Goal: Information Seeking & Learning: Find specific fact

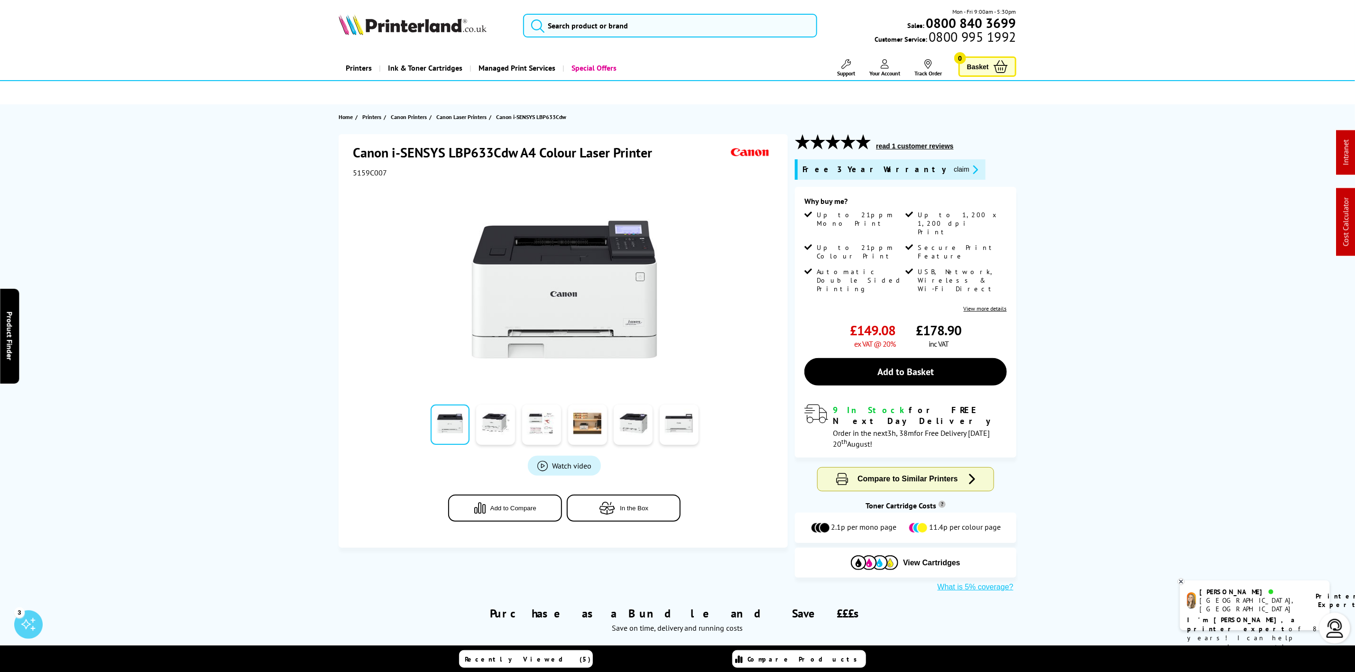
click at [409, 24] on img at bounding box center [413, 24] width 148 height 21
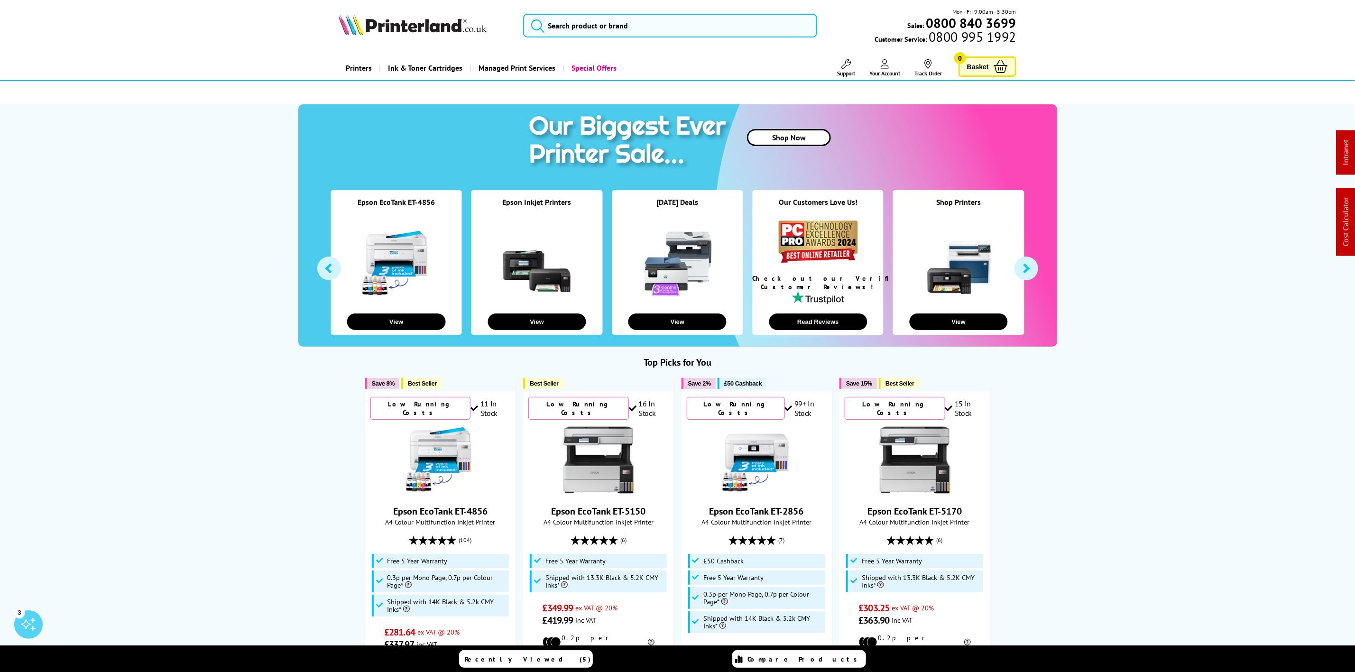
click at [361, 24] on img at bounding box center [413, 24] width 148 height 21
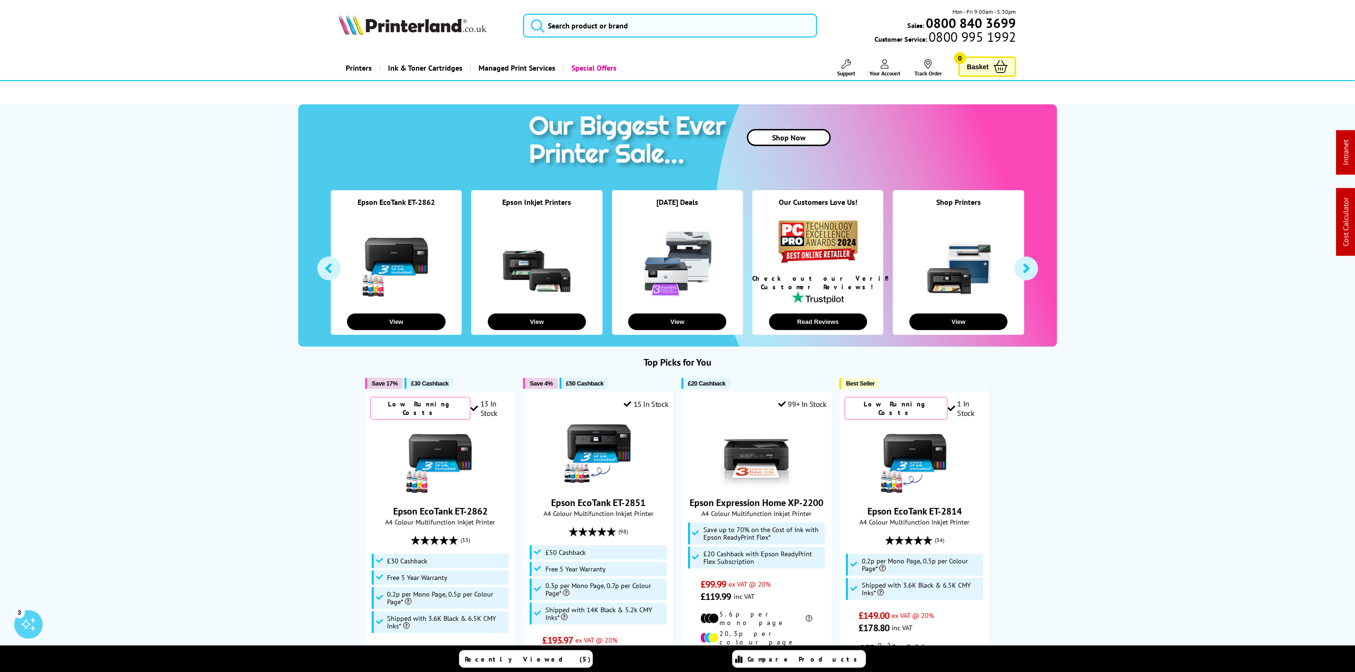
click at [399, 36] on picture at bounding box center [413, 32] width 148 height 9
click at [645, 38] on div "Mon - Fri 9:00am - 5:30pm Sales: 0800 840 3699 Customer Service: 0800 995 1992" at bounding box center [677, 28] width 759 height 42
click at [645, 34] on input "search" at bounding box center [670, 26] width 294 height 24
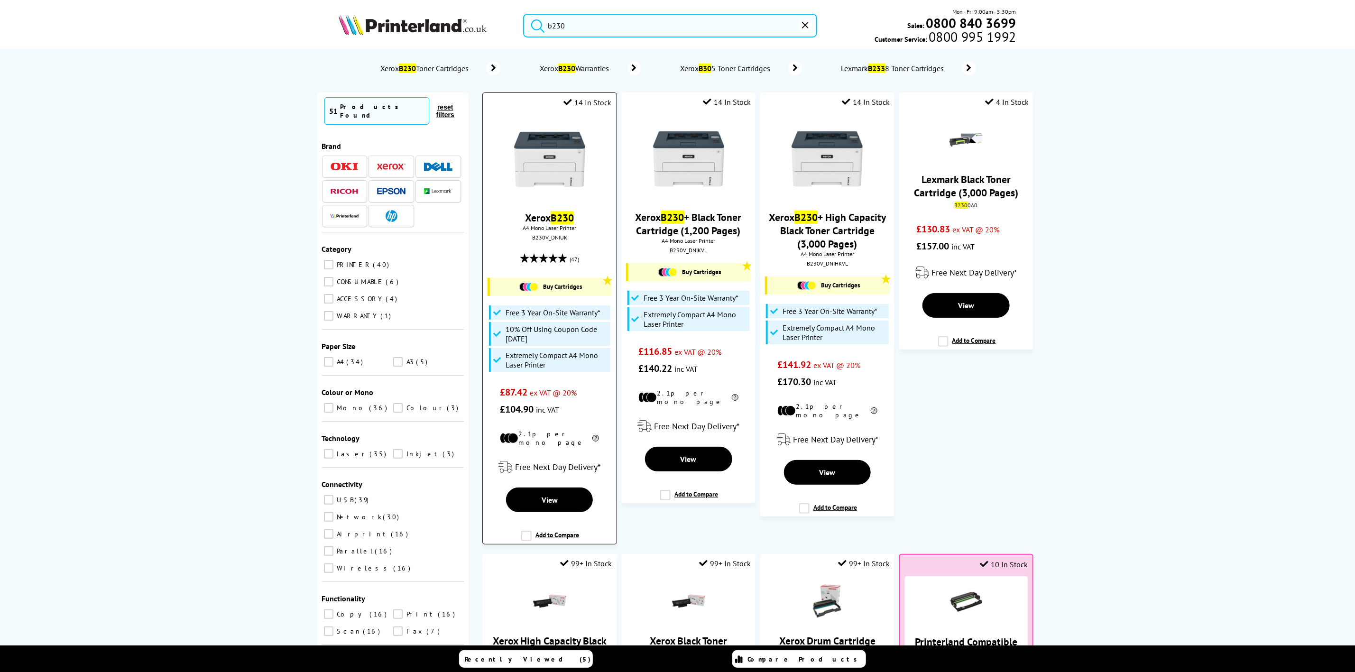
type input "b230"
click at [558, 141] on img at bounding box center [549, 159] width 71 height 71
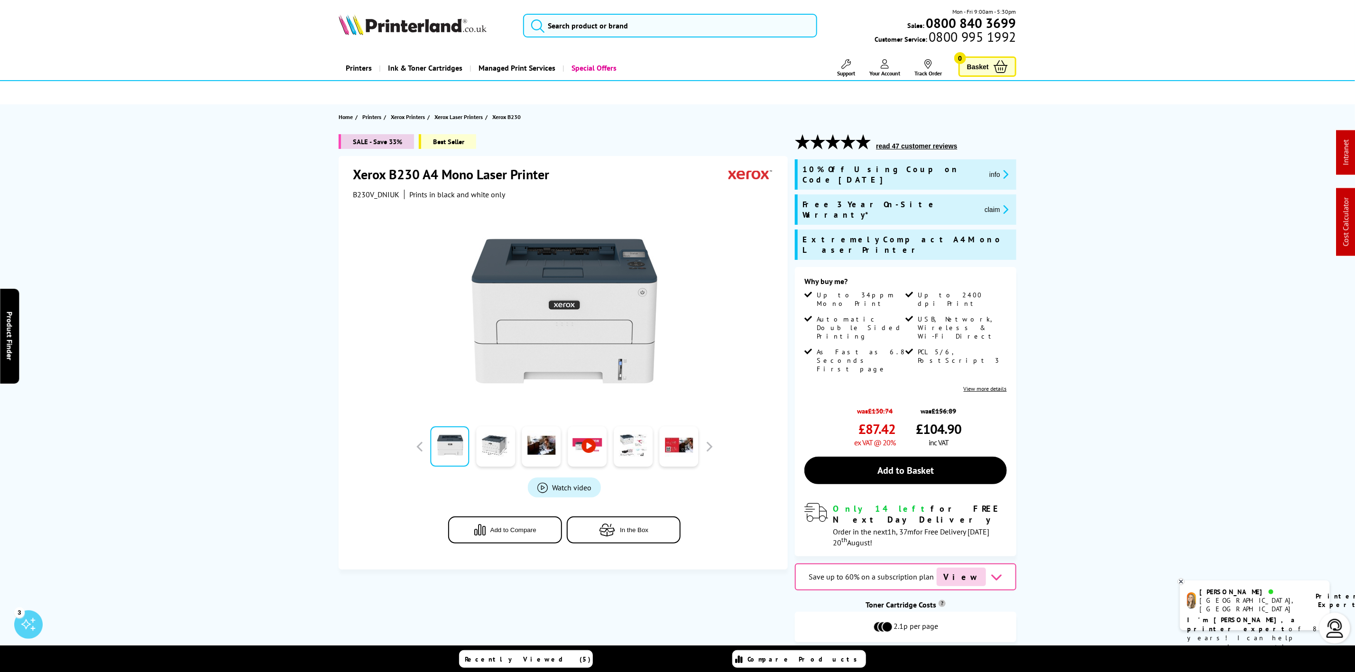
click at [481, 12] on div "Mon - Fri 9:00am - 5:30pm Sales: 0800 840 3699 Customer Service: 0800 995 1992" at bounding box center [677, 28] width 759 height 42
click at [421, 35] on img at bounding box center [413, 24] width 148 height 21
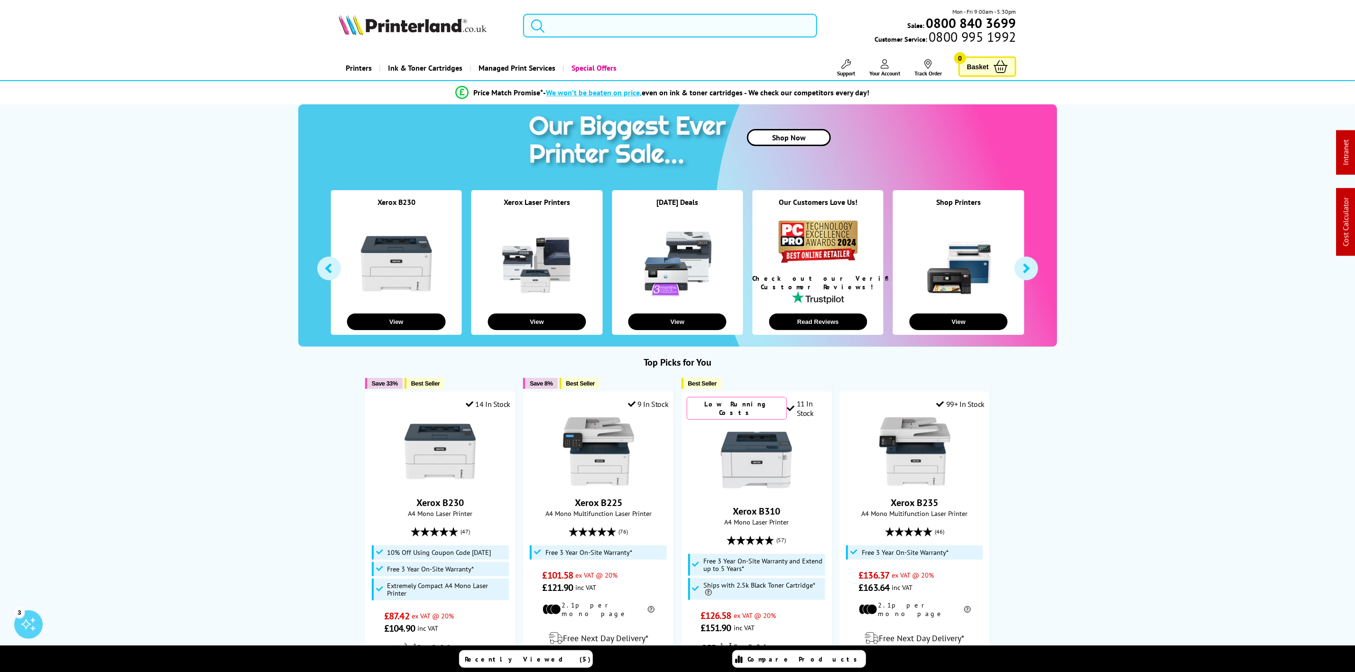
click at [651, 28] on input "search" at bounding box center [670, 26] width 294 height 24
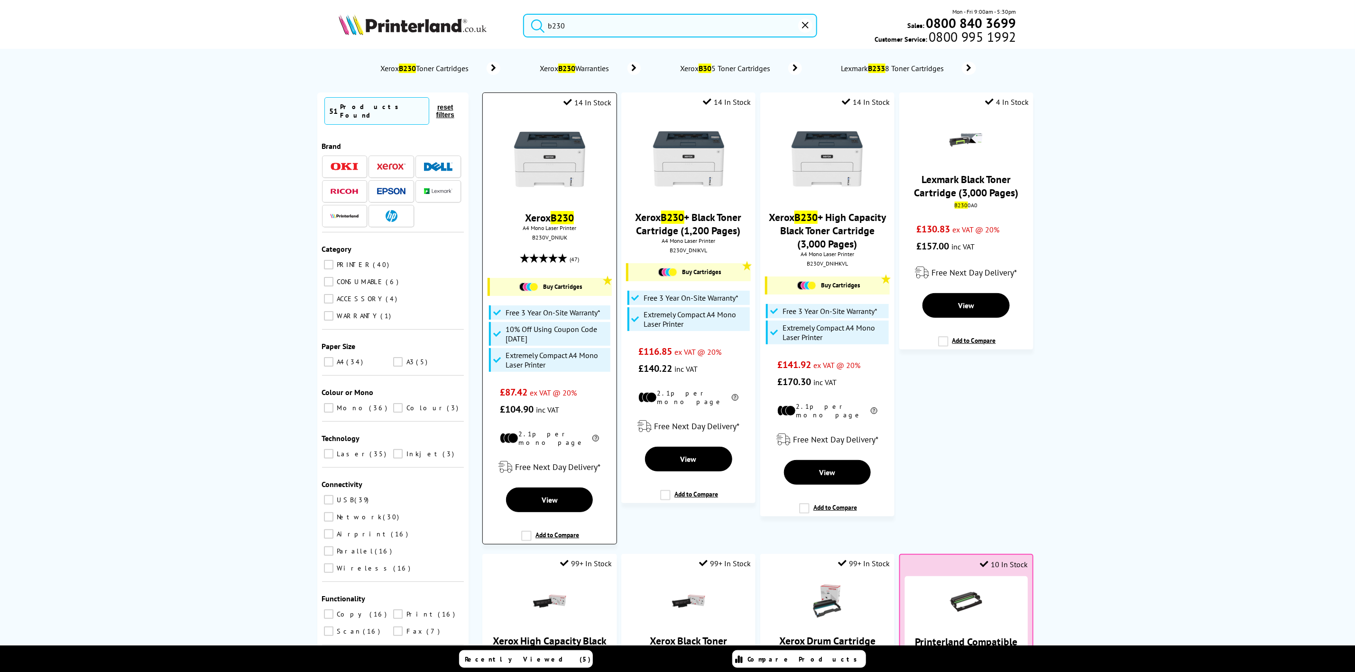
type input "b230"
click at [544, 157] on img at bounding box center [549, 159] width 71 height 71
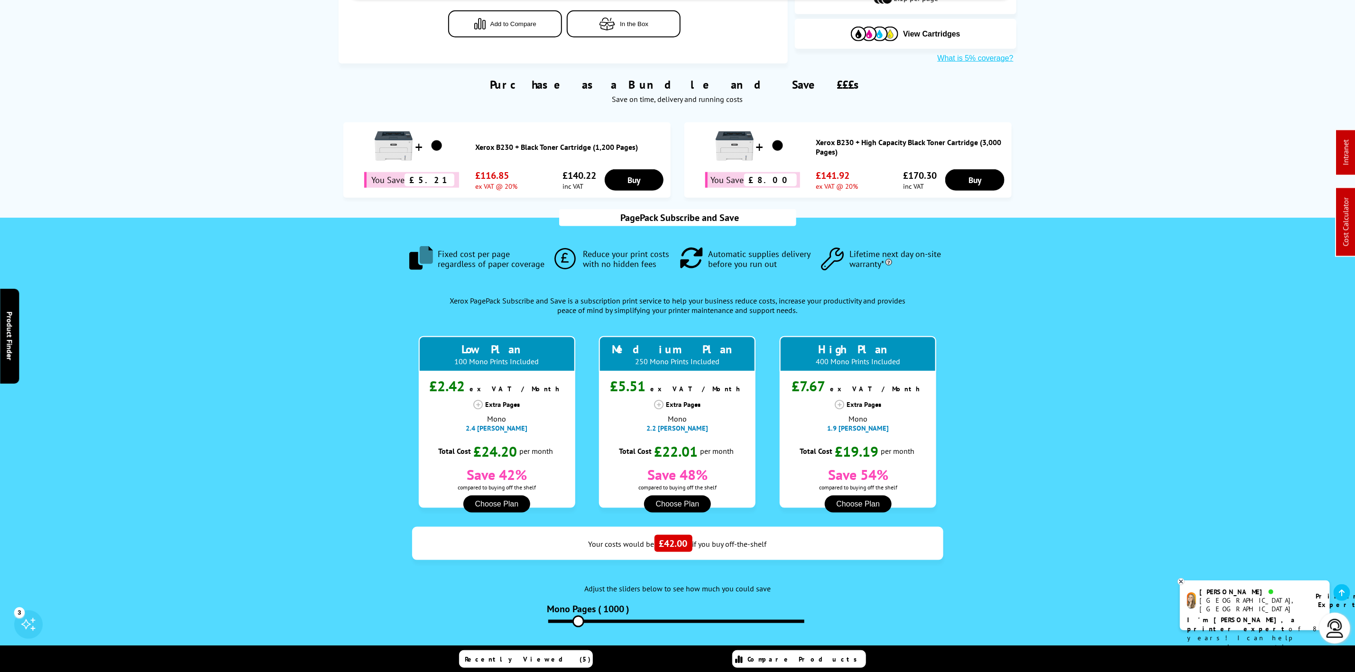
scroll to position [640, 0]
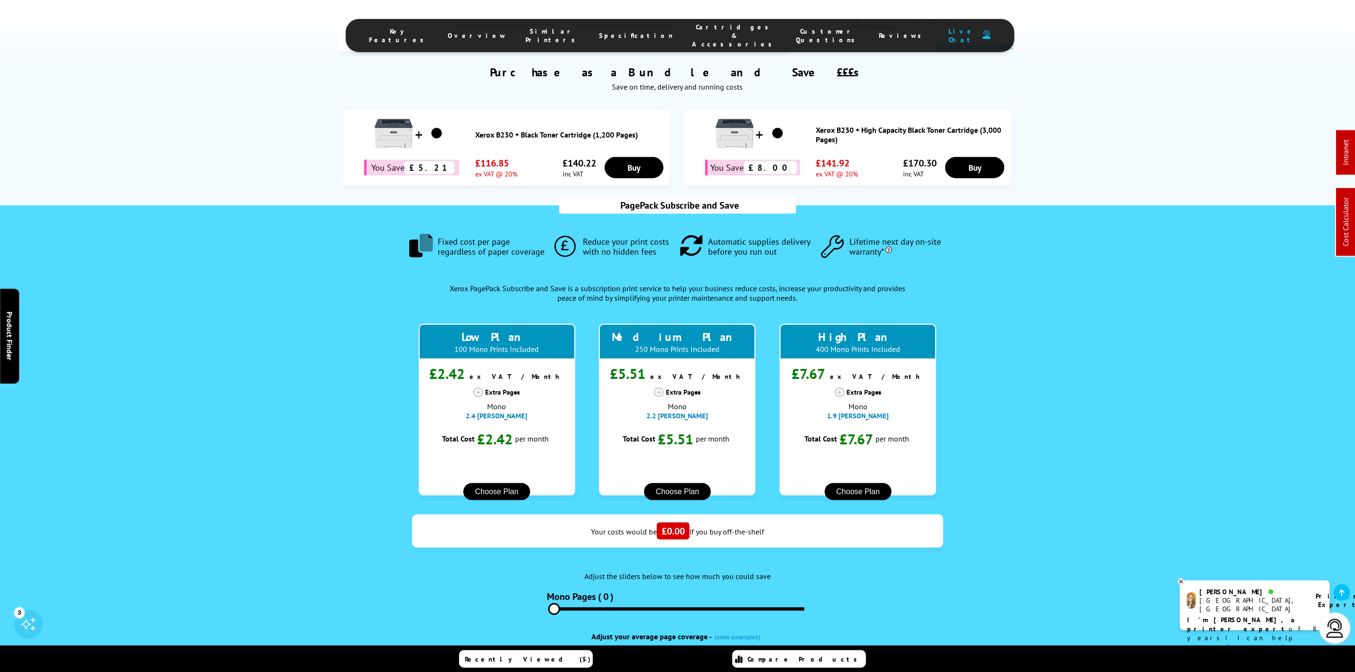
drag, startPoint x: 578, startPoint y: 543, endPoint x: 530, endPoint y: 536, distance: 48.3
type input "0"
click at [548, 608] on input "range" at bounding box center [676, 609] width 256 height 3
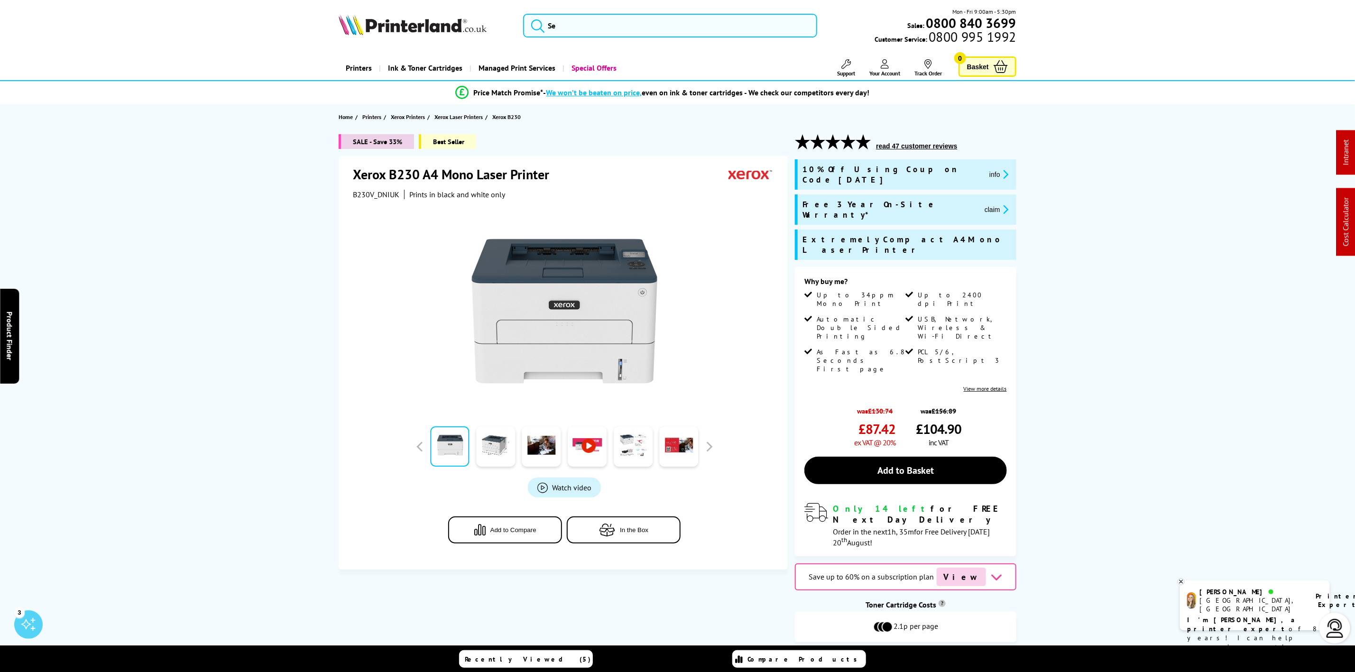
click at [470, 13] on div "Mon - Fri 9:00am - 5:30pm Sales: 0800 840 3699 Customer Service: 0800 995 1992" at bounding box center [677, 28] width 759 height 42
click at [444, 32] on img at bounding box center [413, 24] width 148 height 21
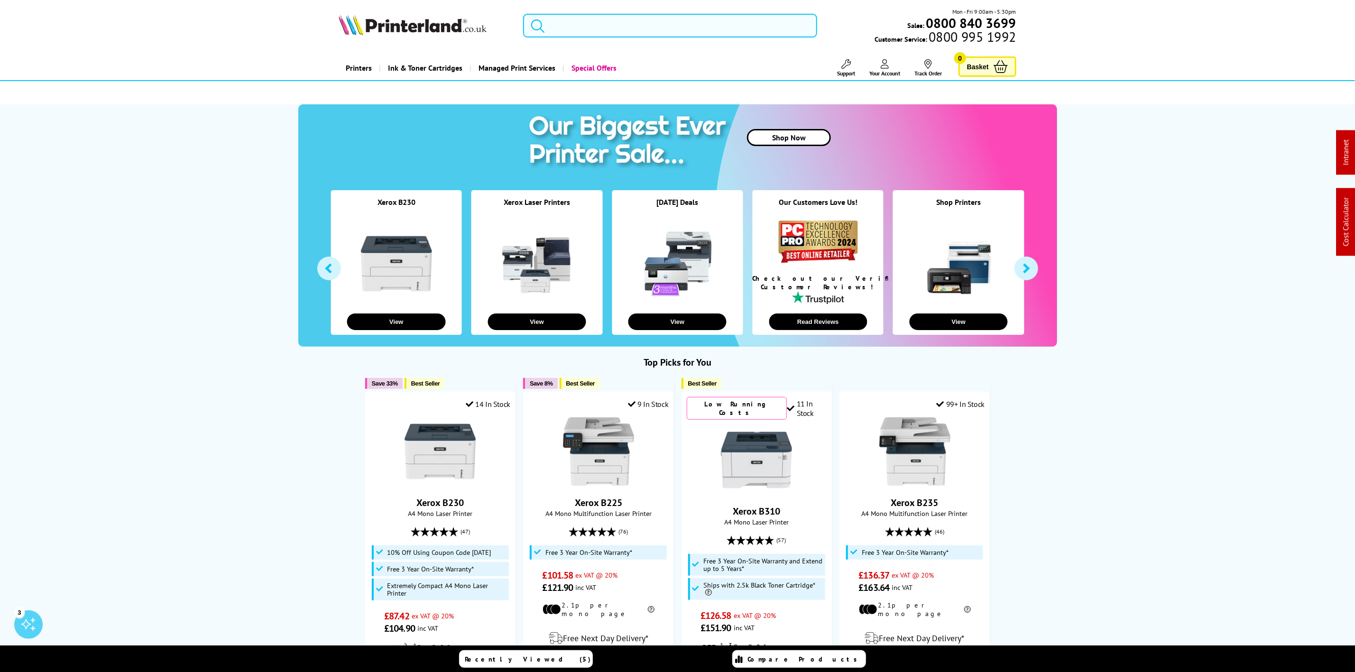
click at [609, 16] on input "search" at bounding box center [670, 26] width 294 height 24
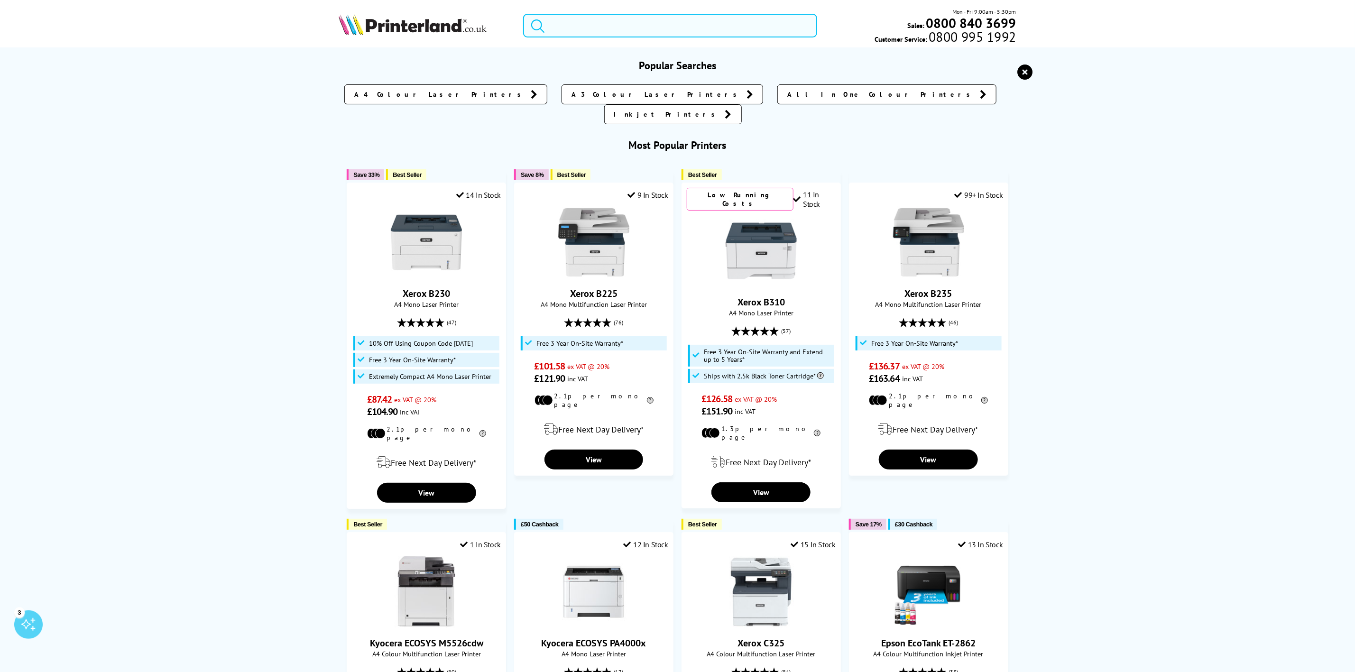
click at [573, 23] on input "search" at bounding box center [670, 26] width 294 height 24
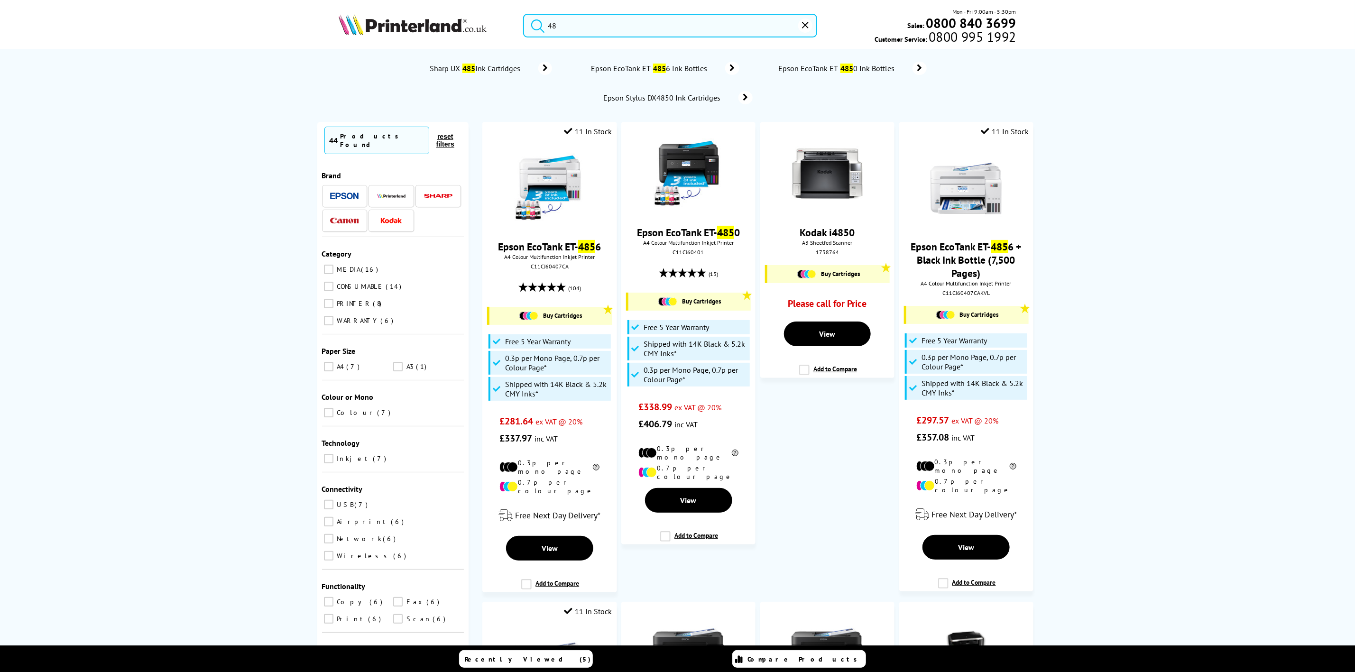
type input "4"
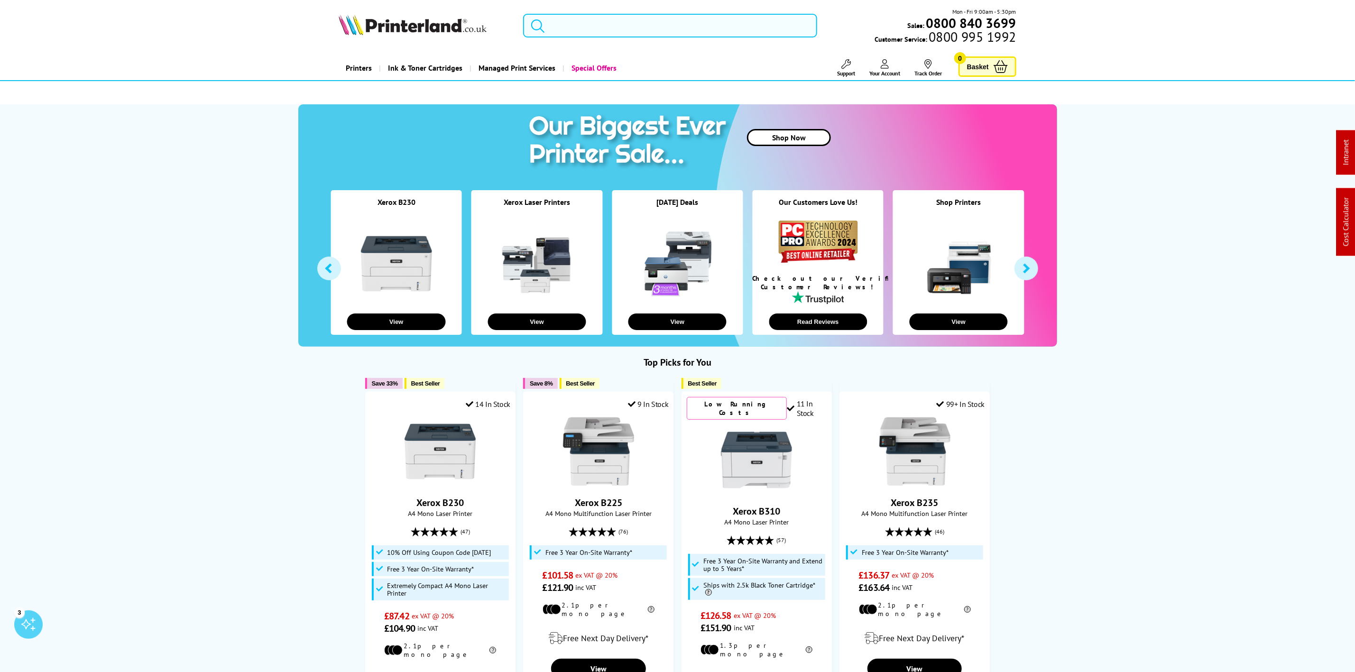
type input "e"
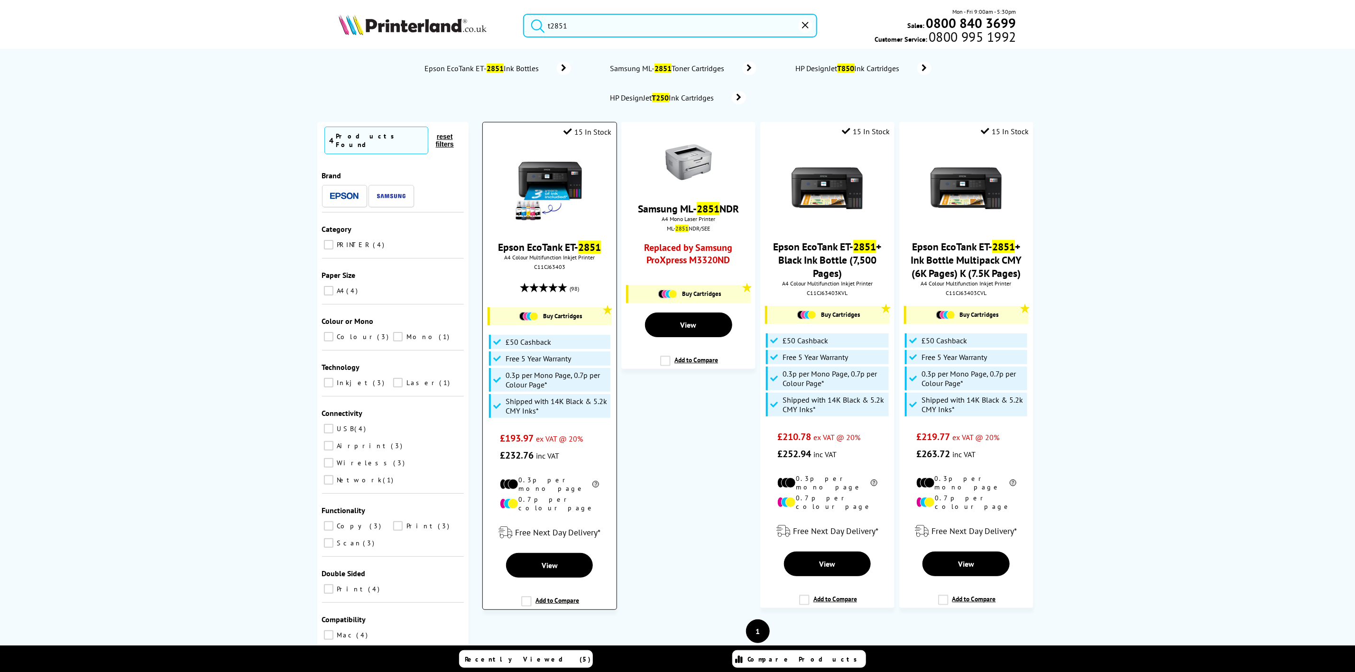
type input "t2851"
click at [532, 149] on div "Epson EcoTank ET- 2851 A4 Colour Multifunction Inkjet Printer C11CJ63403 (98) B…" at bounding box center [550, 304] width 124 height 320
click at [536, 165] on img at bounding box center [549, 188] width 71 height 71
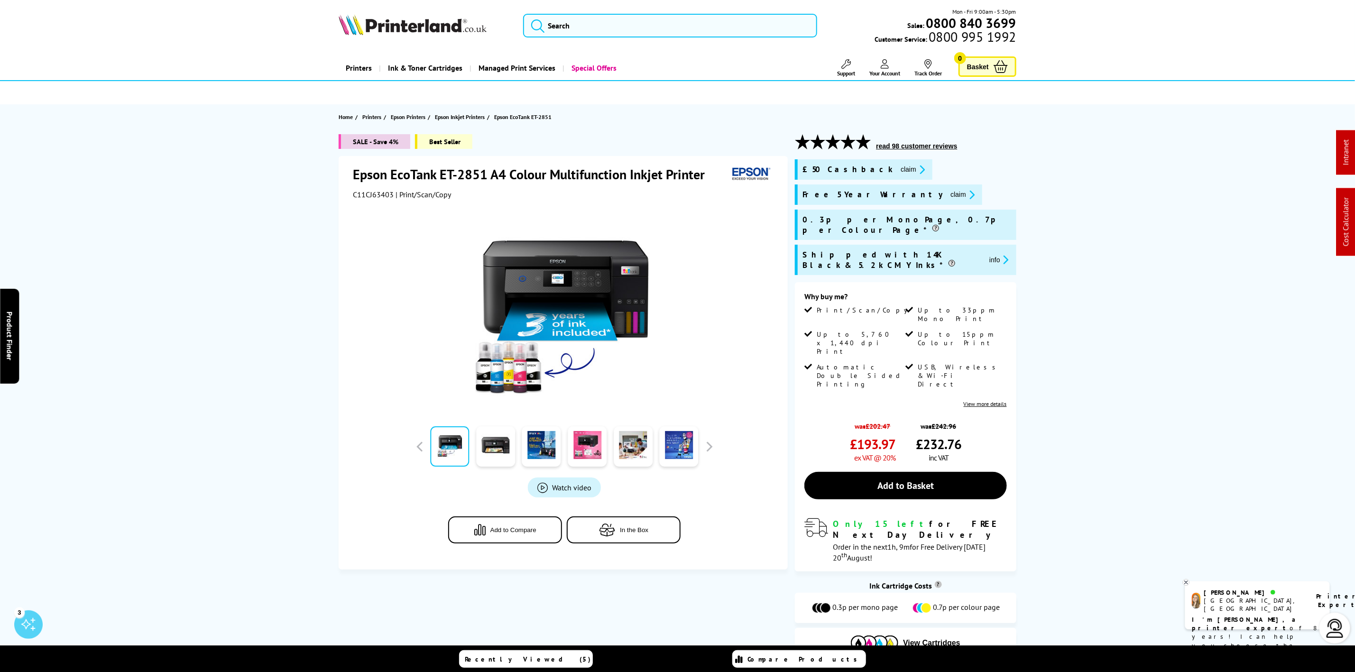
click at [381, 52] on header "Mon - Fri 9:00am - 5:30pm Sales: 0800 840 3699 Customer Service: 0800 995 1992" at bounding box center [677, 40] width 1355 height 81
click at [399, 10] on div "Mon - Fri 9:00am - 5:30pm Sales: 0800 840 3699 Customer Service: 0800 995 1992" at bounding box center [677, 28] width 759 height 42
click at [399, 13] on div "Mon - Fri 9:00am - 5:30pm Sales: 0800 840 3699 Customer Service: 0800 995 1992" at bounding box center [677, 28] width 759 height 42
click at [351, 30] on img at bounding box center [413, 24] width 148 height 21
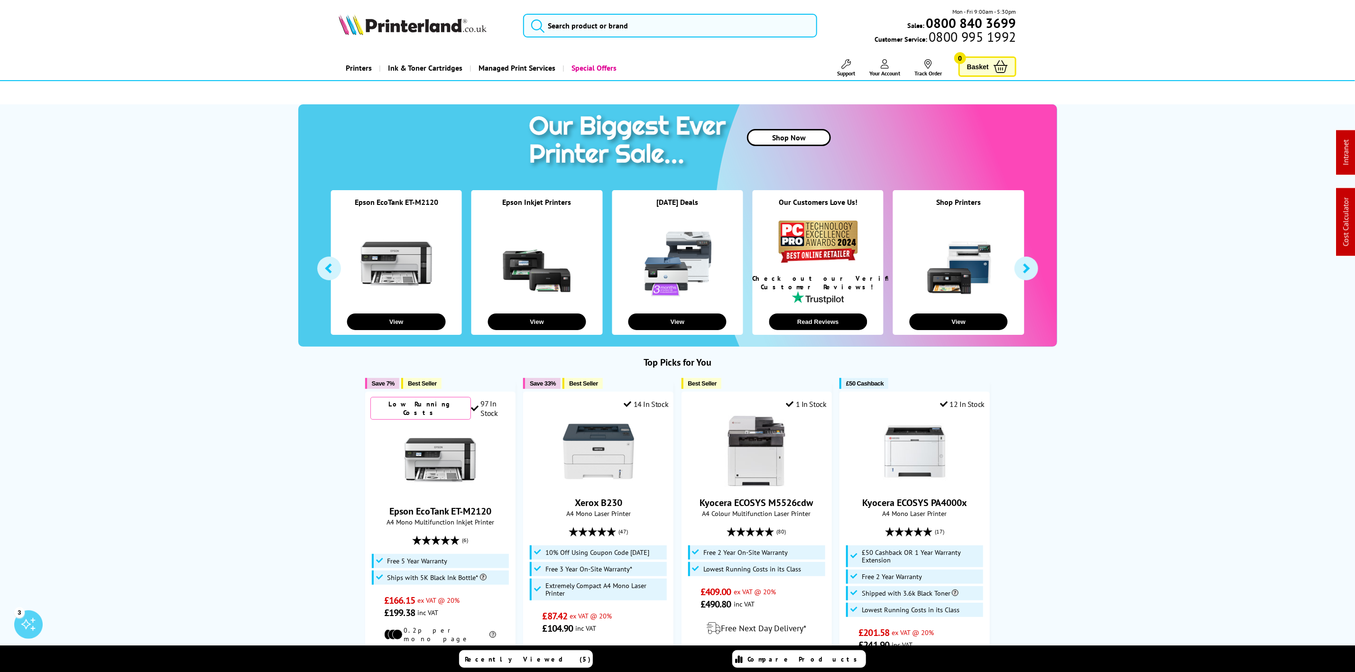
click at [429, 23] on img at bounding box center [413, 24] width 148 height 21
drag, startPoint x: 429, startPoint y: 23, endPoint x: 97, endPoint y: 109, distance: 342.4
click at [364, 54] on header "Mon - Fri 9:00am - 5:30pm Sales: 0800 840 3699 Customer Service: 0800 995 1992" at bounding box center [677, 40] width 1355 height 81
click at [614, 27] on input "search" at bounding box center [670, 26] width 294 height 24
paste input "71B2XK0"
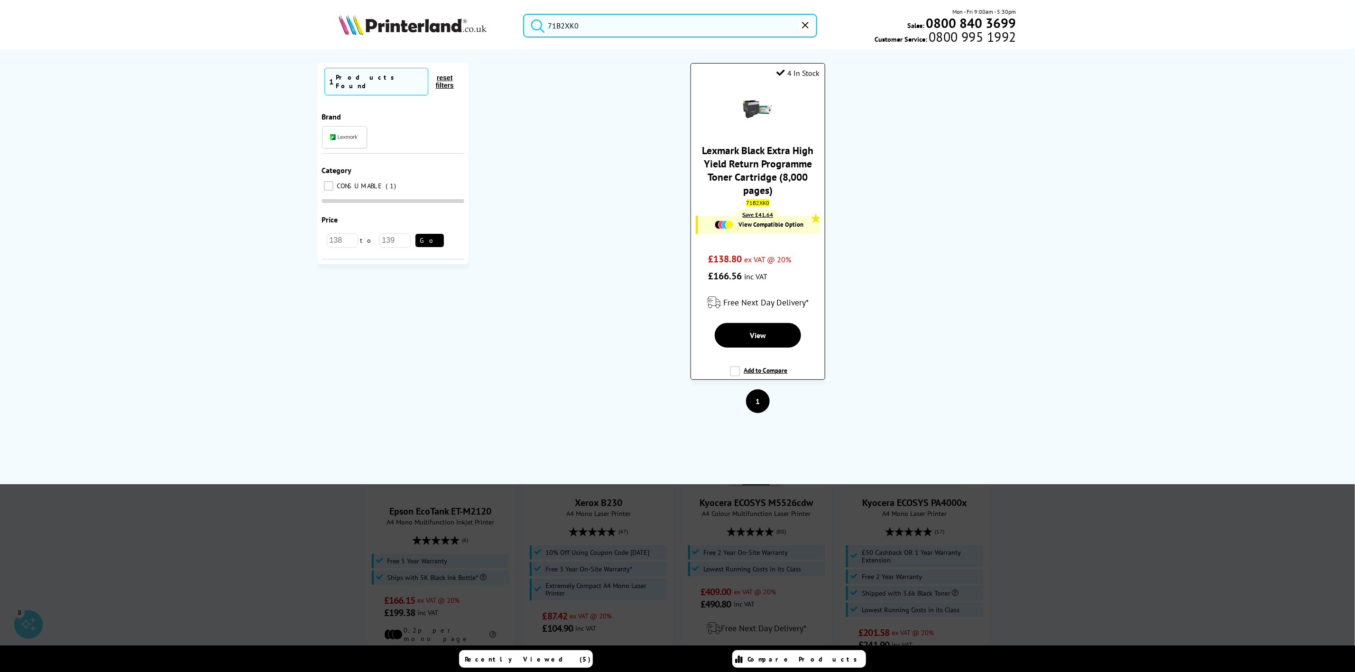
type input "71B2XK0"
click at [749, 161] on link "Lexmark Black Extra High Yield Return Programme Toner Cartridge (8,000 pages)" at bounding box center [758, 170] width 111 height 53
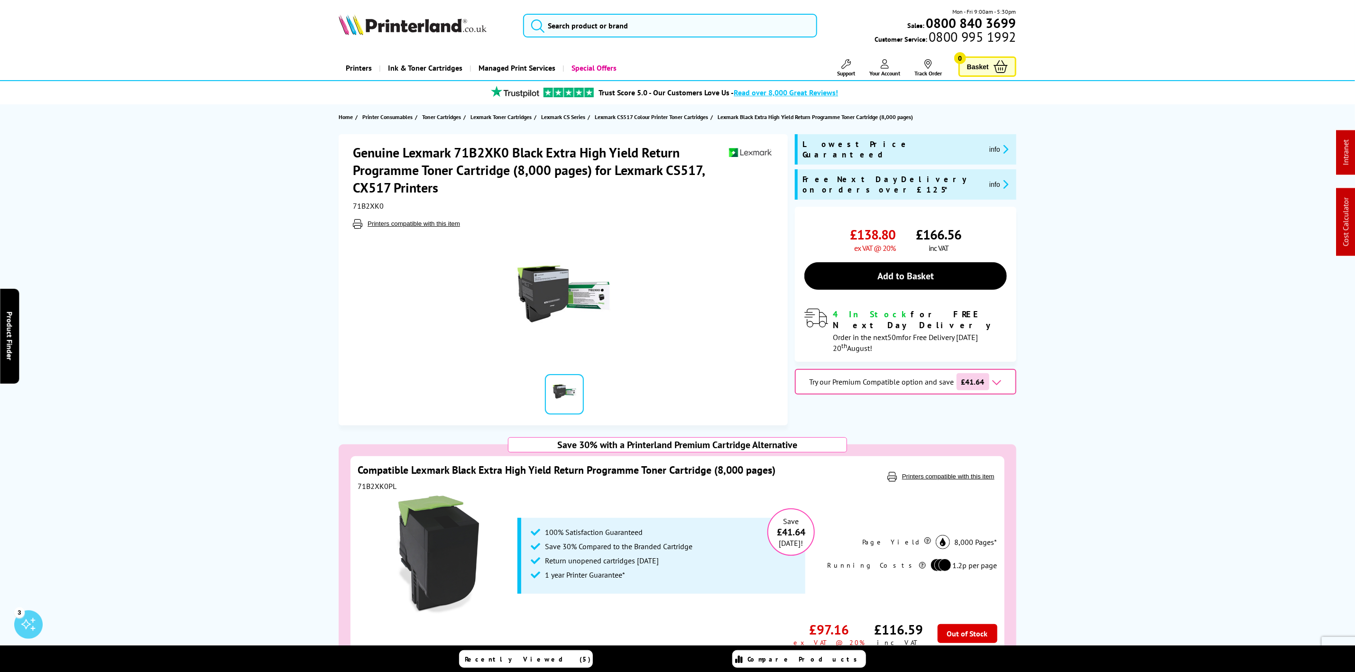
click at [381, 28] on img at bounding box center [413, 24] width 148 height 21
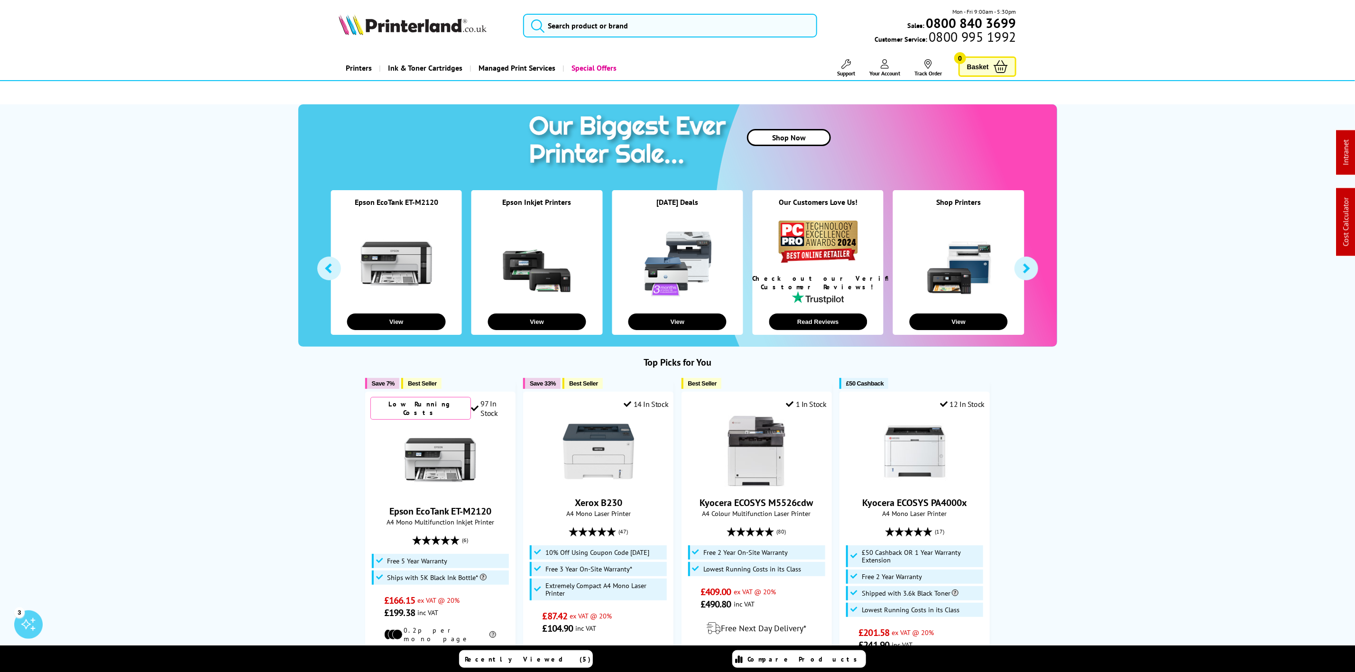
click at [365, 22] on img at bounding box center [413, 24] width 148 height 21
click at [649, 38] on div "Mon - Fri 9:00am - 5:30pm Sales: 0800 840 3699 Customer Service: 0800 995 1992" at bounding box center [677, 28] width 759 height 42
click at [647, 29] on input "search" at bounding box center [670, 26] width 294 height 24
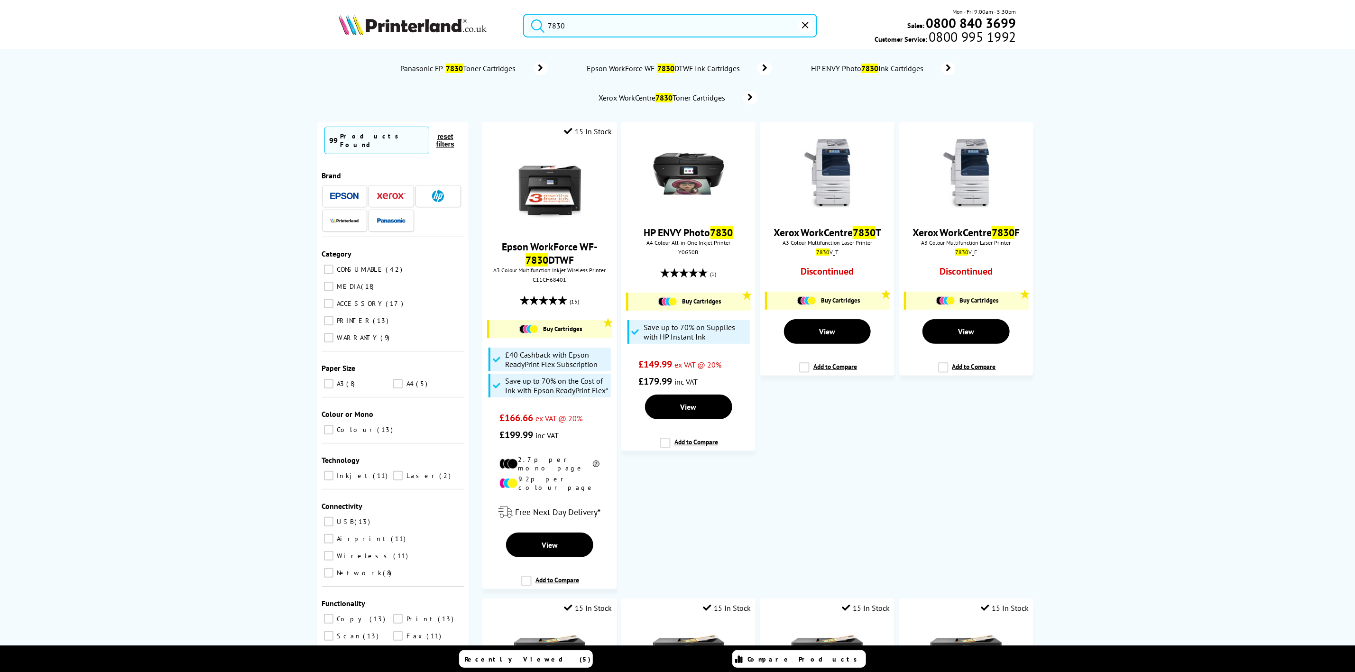
drag, startPoint x: 483, startPoint y: 0, endPoint x: 380, endPoint y: -21, distance: 105.0
paste input "C11CH70401"
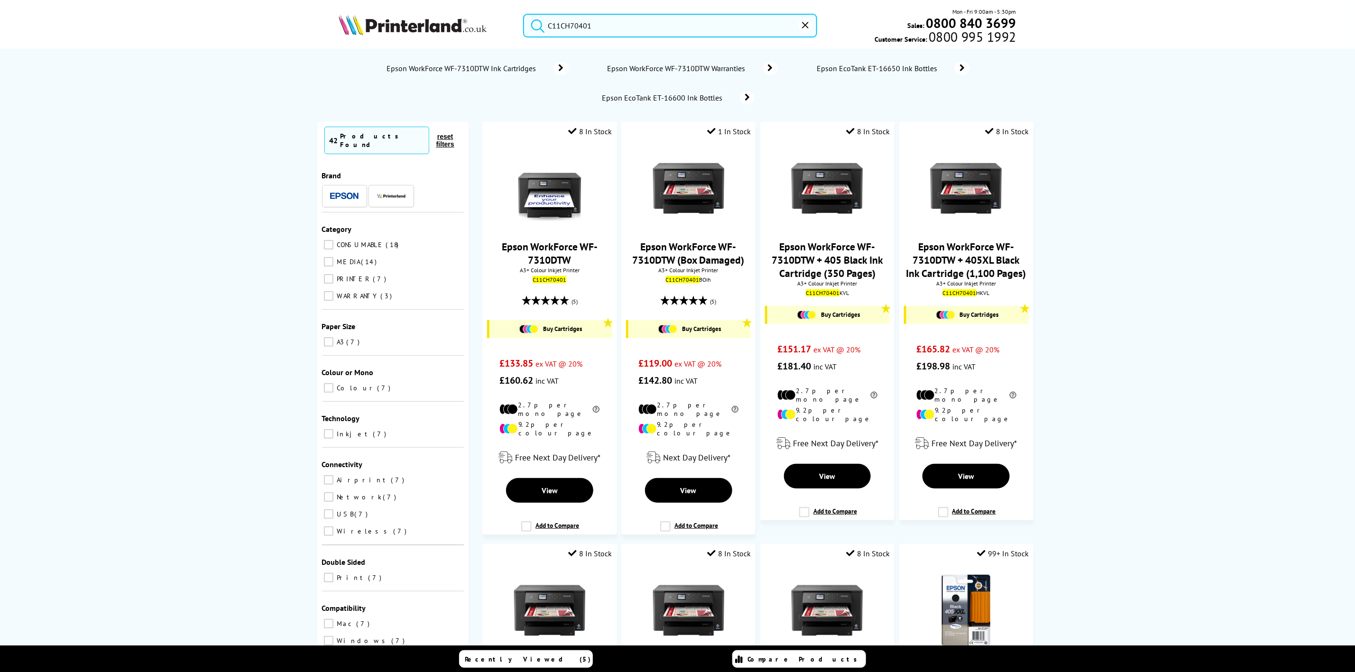
type input "C11CH70401"
click at [416, 20] on img at bounding box center [413, 24] width 148 height 21
drag, startPoint x: 416, startPoint y: 20, endPoint x: 73, endPoint y: 83, distance: 348.7
click at [326, 49] on header "C11CH70401 Mon - Fri 9:00am - 5:30pm Sales: 0800 840 3699 Customer Service: 080…" at bounding box center [677, 40] width 1355 height 81
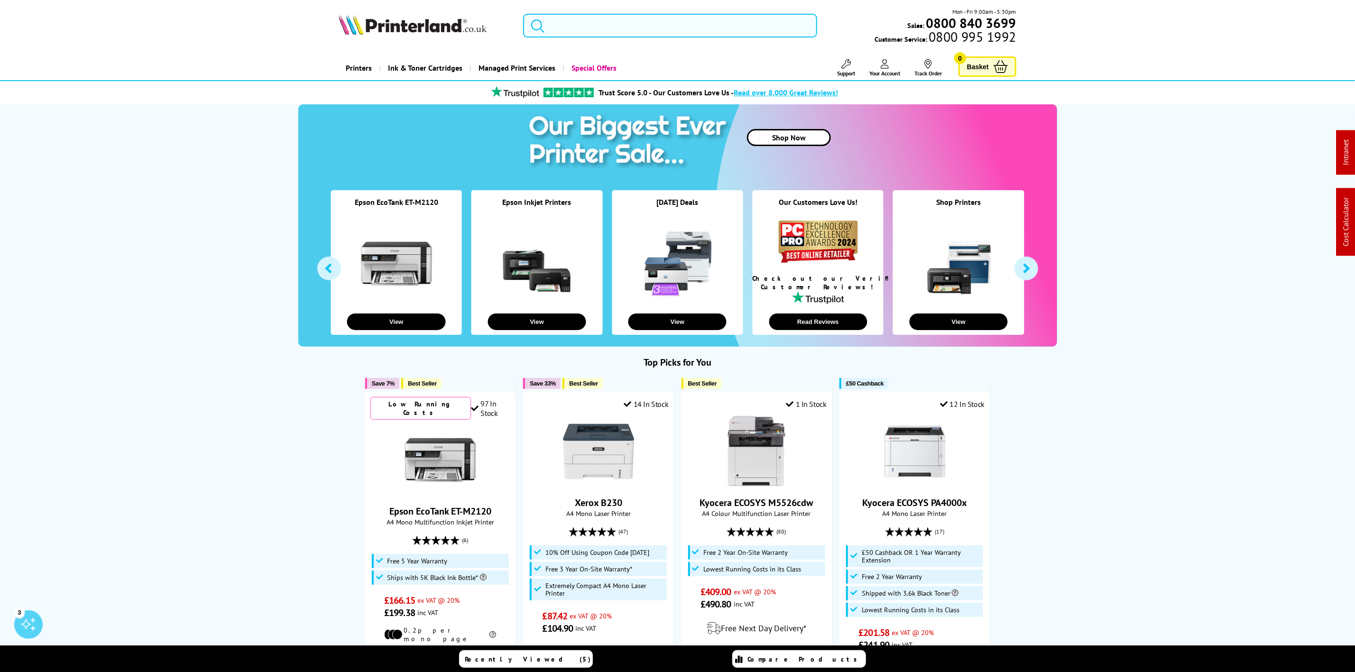
click at [557, 31] on input "search" at bounding box center [670, 26] width 294 height 24
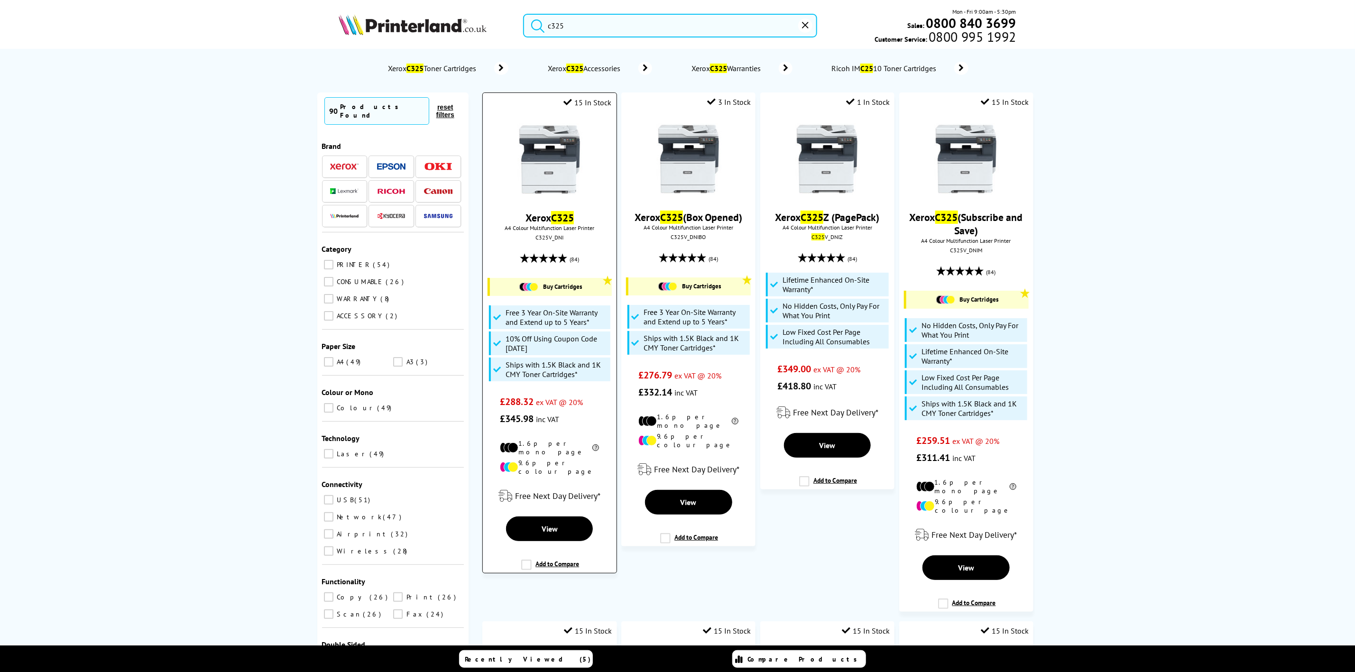
type input "c325"
click at [571, 161] on img at bounding box center [549, 159] width 71 height 71
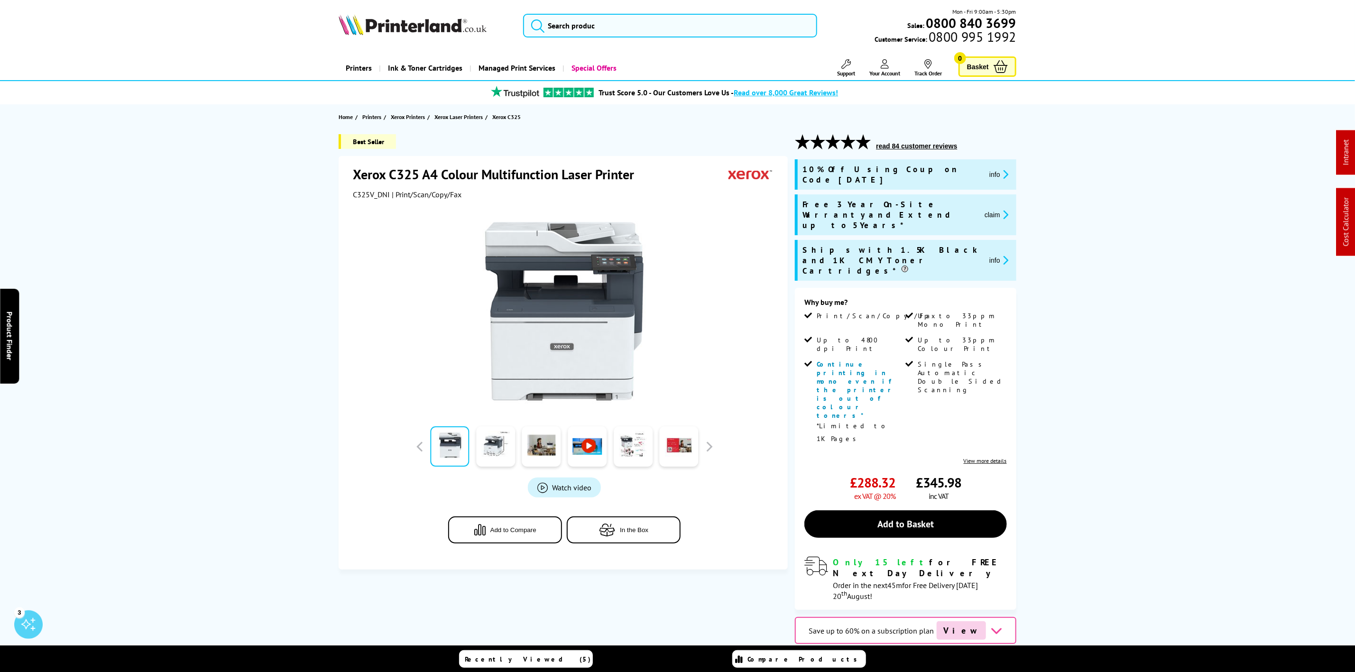
click at [994, 209] on button "claim" at bounding box center [997, 214] width 30 height 11
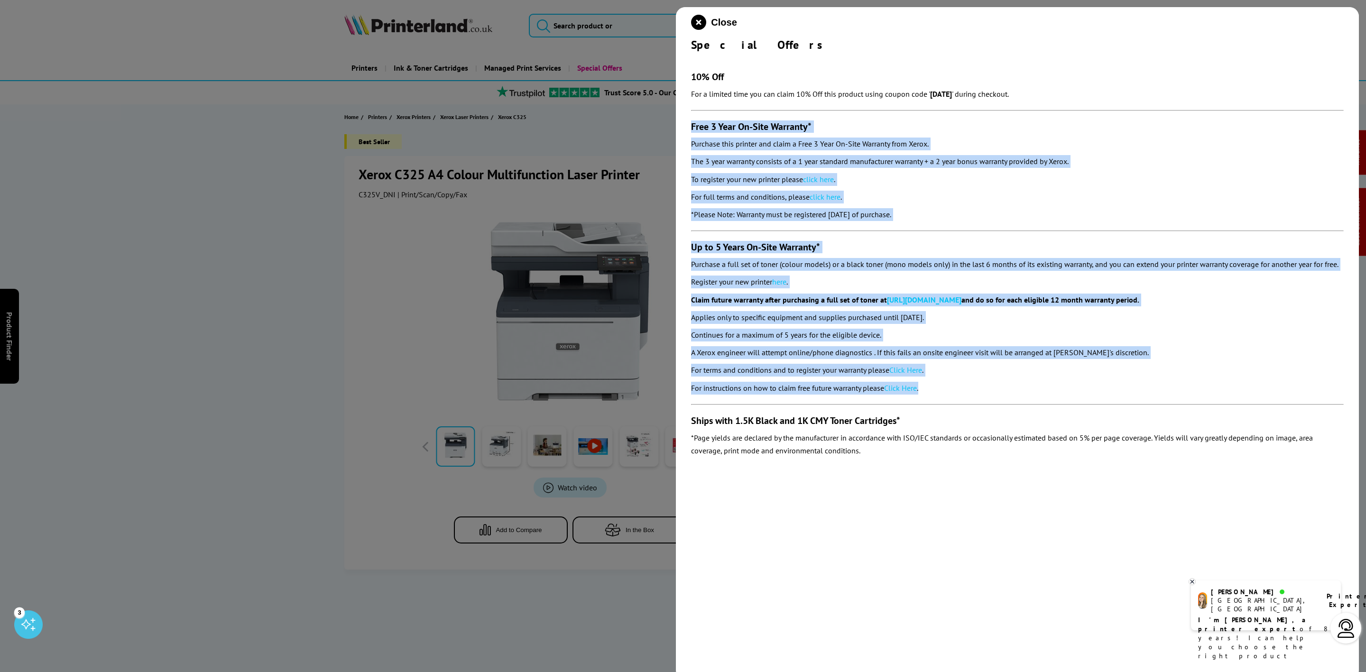
drag, startPoint x: 691, startPoint y: 129, endPoint x: 888, endPoint y: 387, distance: 325.5
click at [963, 397] on div "Close Special Offers 10% Off For a limited time you can claim 10% Off this prod…" at bounding box center [1017, 343] width 683 height 672
copy section "Free 3 Year On-Site Warranty* Purchase this printer and claim a Free 3 Year On-…"
click at [697, 27] on icon "close modal" at bounding box center [698, 22] width 15 height 15
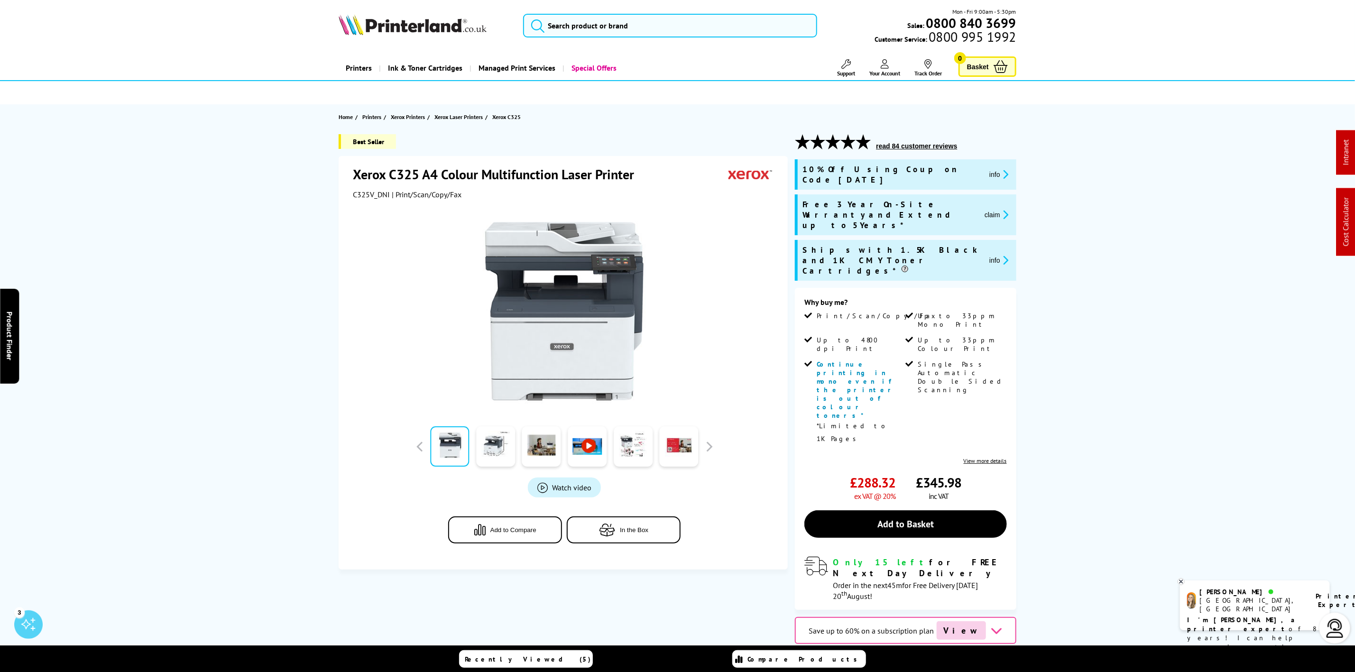
click at [568, 4] on header "Mon - Fri 9:00am - 5:30pm Sales: 0800 840 3699 Customer Service: 0800 995 1992" at bounding box center [677, 40] width 1355 height 81
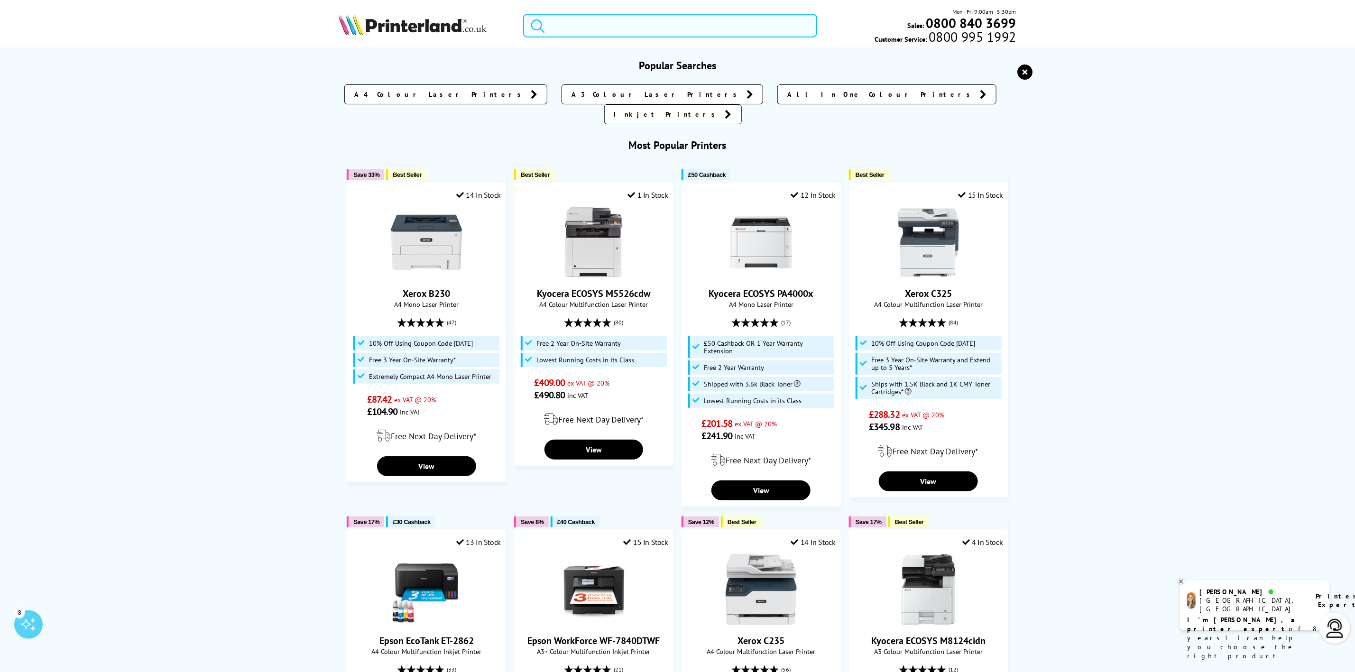
click at [569, 22] on input "search" at bounding box center [670, 26] width 294 height 24
paste input "C232HY0"
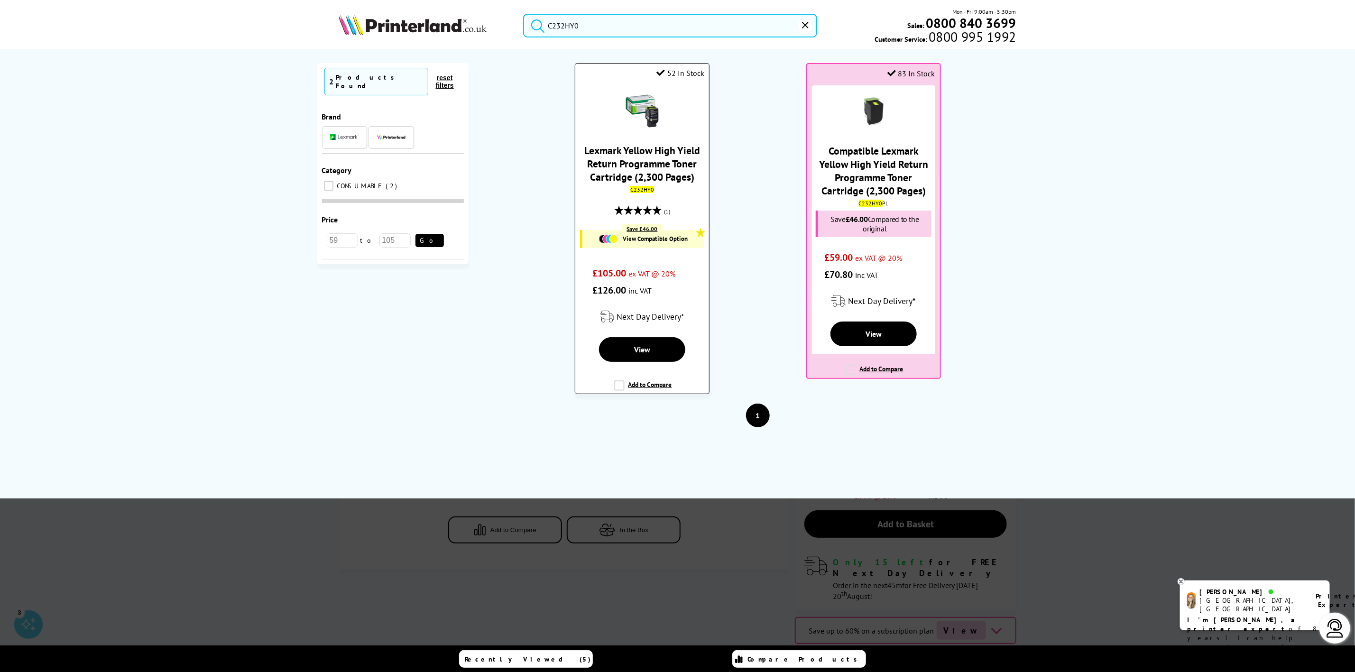
type input "C232HY0"
click at [638, 153] on link "Lexmark Yellow High Yield Return Programme Toner Cartridge (2,300 Pages)" at bounding box center [642, 164] width 116 height 40
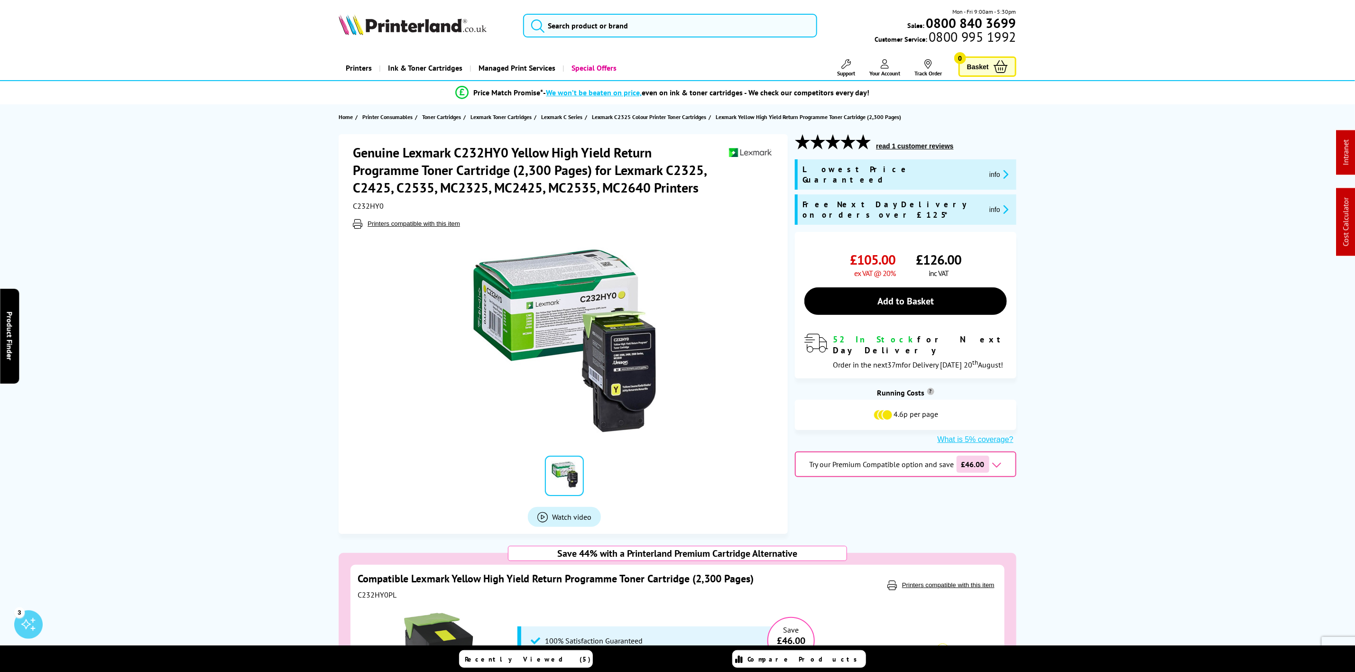
click at [472, 28] on img at bounding box center [413, 24] width 148 height 21
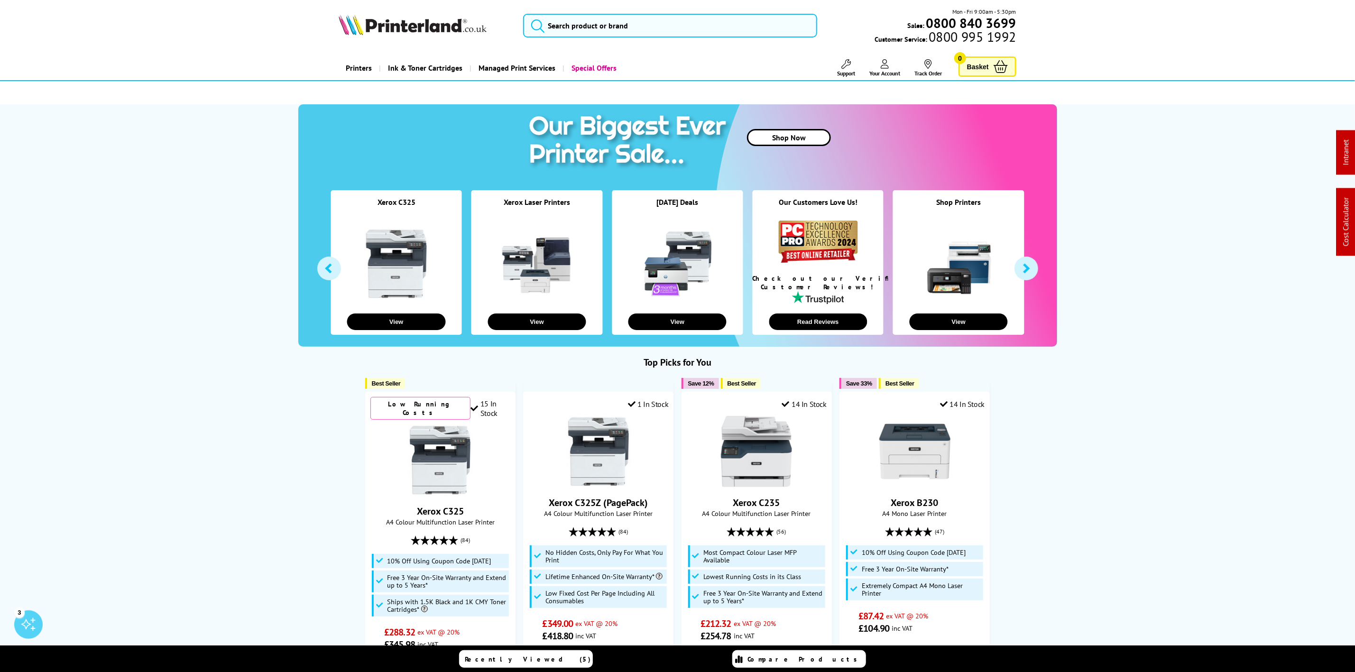
click at [415, 35] on img at bounding box center [413, 24] width 148 height 21
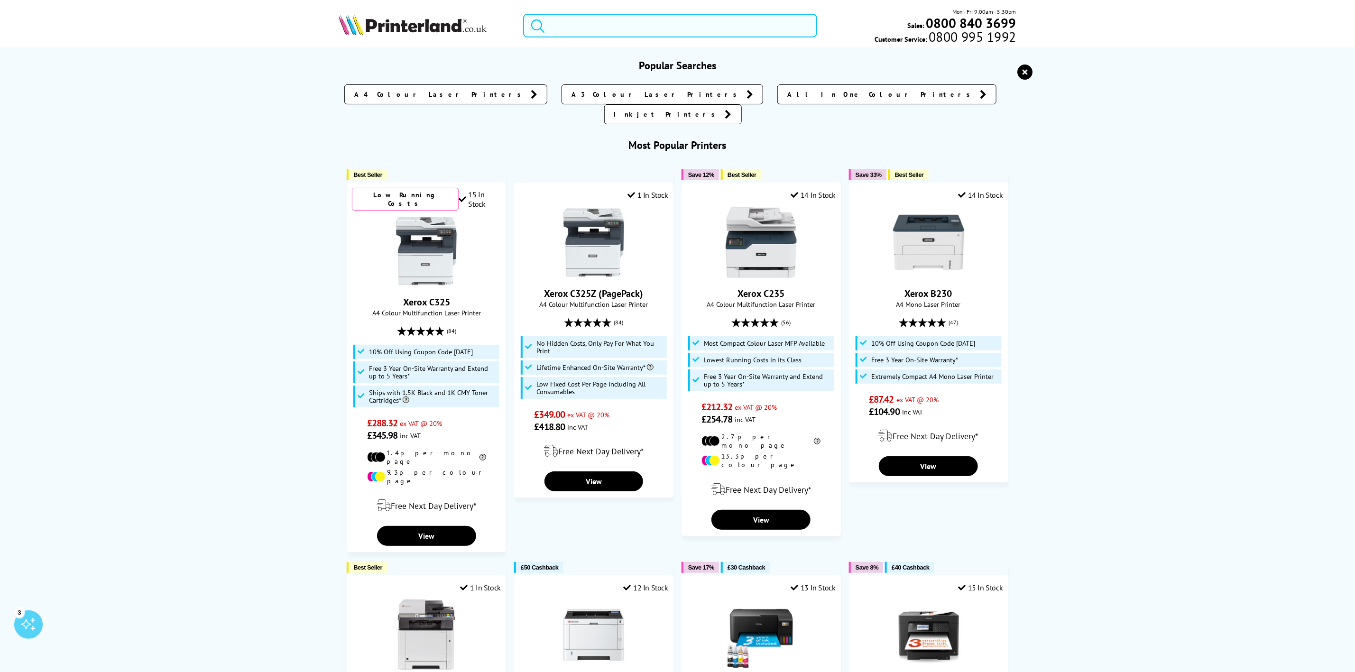
click at [579, 27] on input "search" at bounding box center [670, 26] width 294 height 24
click at [571, 32] on input "search" at bounding box center [670, 26] width 294 height 24
paste input "C13S015642"
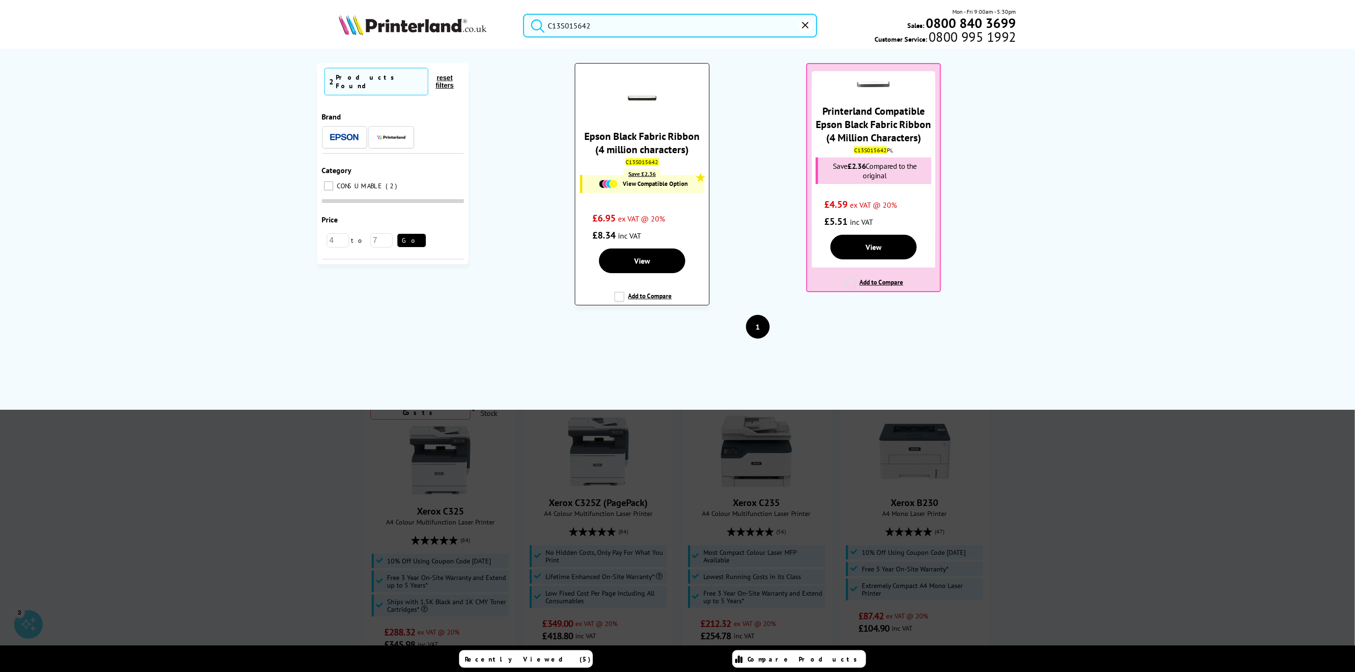
type input "C13S015642"
click at [643, 146] on link "Epson Black Fabric Ribbon (4 million characters)" at bounding box center [642, 142] width 115 height 27
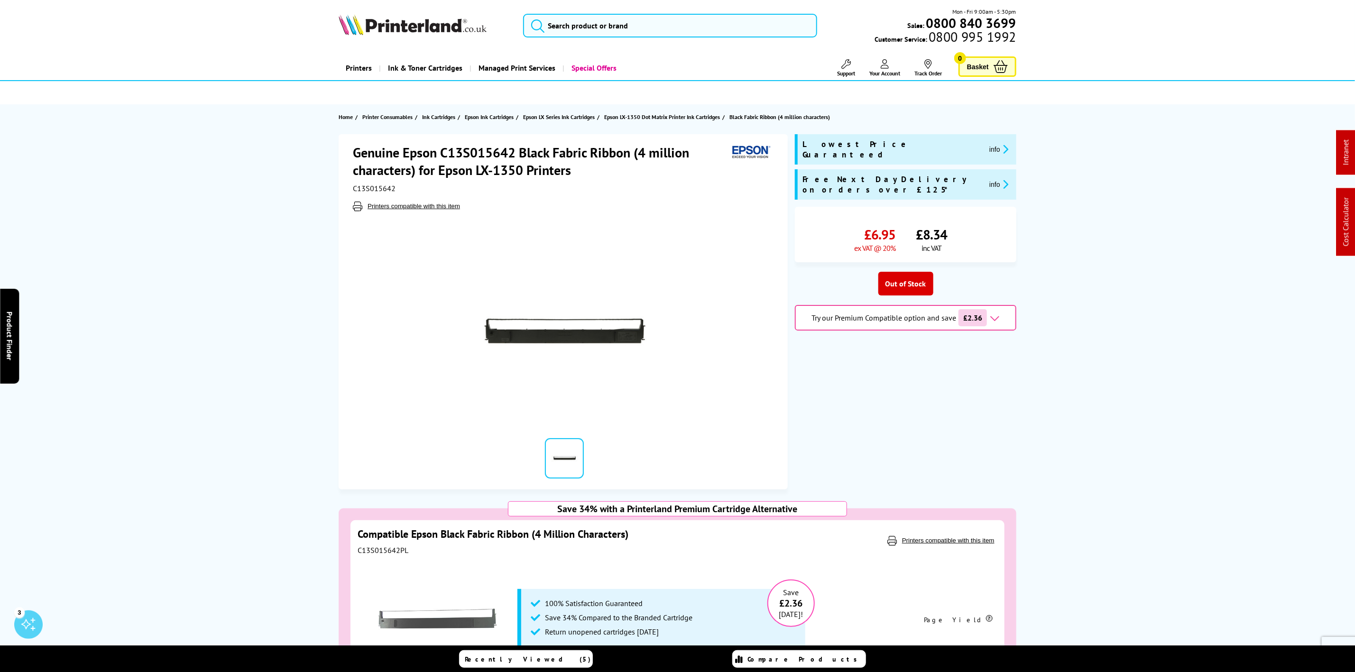
click at [378, 186] on span "C13S015642" at bounding box center [374, 188] width 43 height 9
copy span "C13S015642"
click at [402, 9] on div "Mon - Fri 9:00am - 5:30pm Sales: 0800 840 3699 Customer Service: 0800 995 1992" at bounding box center [677, 28] width 759 height 42
click at [403, 13] on div "Mon - Fri 9:00am - 5:30pm Sales: 0800 840 3699 Customer Service: 0800 995 1992" at bounding box center [677, 28] width 759 height 42
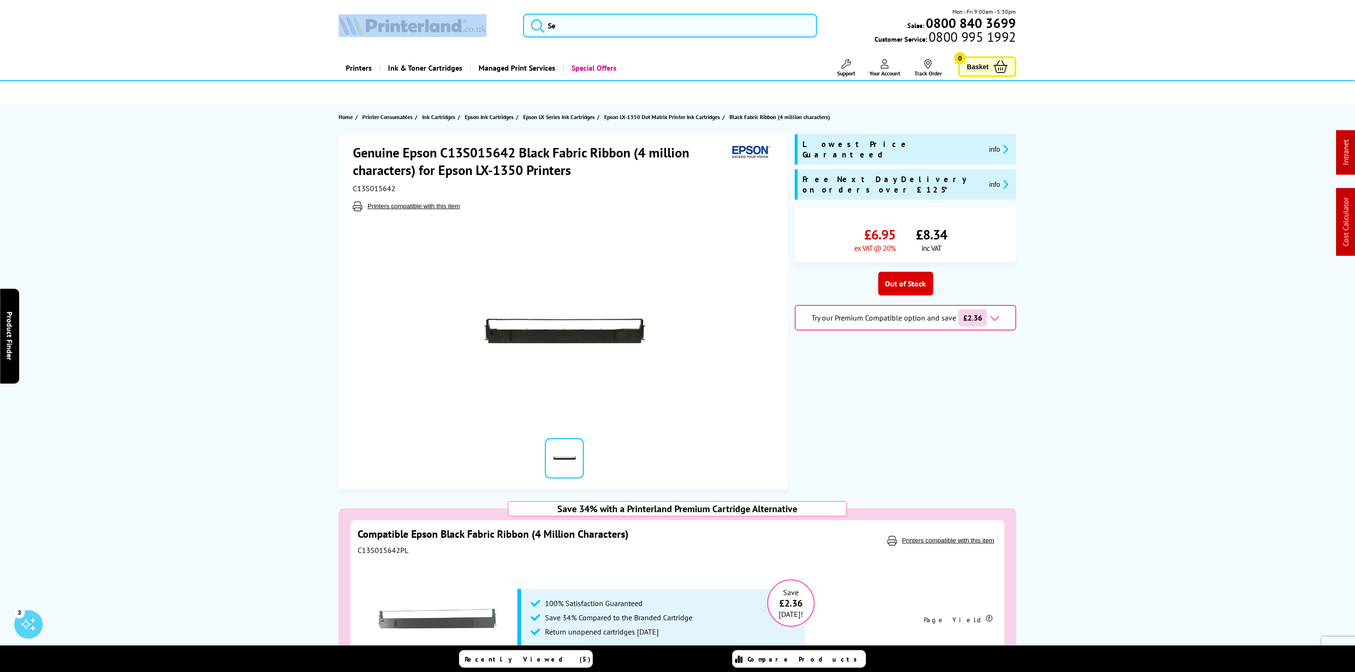
click at [403, 13] on div "Mon - Fri 9:00am - 5:30pm Sales: 0800 840 3699 Customer Service: 0800 995 1992" at bounding box center [677, 28] width 759 height 42
click at [405, 20] on img at bounding box center [413, 24] width 148 height 21
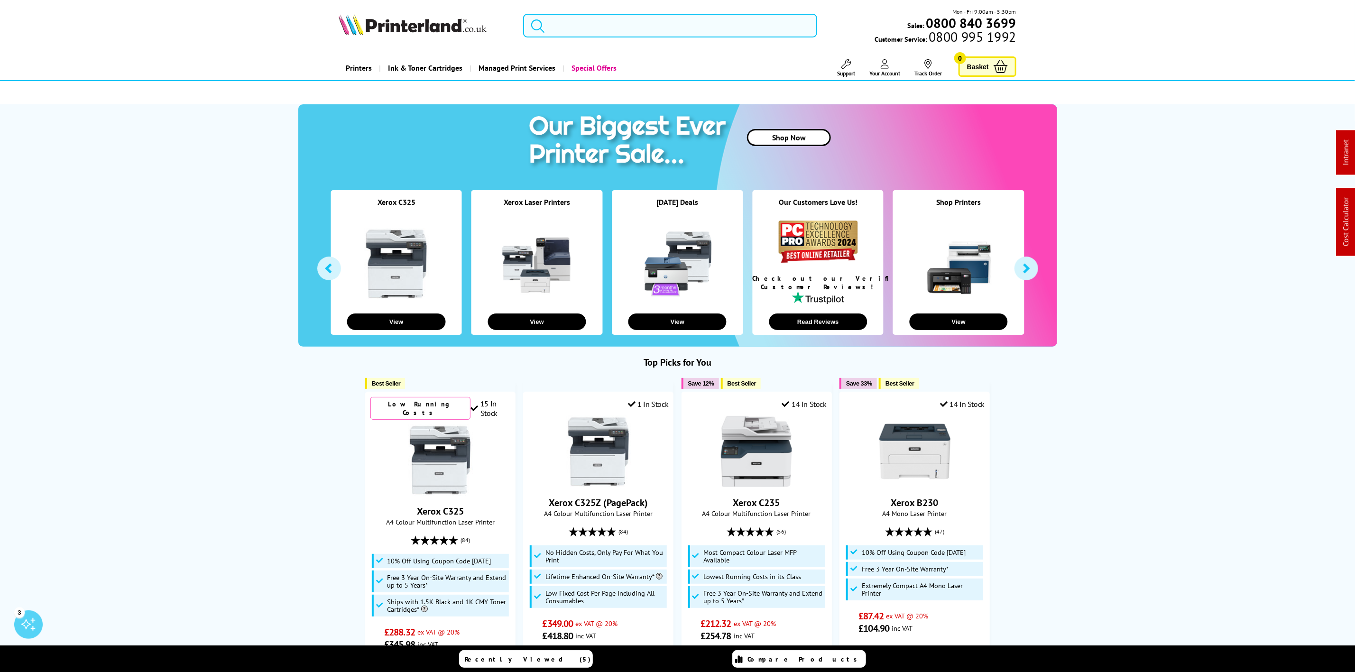
click at [621, 29] on input "search" at bounding box center [670, 26] width 294 height 24
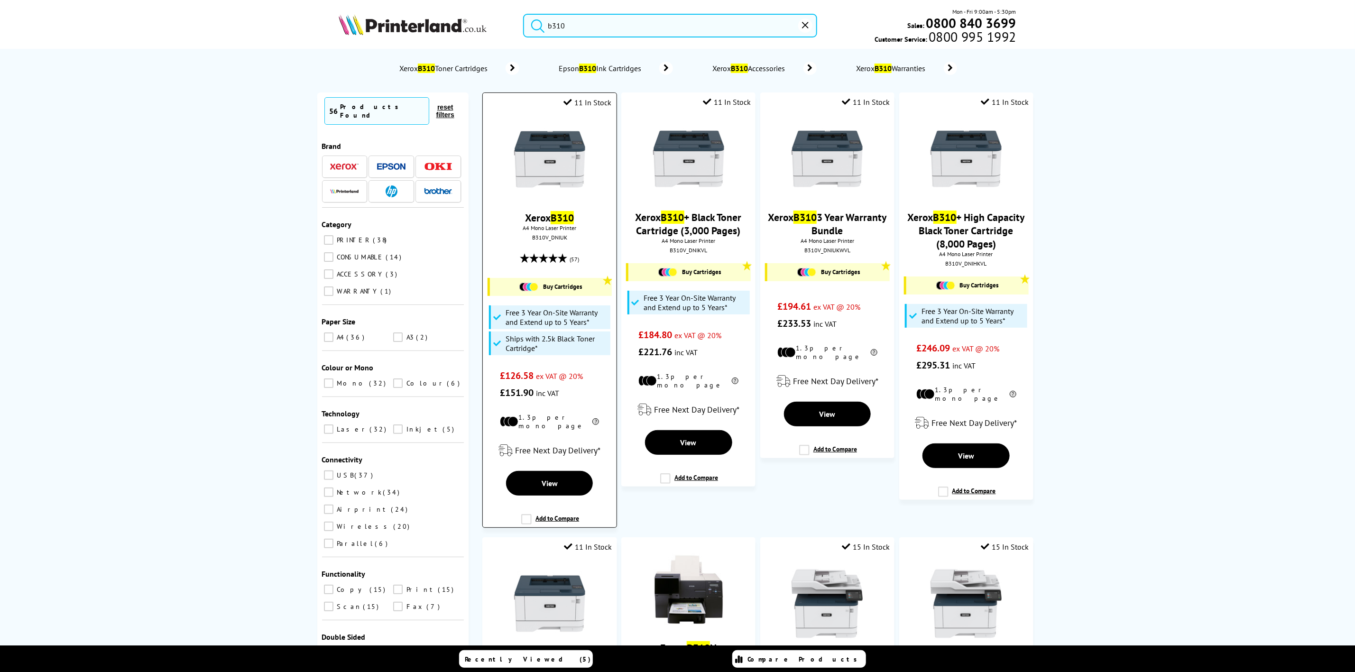
type input "b310"
click at [581, 157] on img at bounding box center [549, 159] width 71 height 71
click at [583, 178] on img at bounding box center [549, 159] width 71 height 71
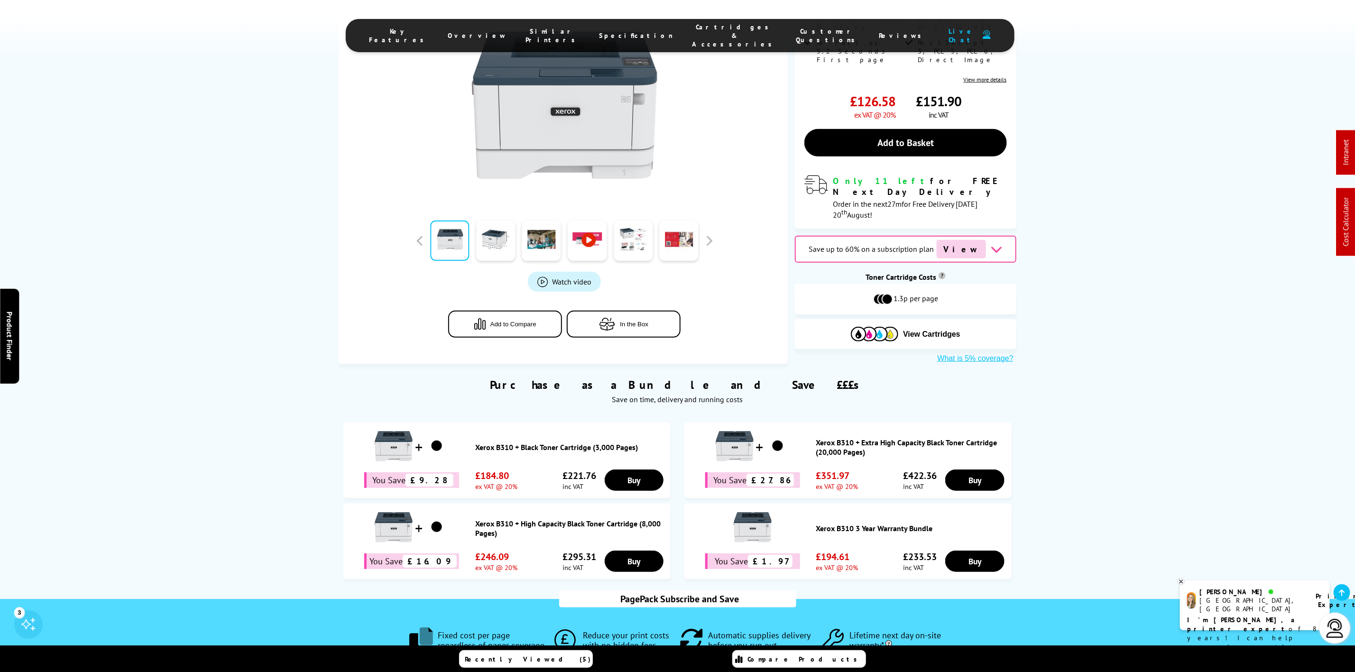
click at [693, 32] on span "Cartridges & Accessories" at bounding box center [735, 36] width 85 height 26
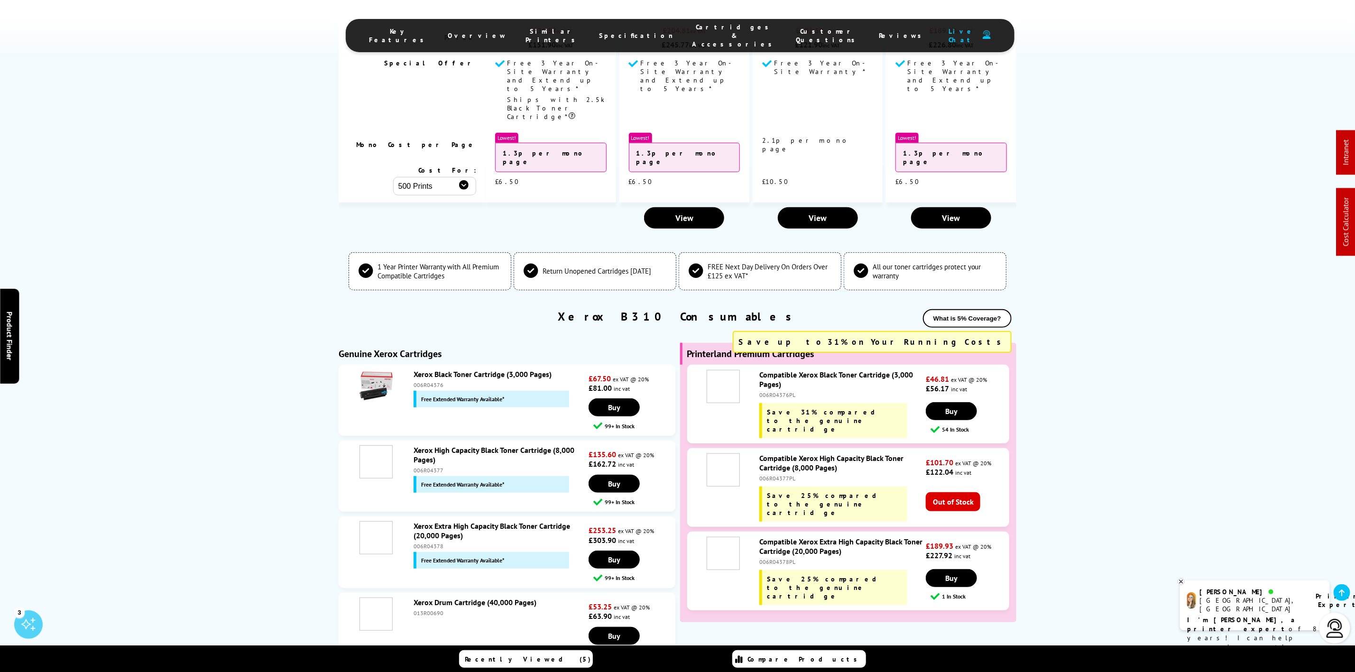
scroll to position [3103, 0]
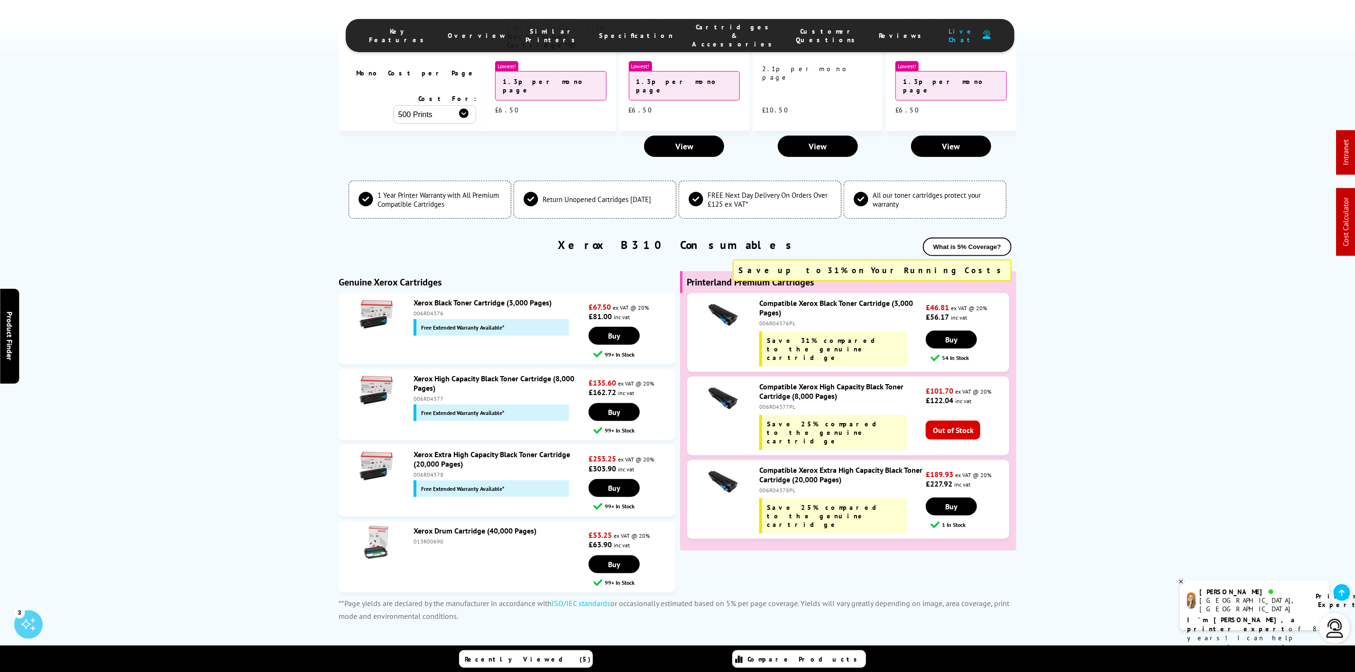
click at [432, 471] on div "006R04378" at bounding box center [500, 474] width 173 height 7
copy div "006R04378"
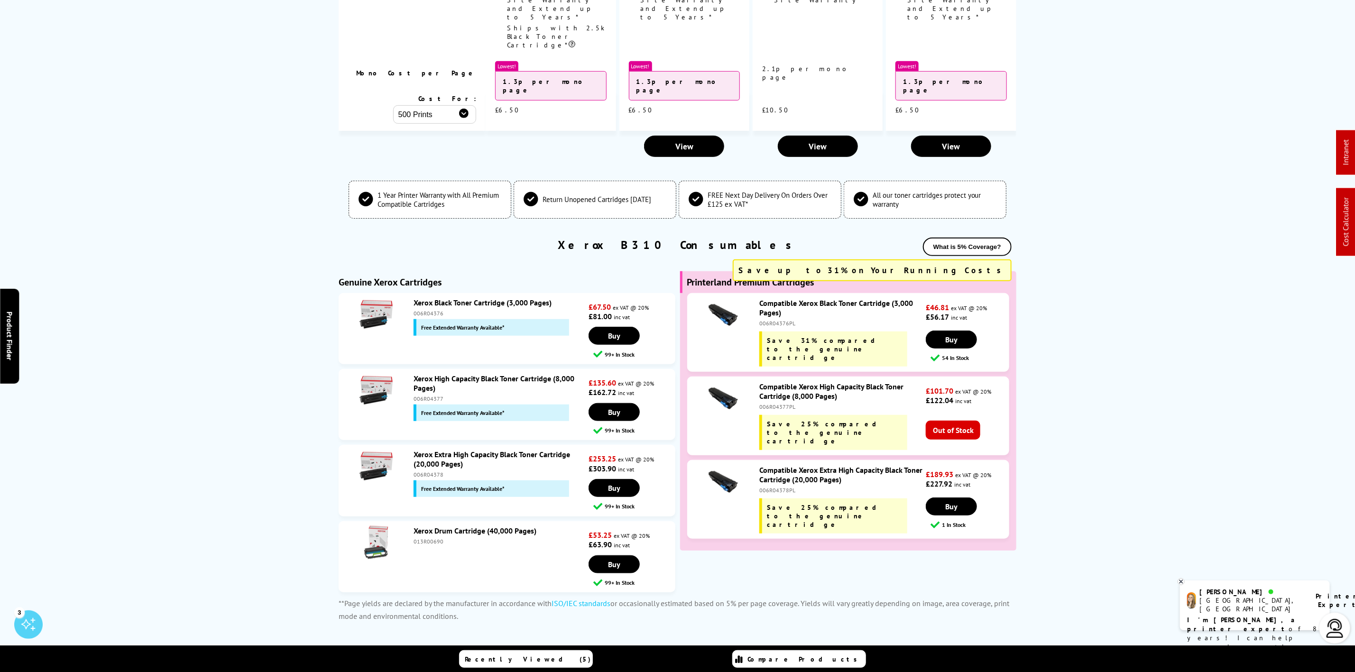
scroll to position [0, 0]
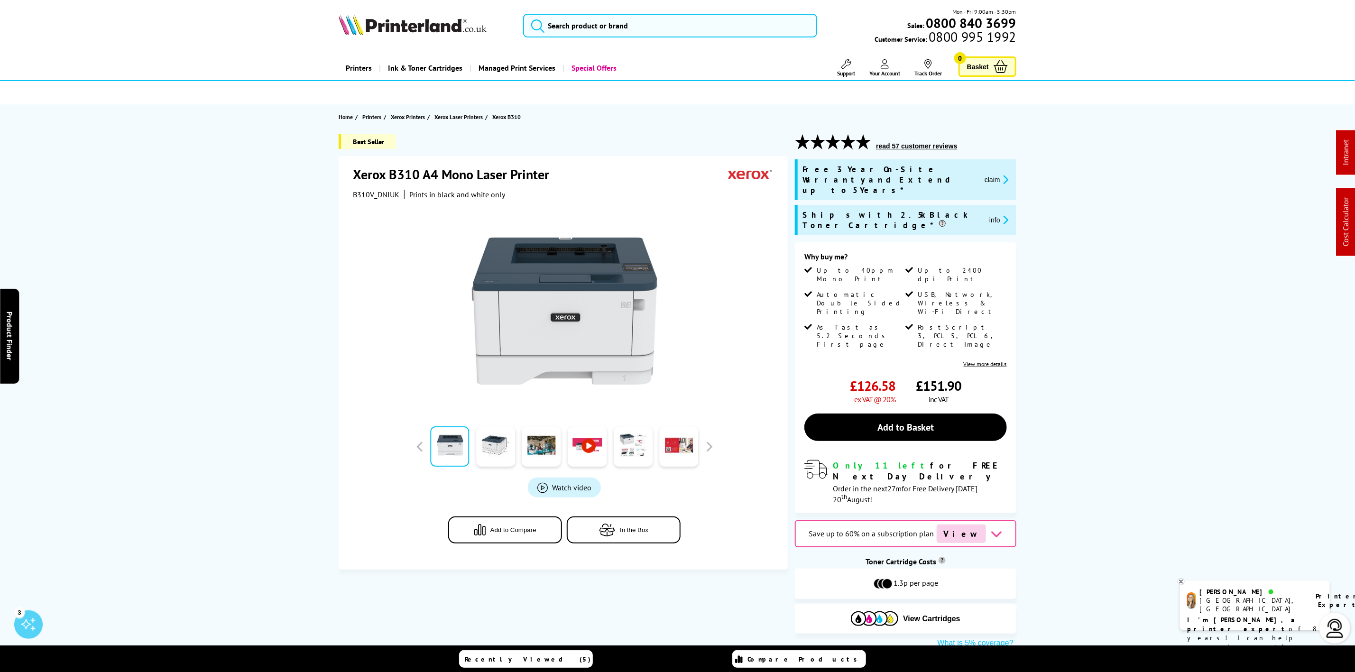
drag, startPoint x: 483, startPoint y: 17, endPoint x: 476, endPoint y: 22, distance: 8.6
click at [483, 17] on img at bounding box center [413, 24] width 148 height 21
click at [476, 22] on img at bounding box center [413, 24] width 148 height 21
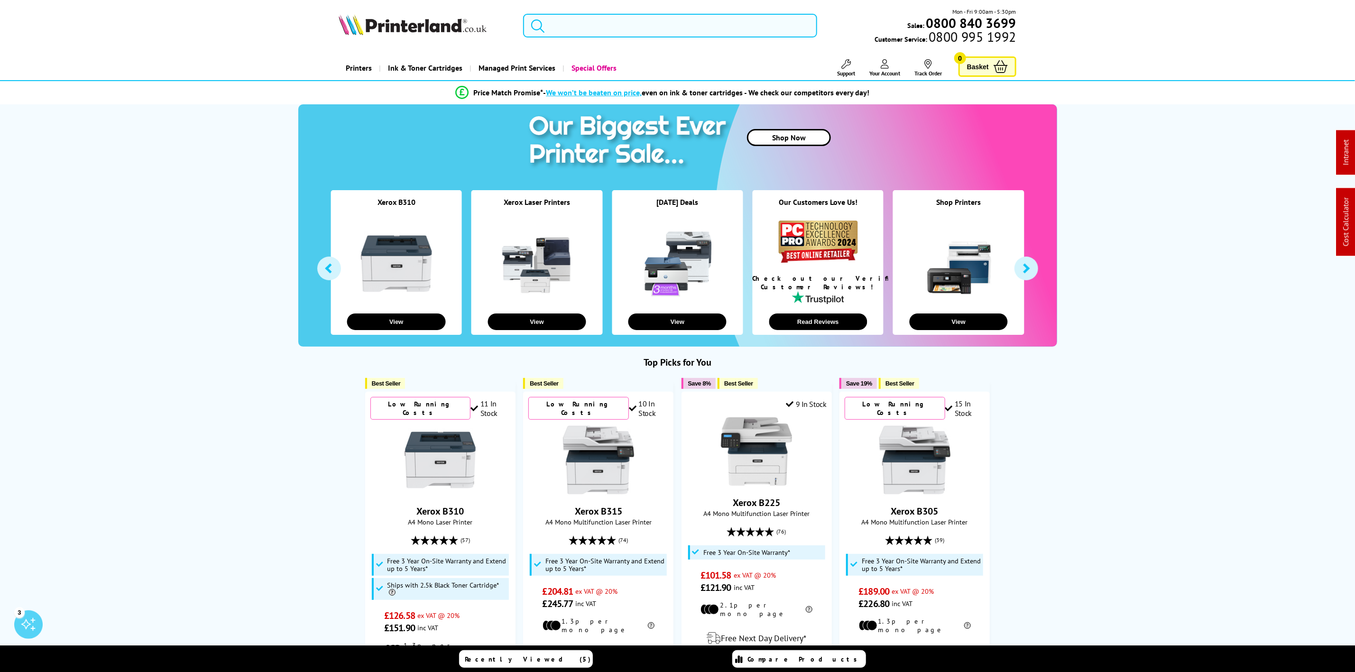
click at [706, 32] on input "search" at bounding box center [670, 26] width 294 height 24
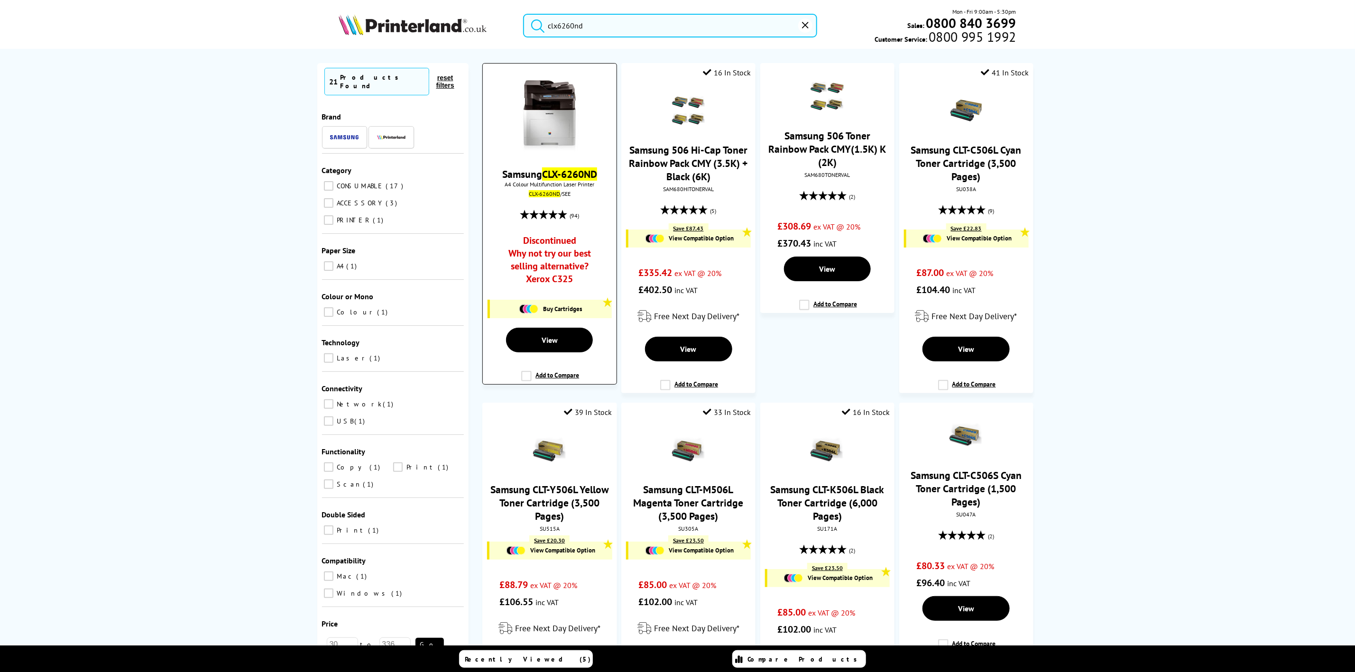
type input "clx6260nd"
click at [591, 103] on div at bounding box center [550, 116] width 124 height 73
click at [546, 111] on img at bounding box center [549, 115] width 71 height 71
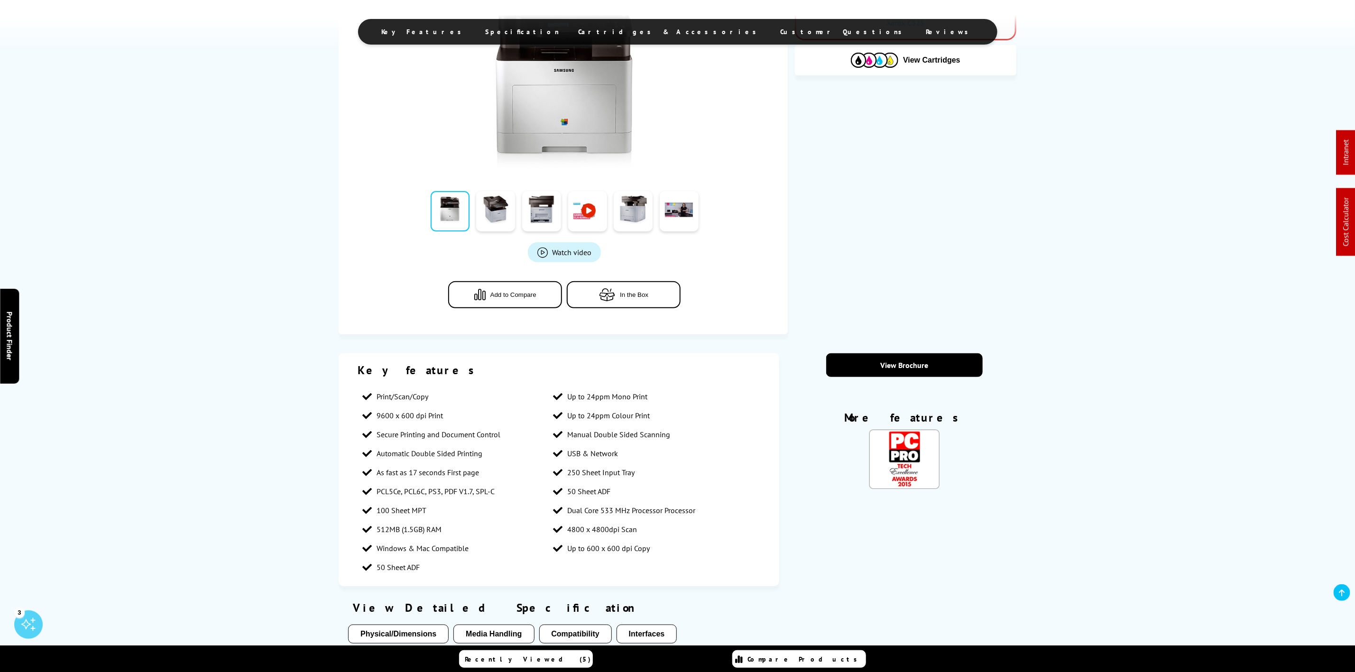
click at [675, 34] on span "Cartridges & Accessories" at bounding box center [670, 32] width 183 height 9
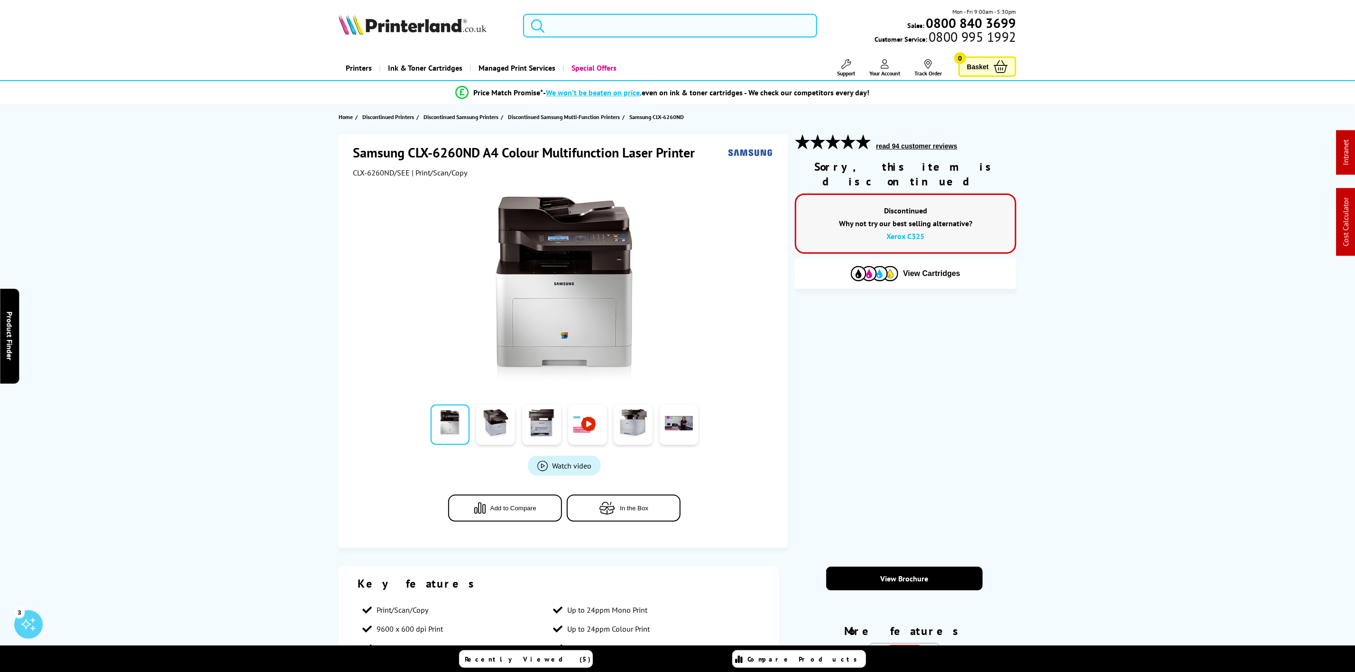
click at [575, 18] on input "search" at bounding box center [670, 26] width 294 height 24
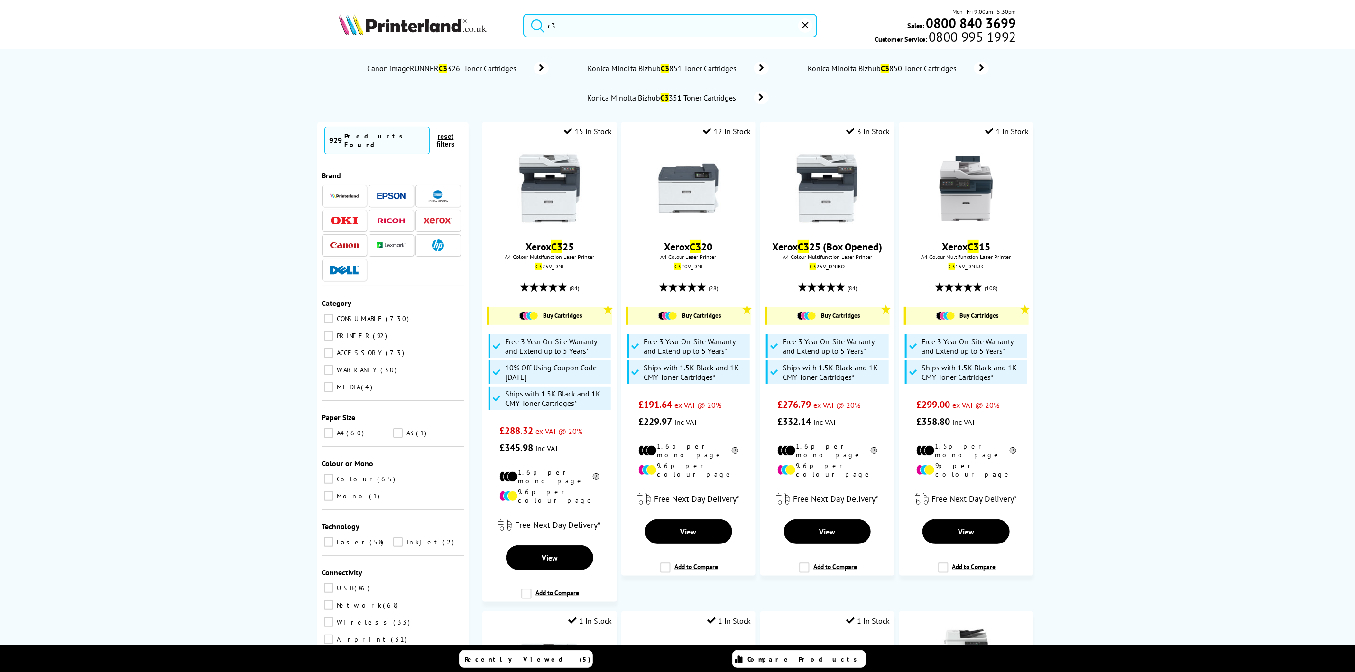
type input "c"
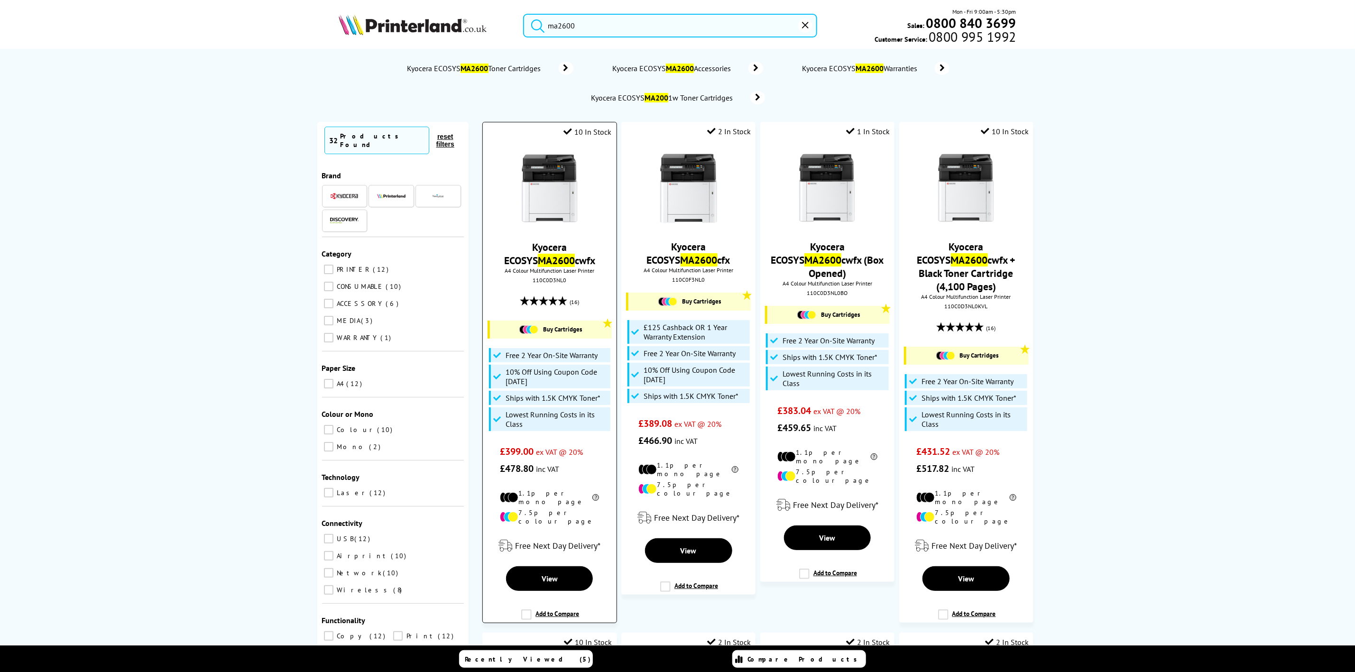
type input "ma2600"
click at [558, 176] on img at bounding box center [549, 188] width 71 height 71
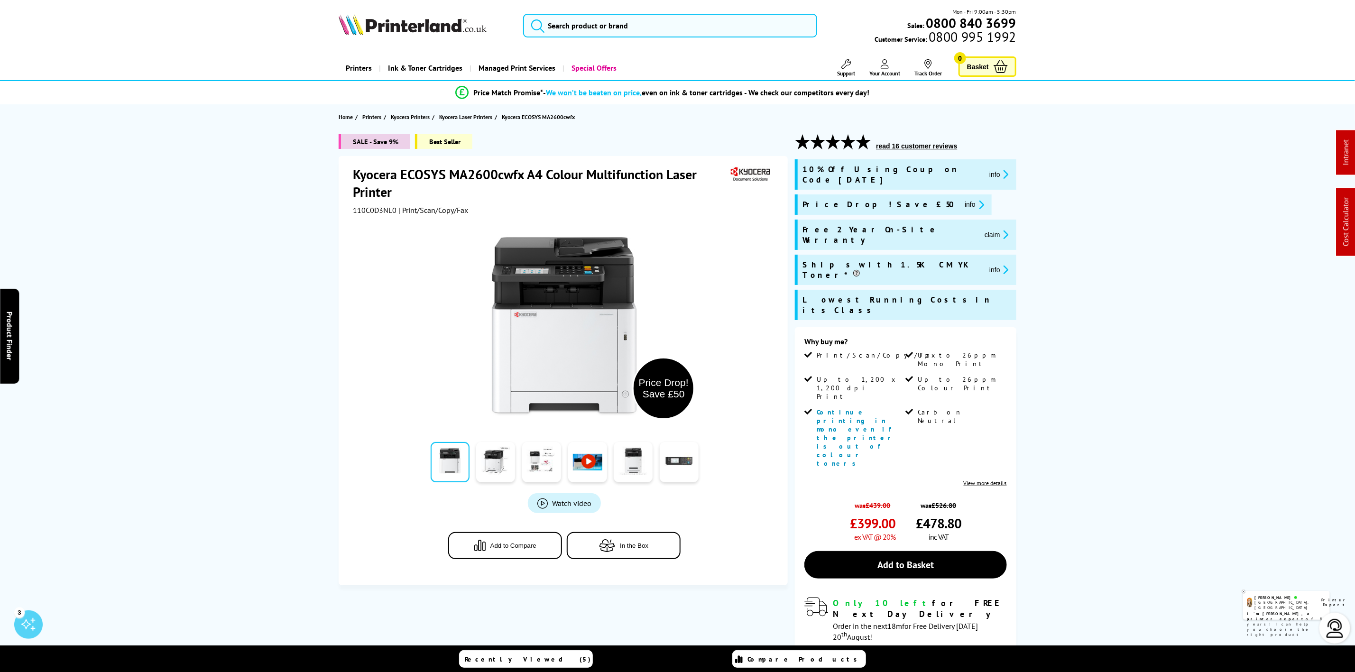
click at [374, 208] on span "110C0D3NL0" at bounding box center [375, 209] width 44 height 9
copy span "110C0D3NL0"
click at [401, 35] on img at bounding box center [413, 24] width 148 height 21
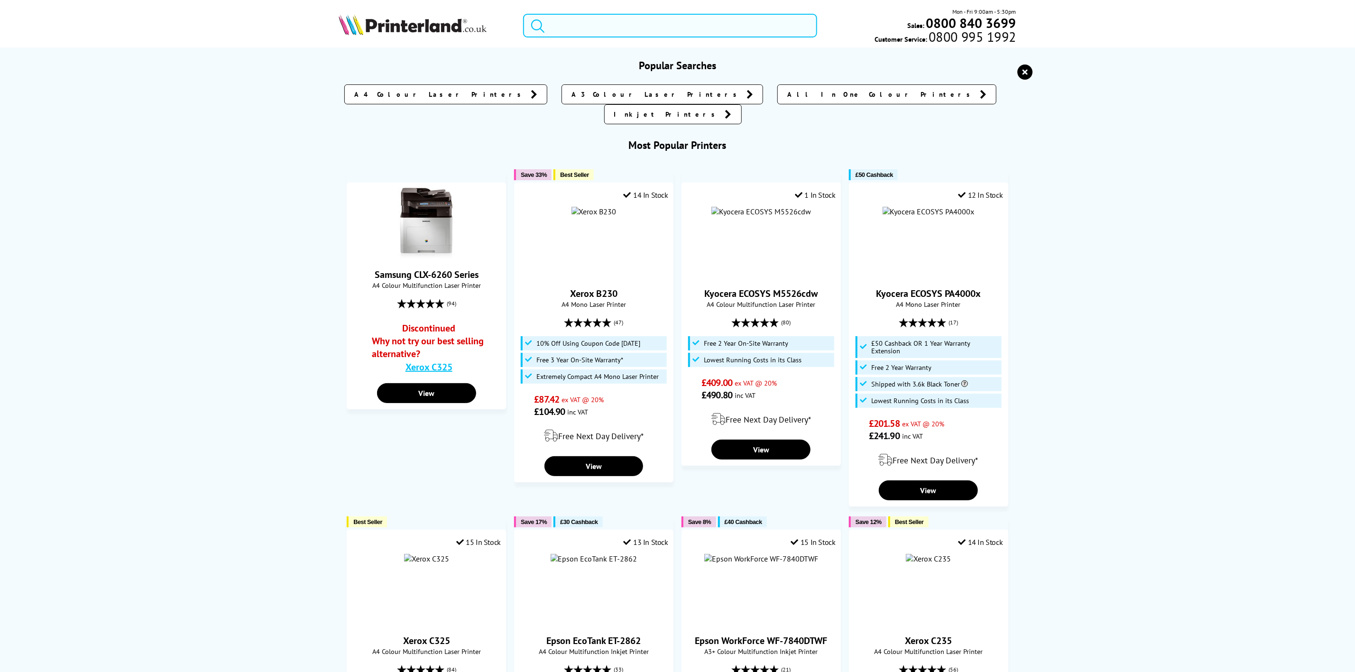
click at [681, 26] on input "search" at bounding box center [670, 26] width 294 height 24
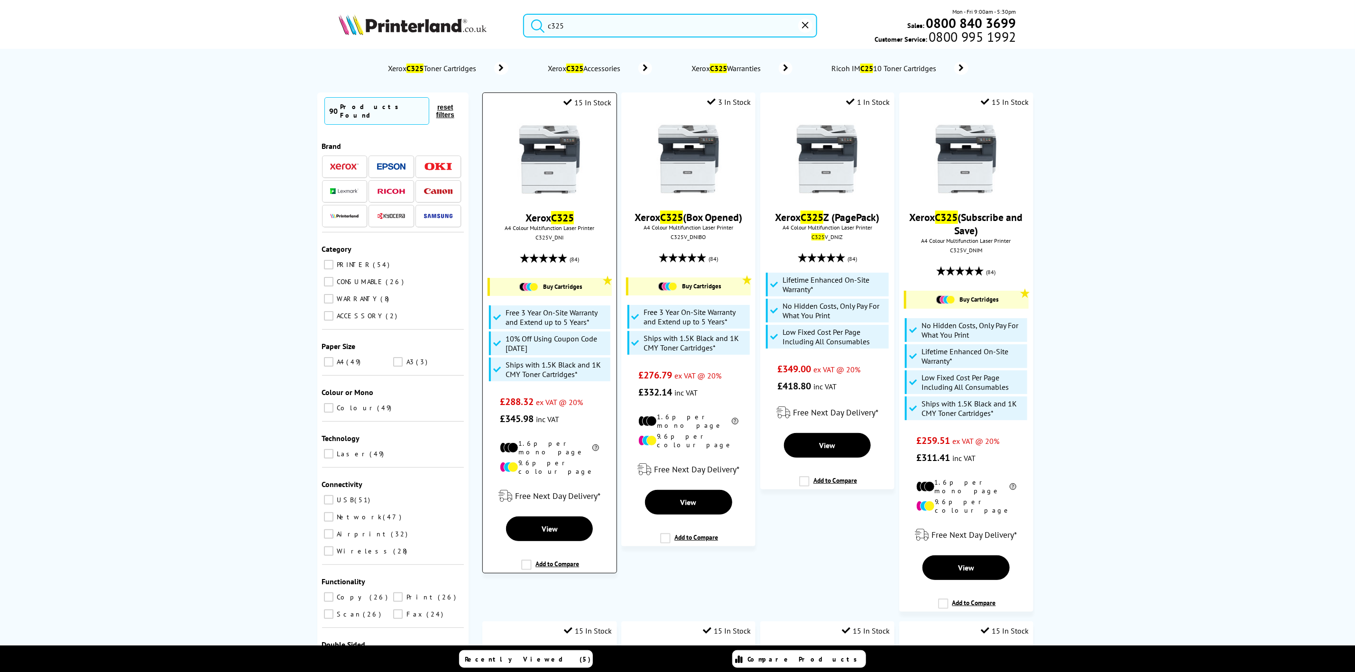
type input "c325"
click at [561, 163] on img at bounding box center [549, 159] width 71 height 71
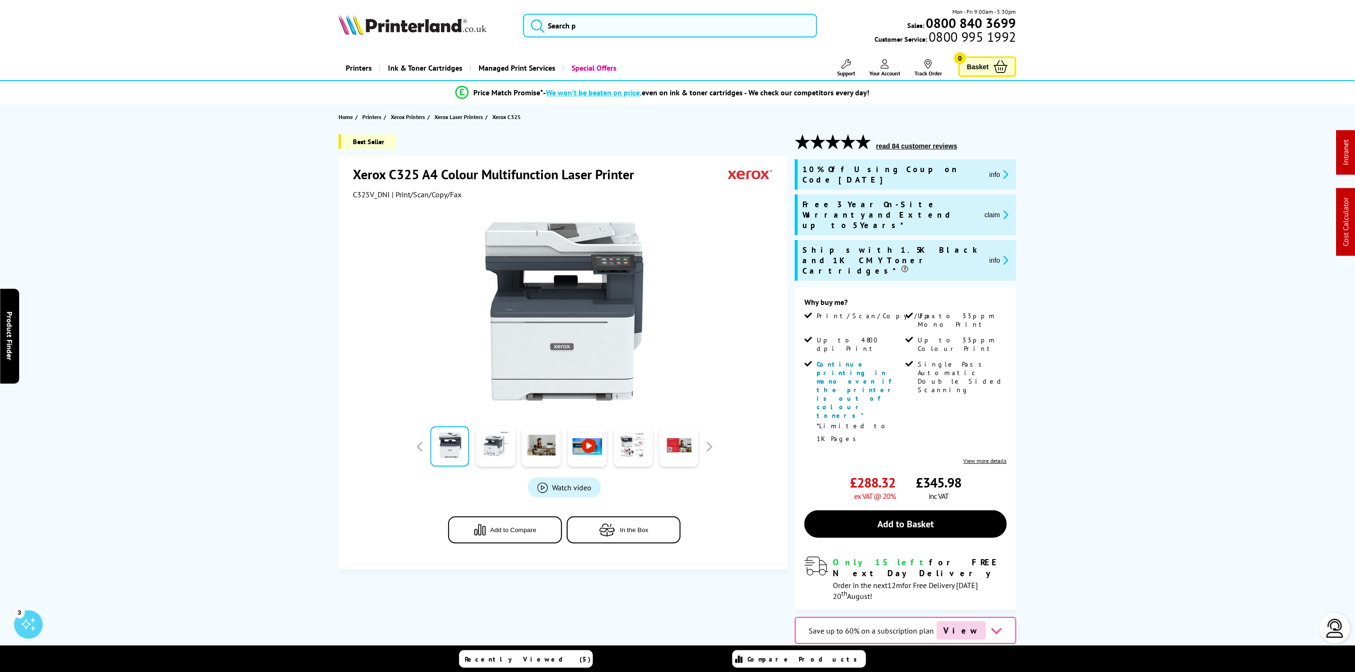
click at [373, 195] on span "C325V_DNI" at bounding box center [371, 194] width 37 height 9
copy span "C325V_DNI"
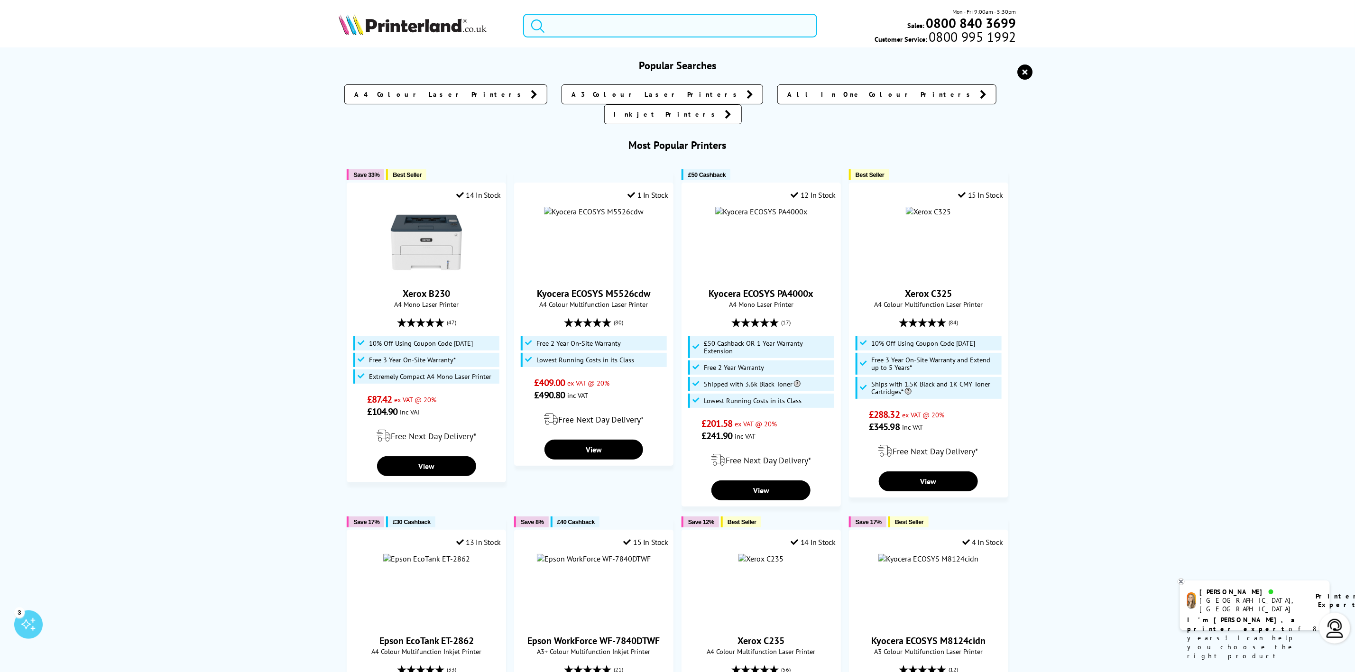
click at [599, 25] on input "search" at bounding box center [670, 26] width 294 height 24
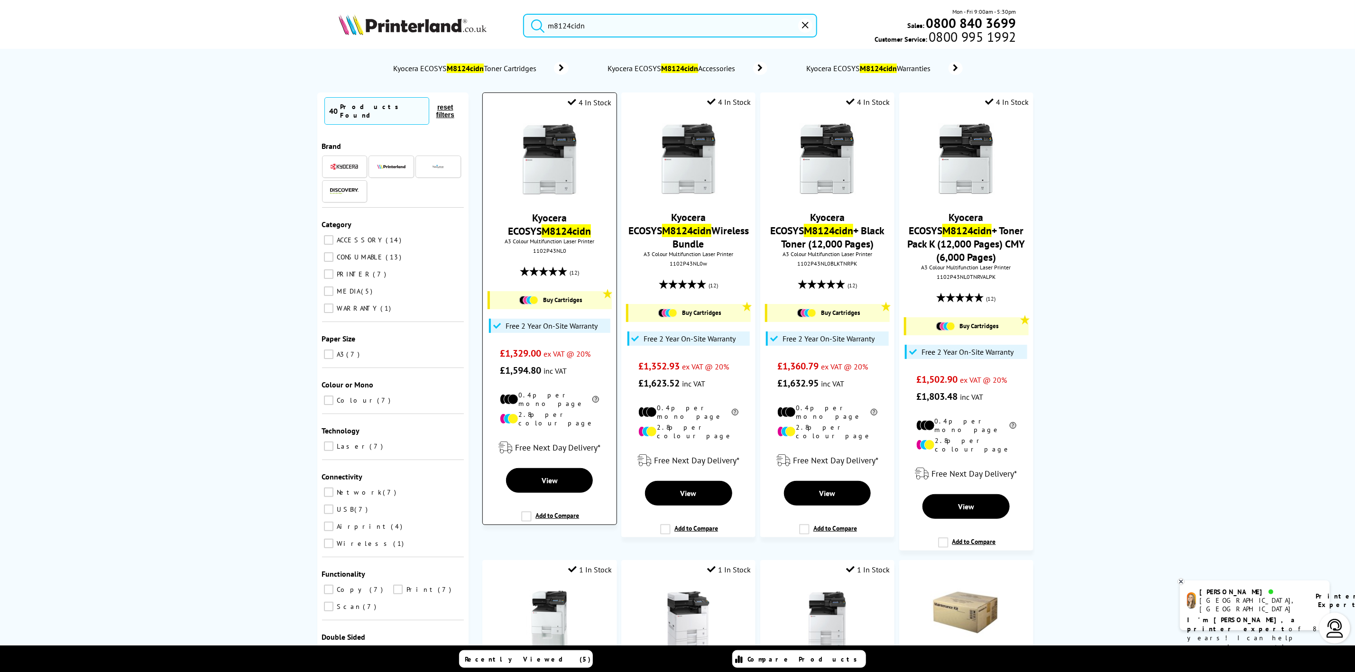
type input "m8124cidn"
click at [575, 149] on img at bounding box center [549, 159] width 71 height 71
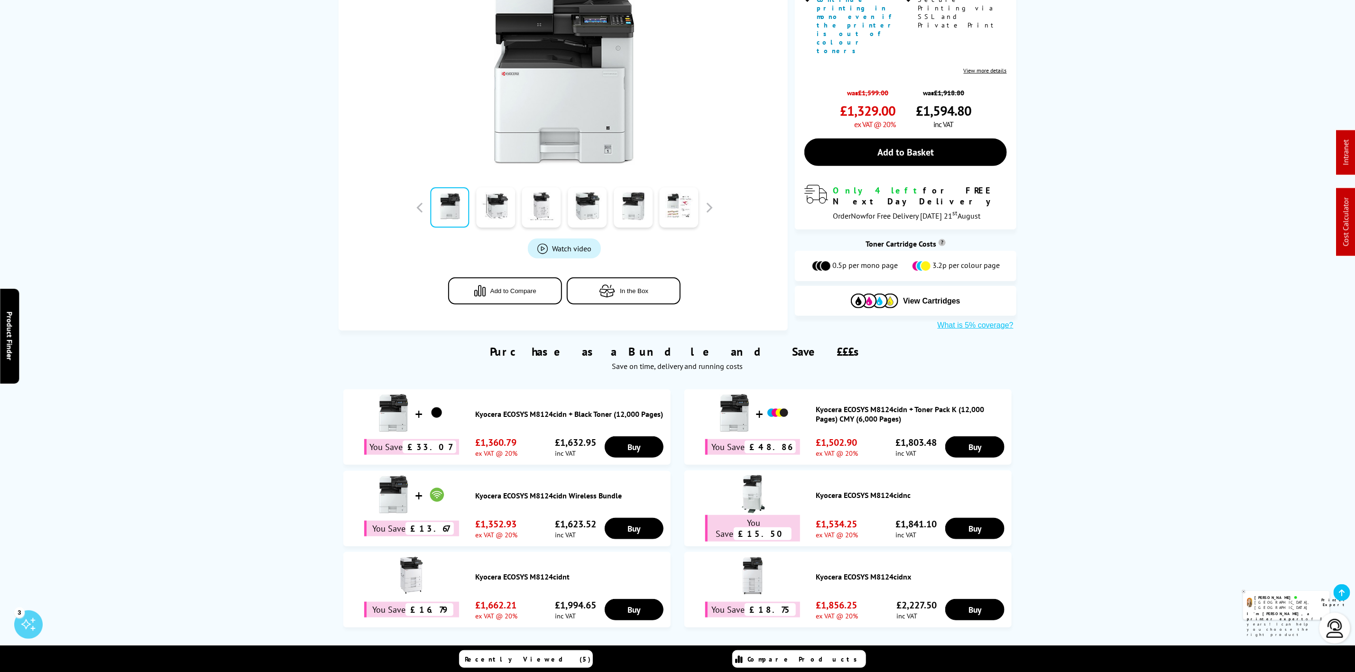
scroll to position [285, 0]
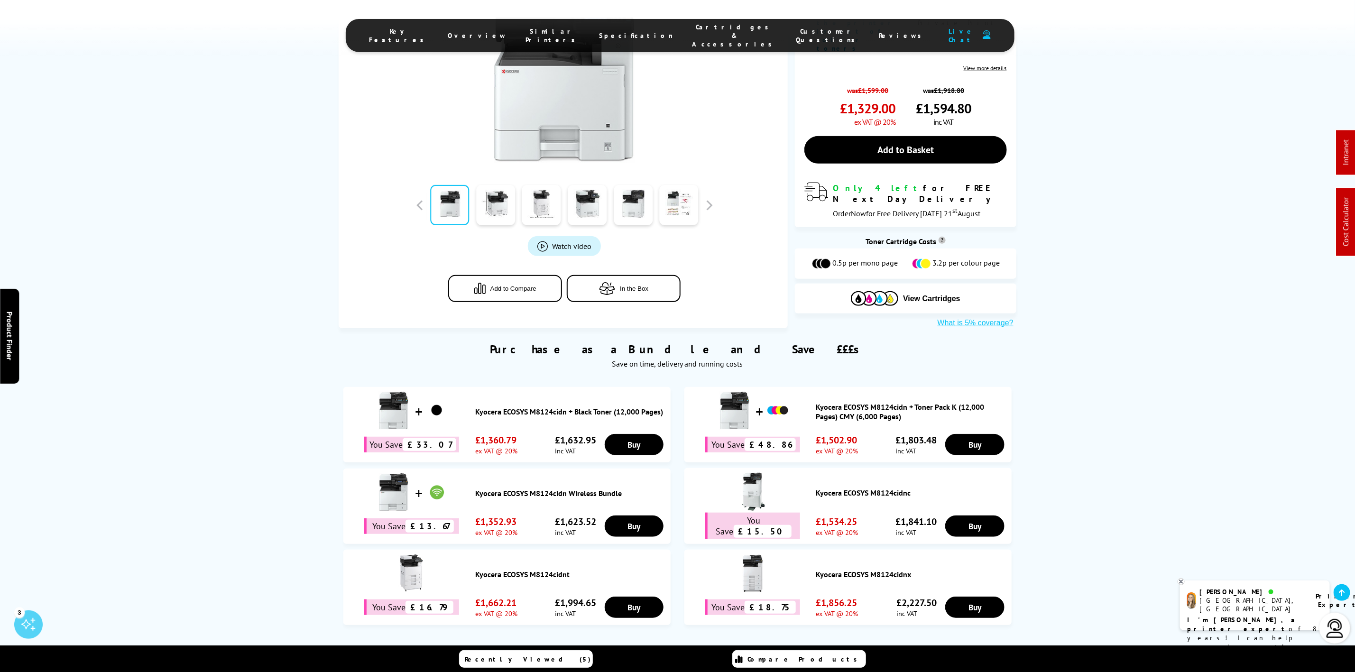
click at [706, 36] on li "Cartridges & Accessories" at bounding box center [735, 36] width 104 height 26
click at [701, 30] on span "Cartridges & Accessories" at bounding box center [735, 36] width 85 height 26
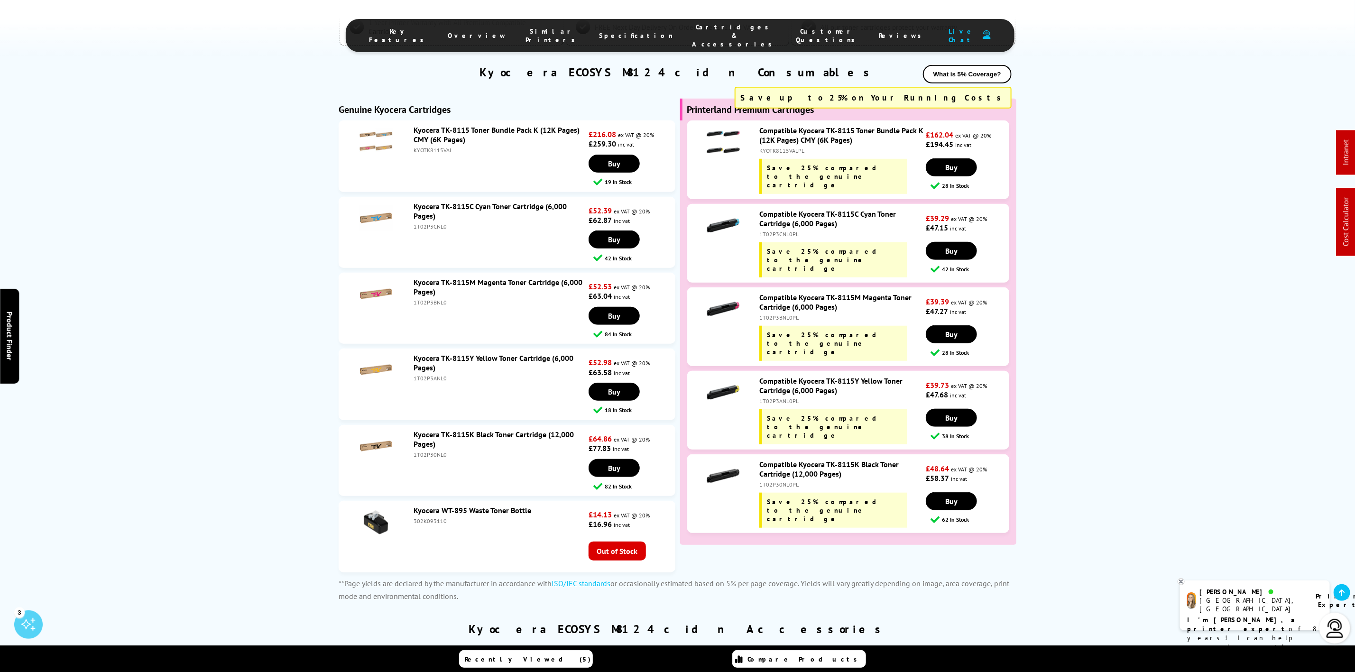
scroll to position [0, 0]
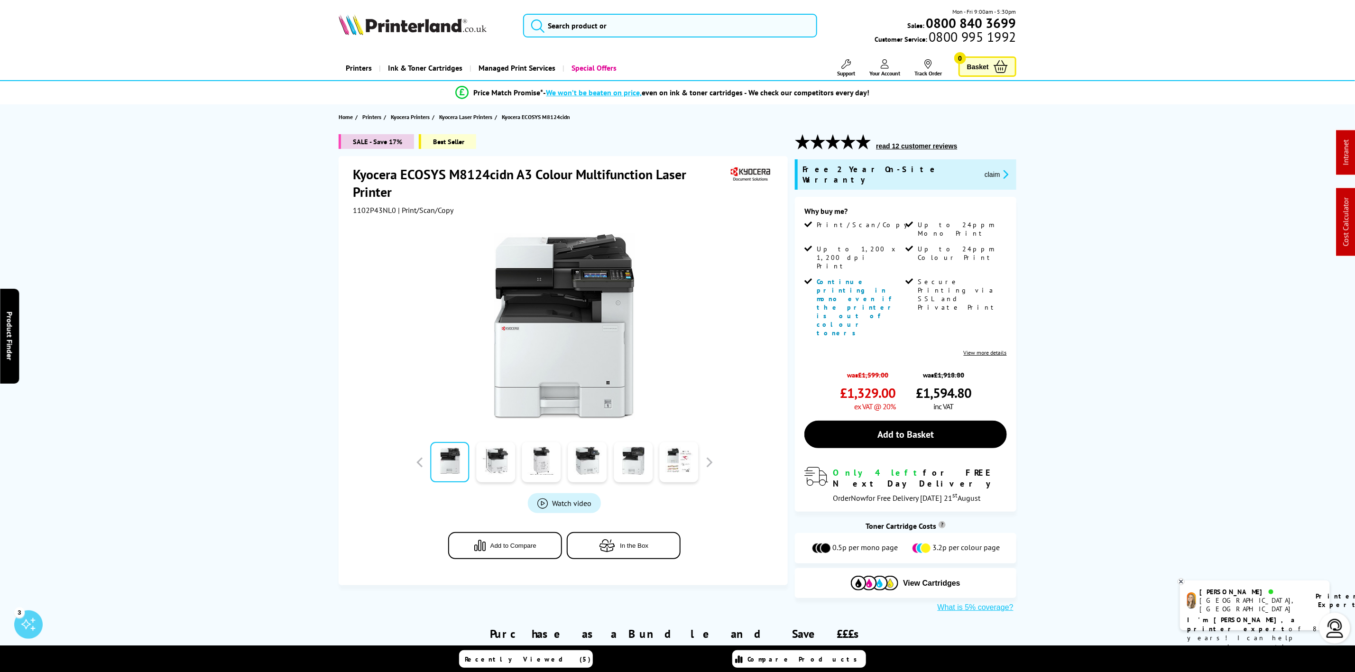
click at [346, 35] on img at bounding box center [413, 24] width 148 height 21
drag, startPoint x: 345, startPoint y: 35, endPoint x: 258, endPoint y: 38, distance: 86.9
click at [324, 36] on div "Mon - Fri 9:00am - 5:30pm Sales: 0800 840 3699 Customer Service: 0800 995 1992" at bounding box center [677, 28] width 759 height 42
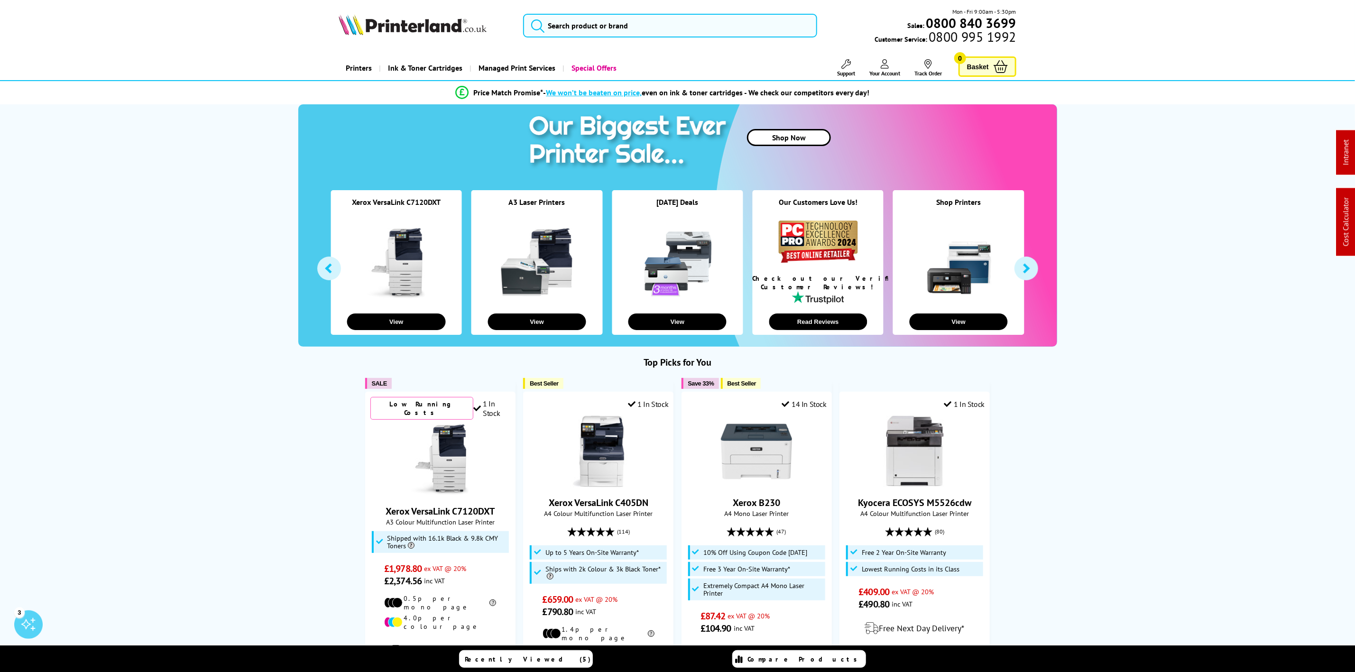
click at [361, 22] on img at bounding box center [413, 24] width 148 height 21
click at [369, 33] on img at bounding box center [413, 24] width 148 height 21
drag, startPoint x: 396, startPoint y: 20, endPoint x: 309, endPoint y: 59, distance: 94.5
click at [396, 20] on img at bounding box center [413, 24] width 148 height 21
click at [453, 33] on img at bounding box center [413, 24] width 148 height 21
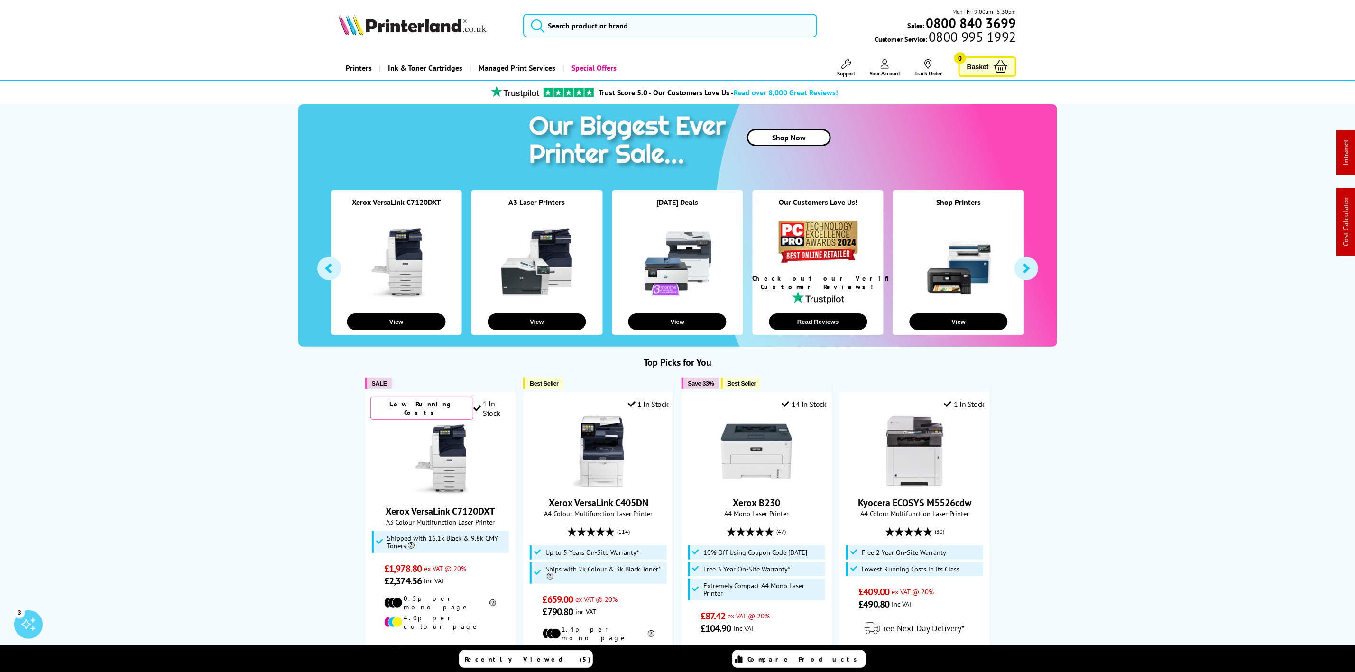
click at [453, 33] on img at bounding box center [413, 24] width 148 height 21
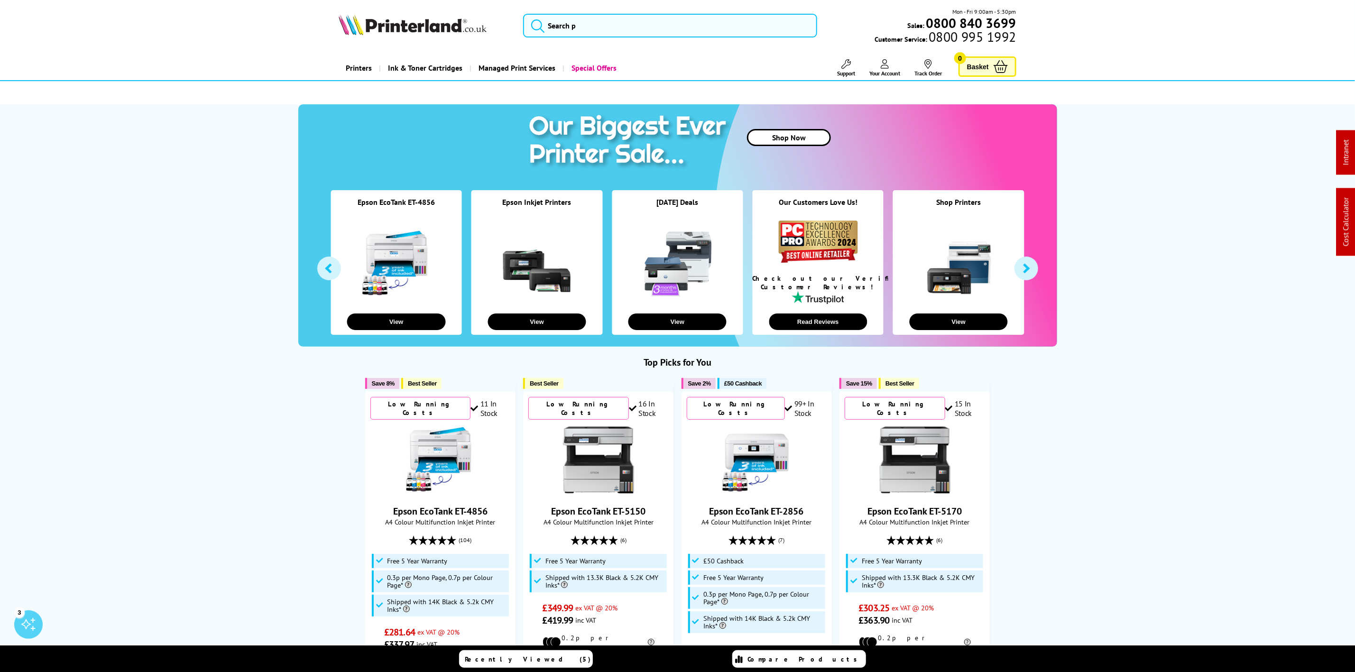
click at [384, 37] on div "Mon - Fri 9:00am - 5:30pm Sales: 0800 840 3699 Customer Service: 0800 995 1992" at bounding box center [677, 28] width 759 height 42
click at [387, 33] on img at bounding box center [413, 24] width 148 height 21
drag, startPoint x: 574, startPoint y: 10, endPoint x: 575, endPoint y: 20, distance: 10.0
click at [574, 12] on div "Mon - Fri 9:00am - 5:30pm Sales: 0800 840 3699 Customer Service: 0800 995 1992" at bounding box center [677, 28] width 759 height 42
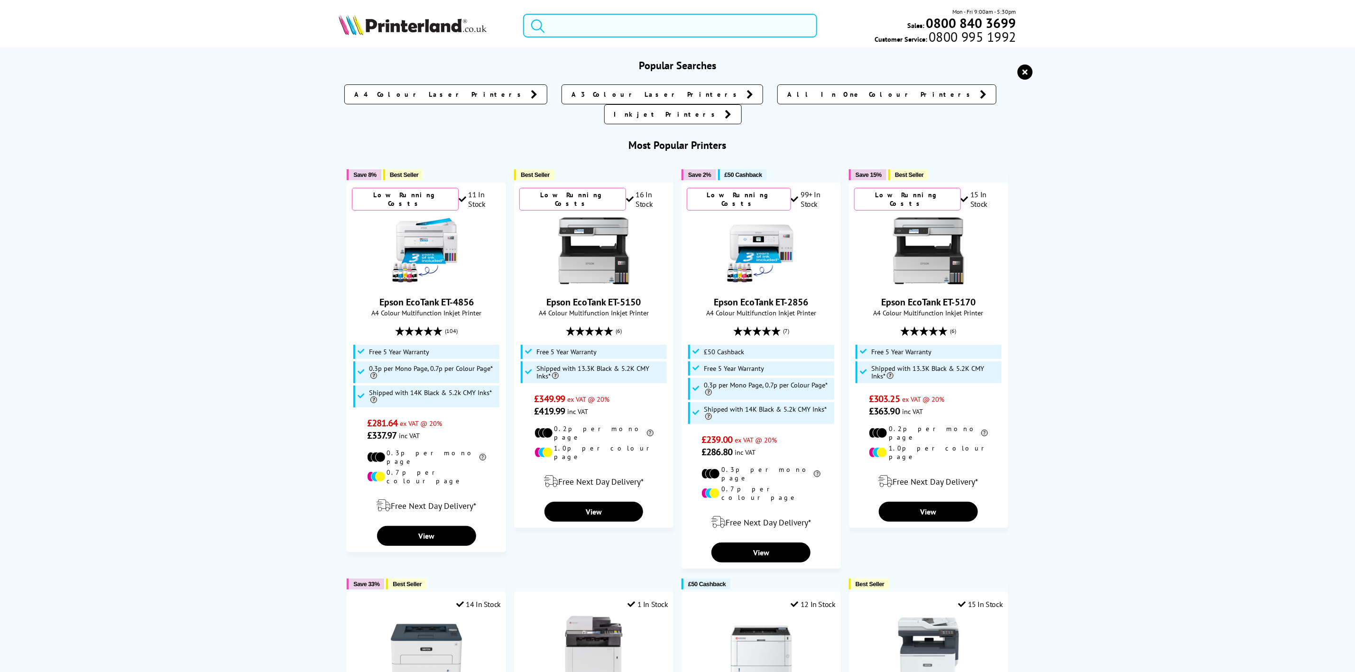
click at [575, 26] on input "search" at bounding box center [670, 26] width 294 height 24
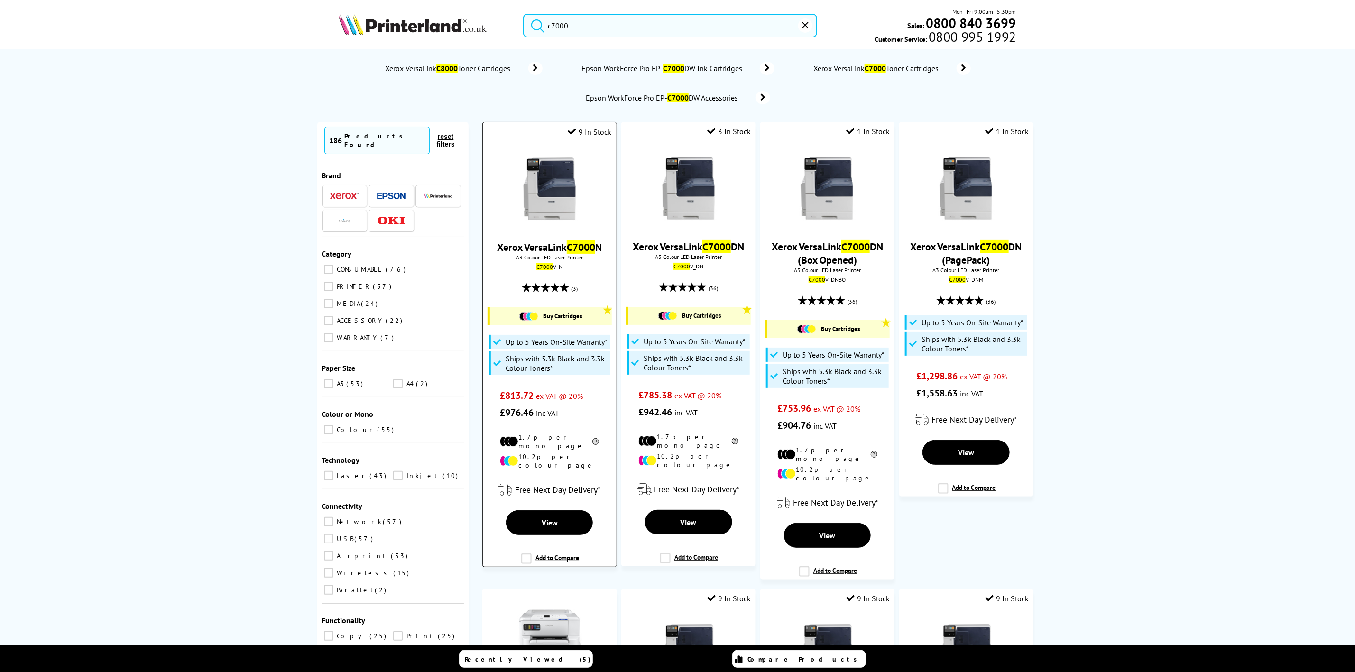
type input "c7000"
click at [555, 192] on img at bounding box center [549, 188] width 71 height 71
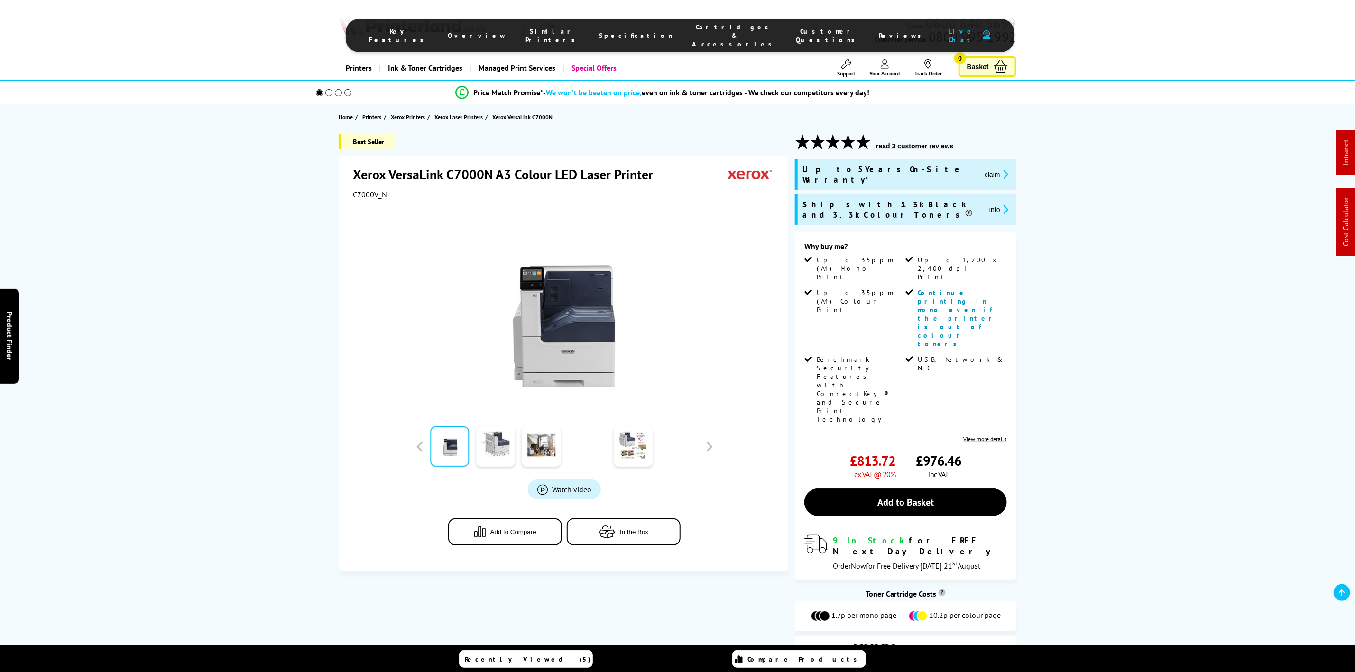
scroll to position [356, 0]
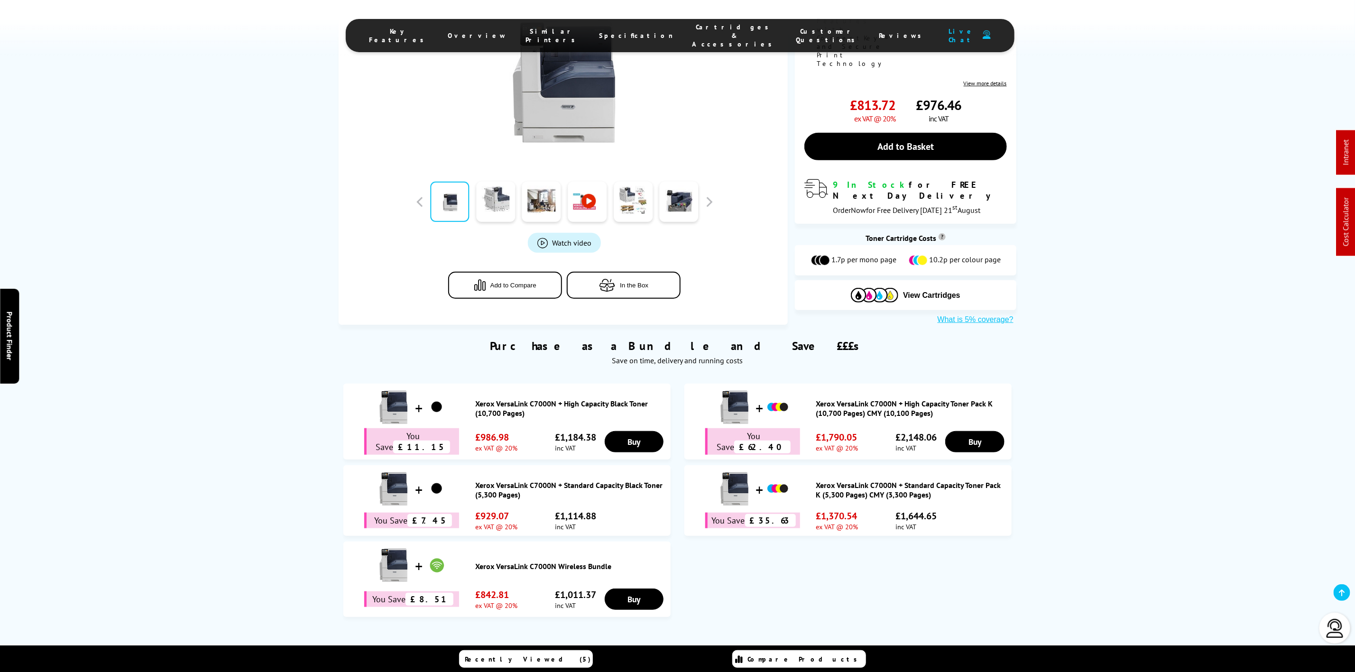
click at [708, 30] on span "Cartridges & Accessories" at bounding box center [735, 36] width 85 height 26
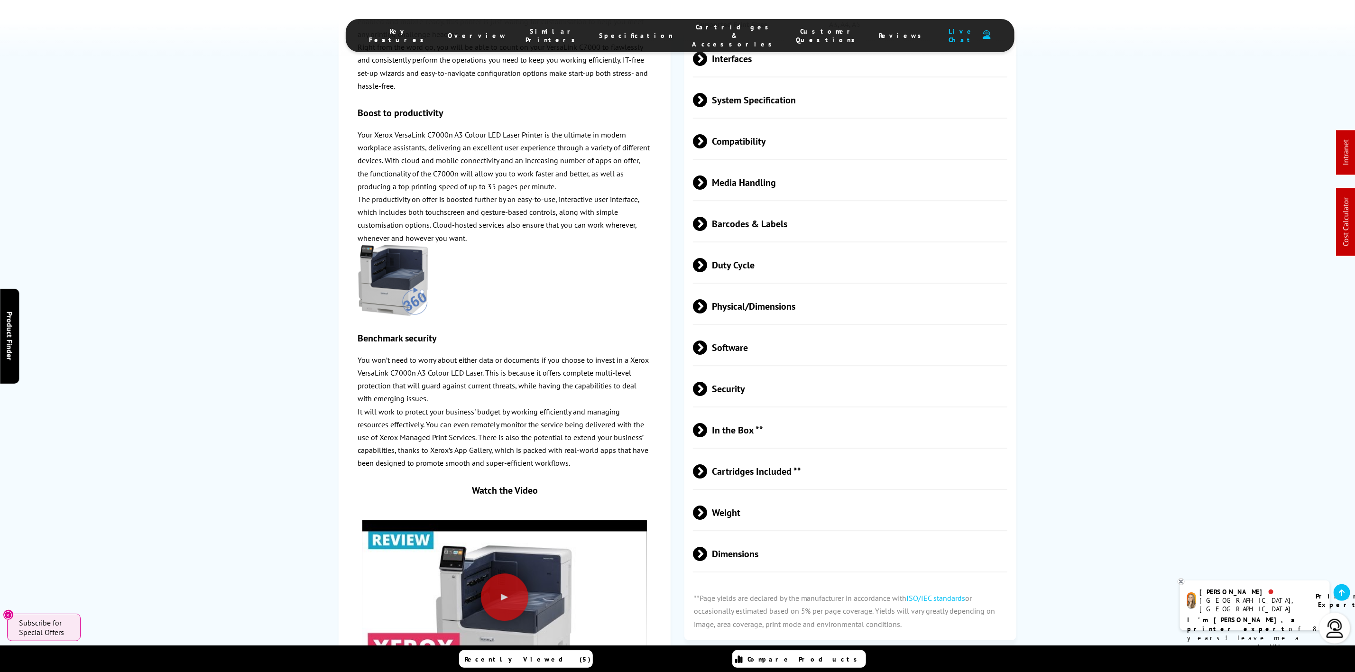
scroll to position [2078, 0]
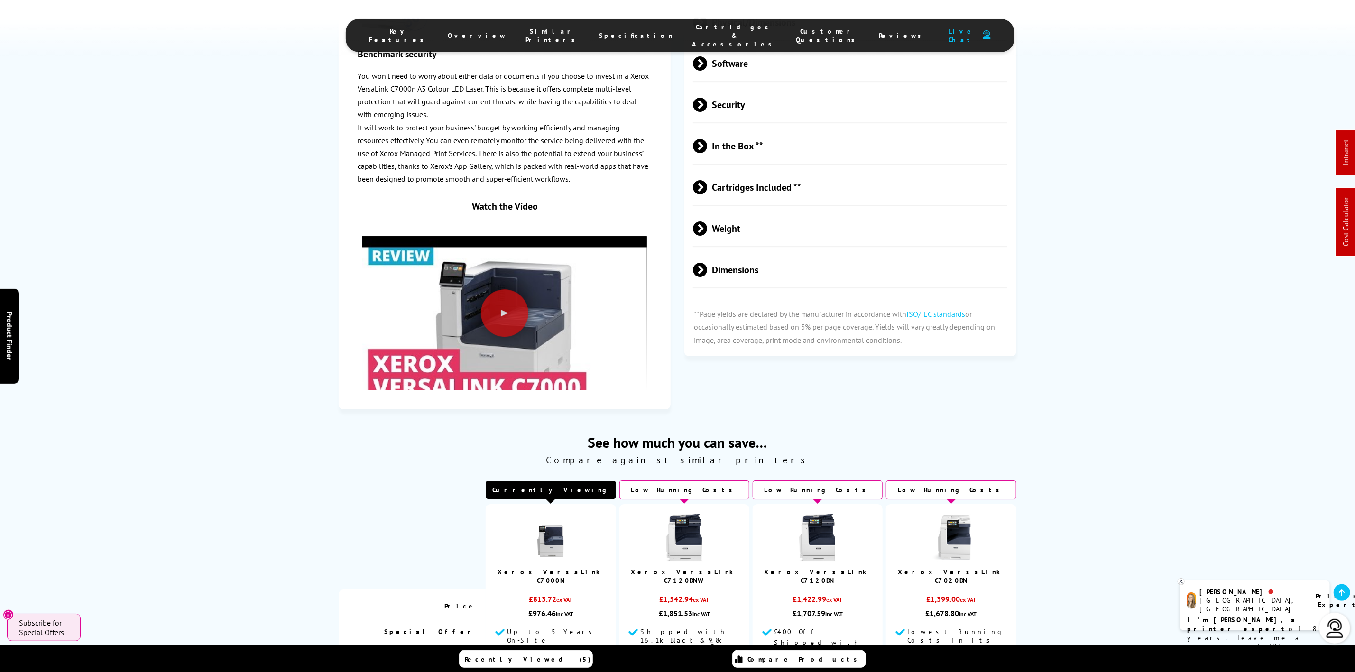
click at [700, 24] on li "Cartridges & Accessories" at bounding box center [735, 36] width 104 height 26
click at [705, 36] on li "Cartridges & Accessories" at bounding box center [735, 36] width 104 height 26
click at [698, 30] on span "Cartridges & Accessories" at bounding box center [735, 36] width 85 height 26
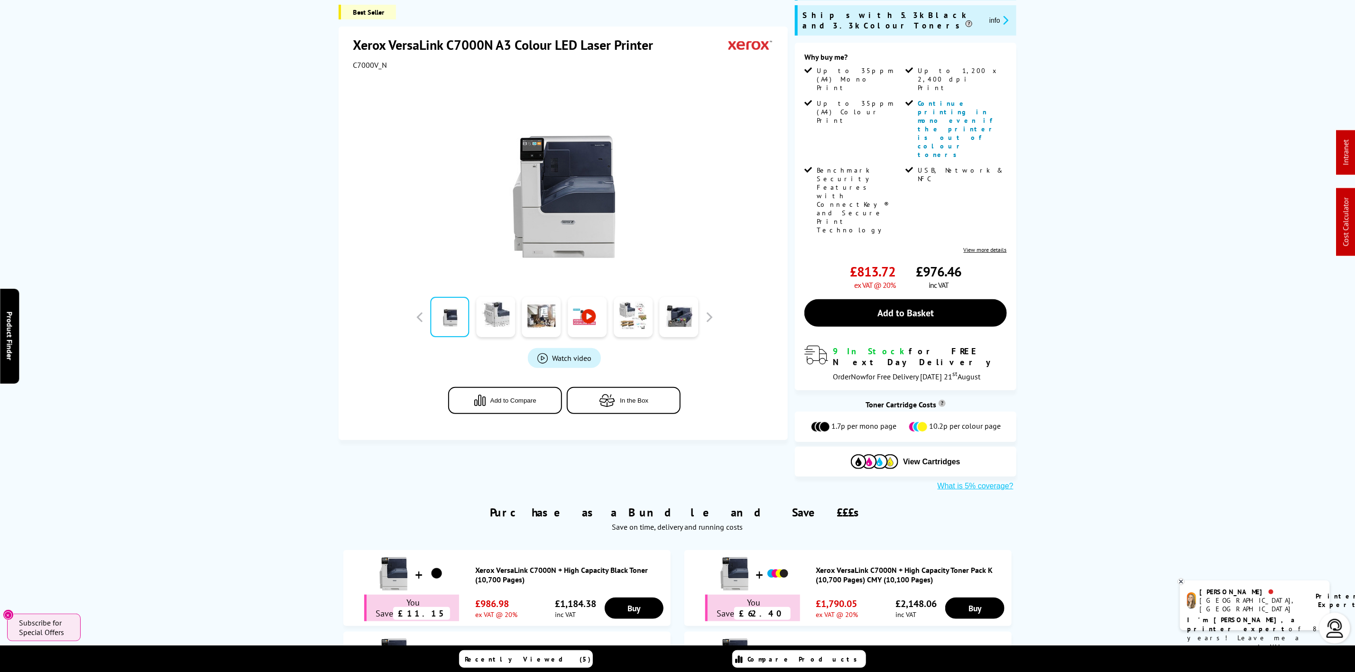
scroll to position [498, 0]
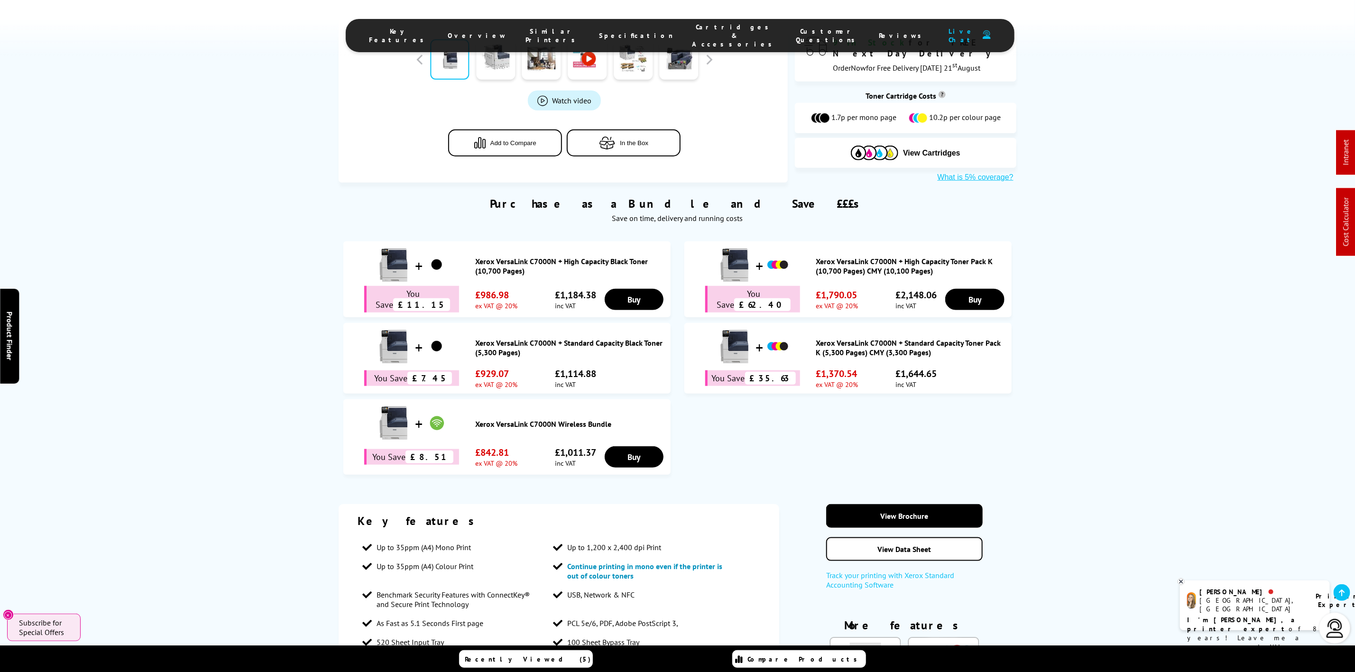
click at [693, 24] on li "Cartridges & Accessories" at bounding box center [735, 36] width 104 height 26
click at [699, 28] on span "Cartridges & Accessories" at bounding box center [735, 36] width 85 height 26
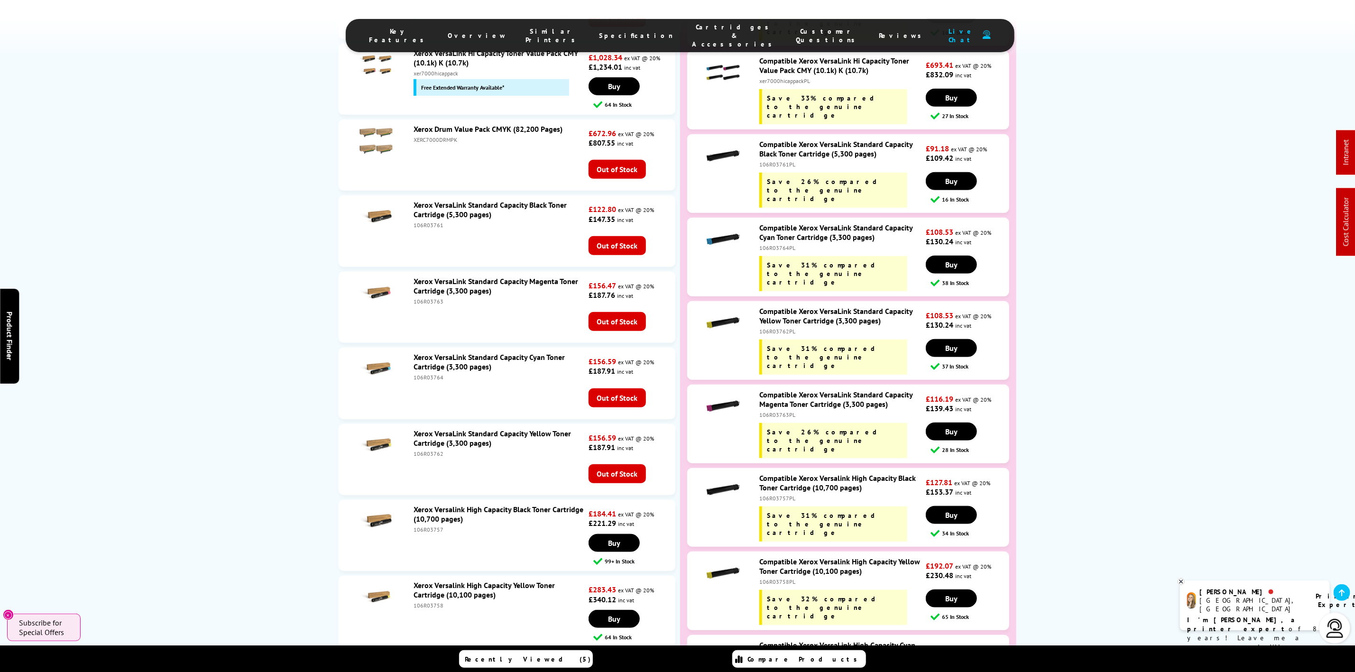
scroll to position [3394, 0]
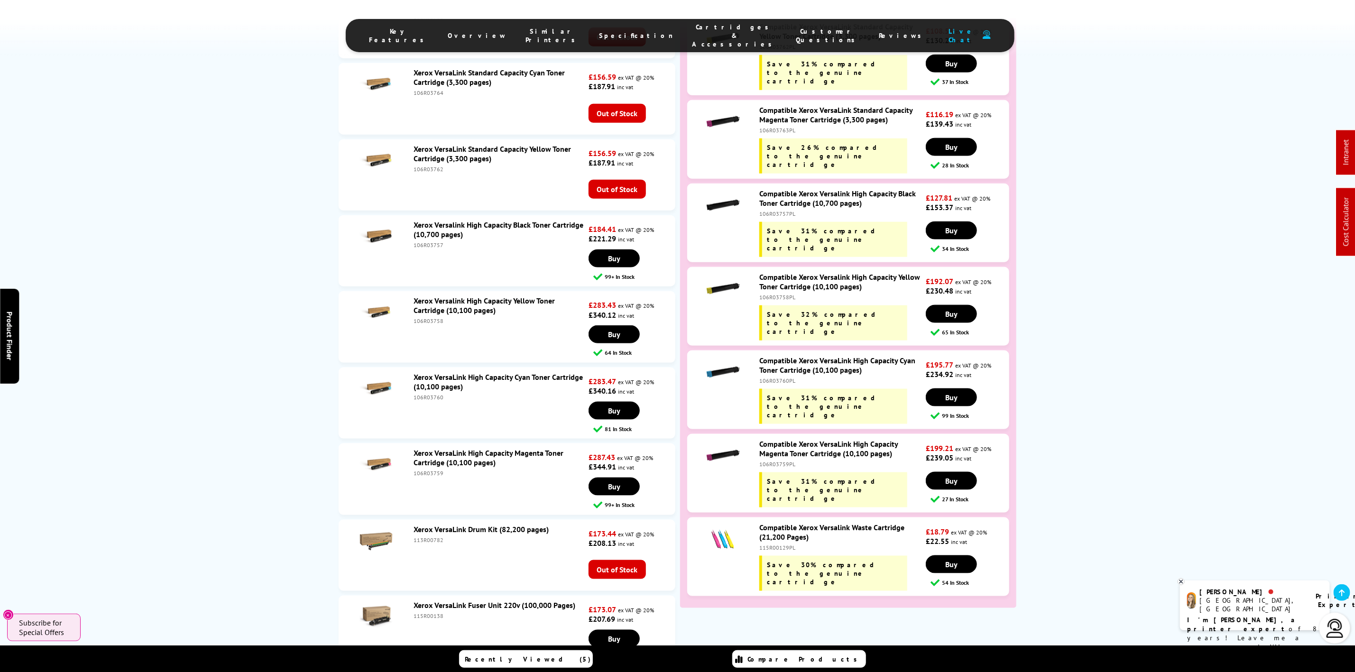
click at [427, 536] on div "113R00782" at bounding box center [500, 539] width 173 height 7
copy div "113R00782"
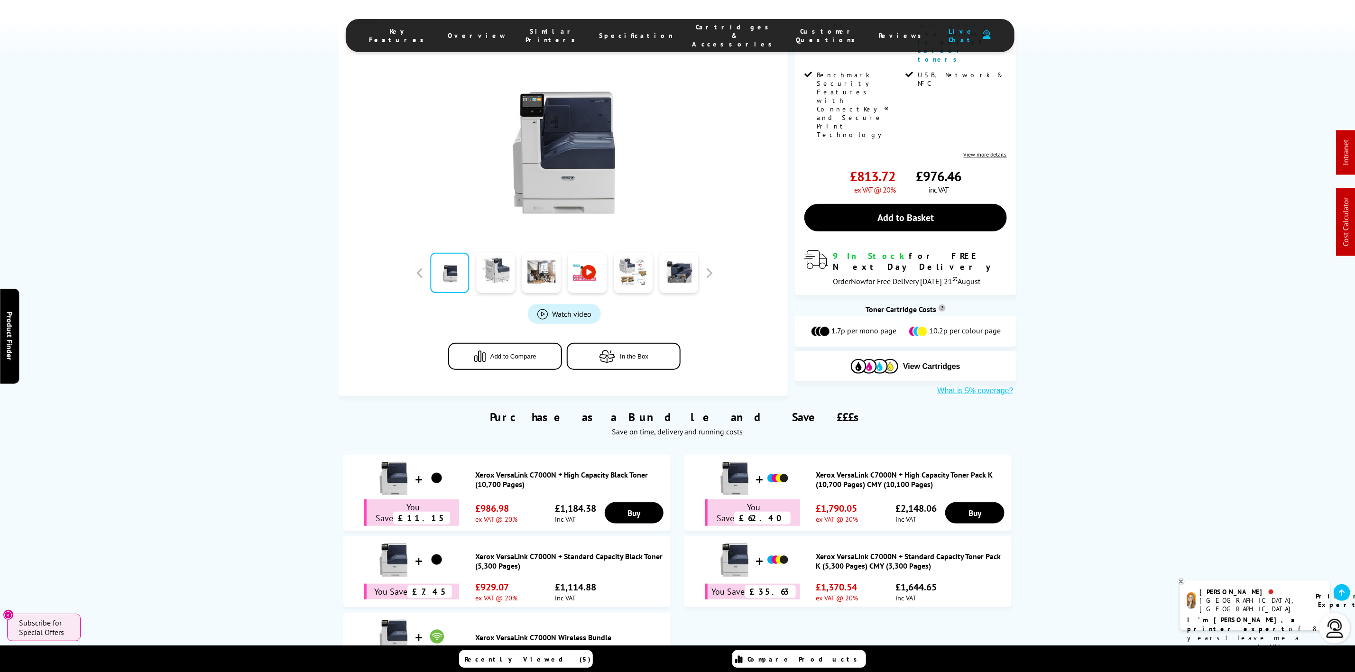
click at [693, 26] on span "Cartridges & Accessories" at bounding box center [735, 36] width 85 height 26
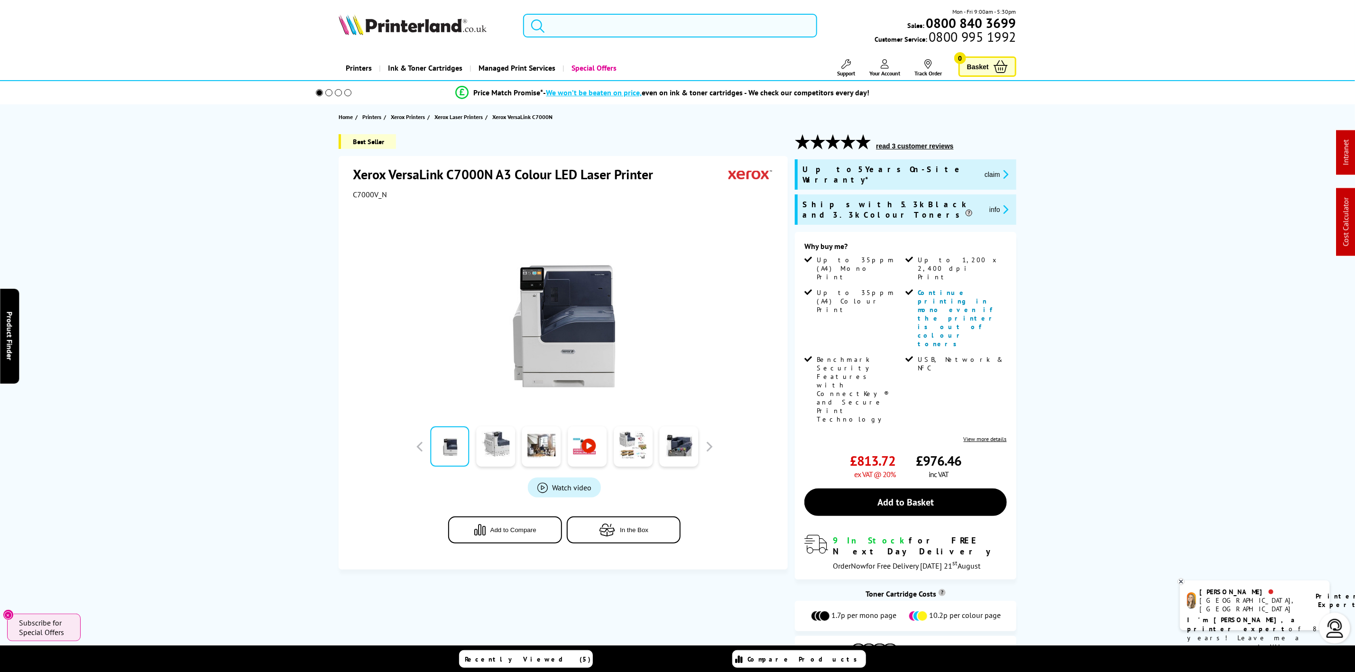
click at [654, 18] on input "search" at bounding box center [670, 26] width 294 height 24
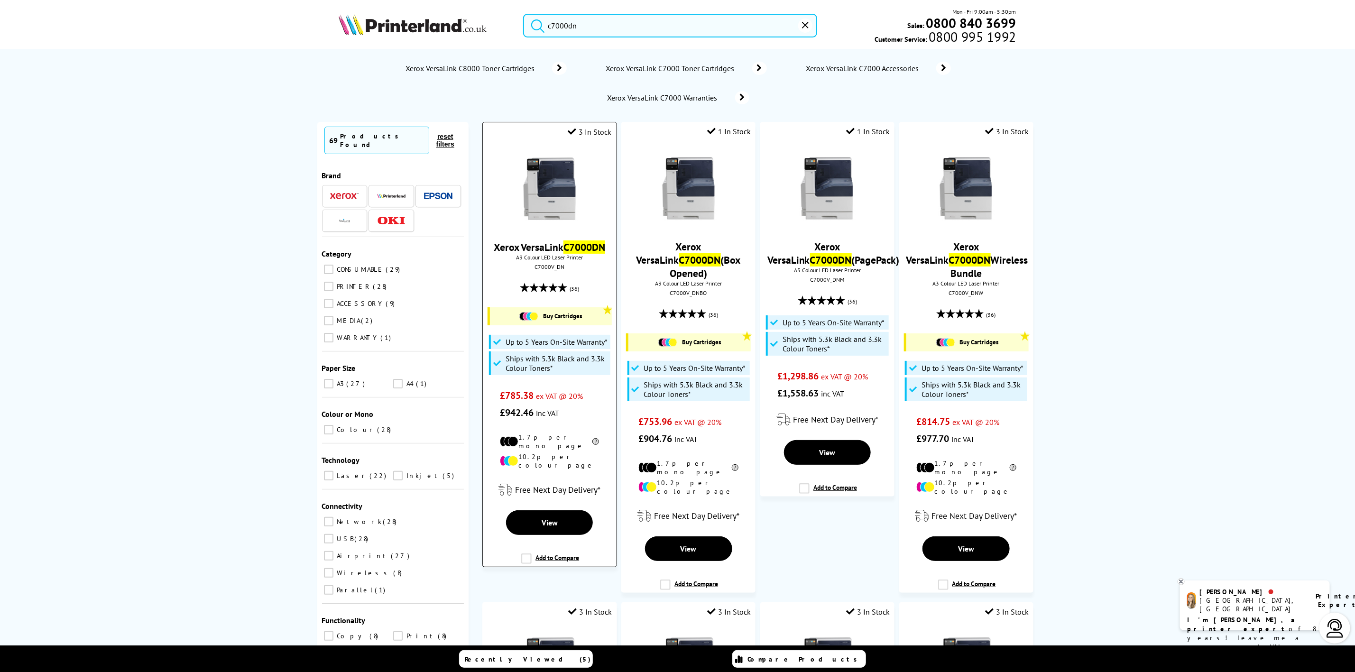
type input "c7000dn"
click at [563, 176] on img at bounding box center [549, 188] width 71 height 71
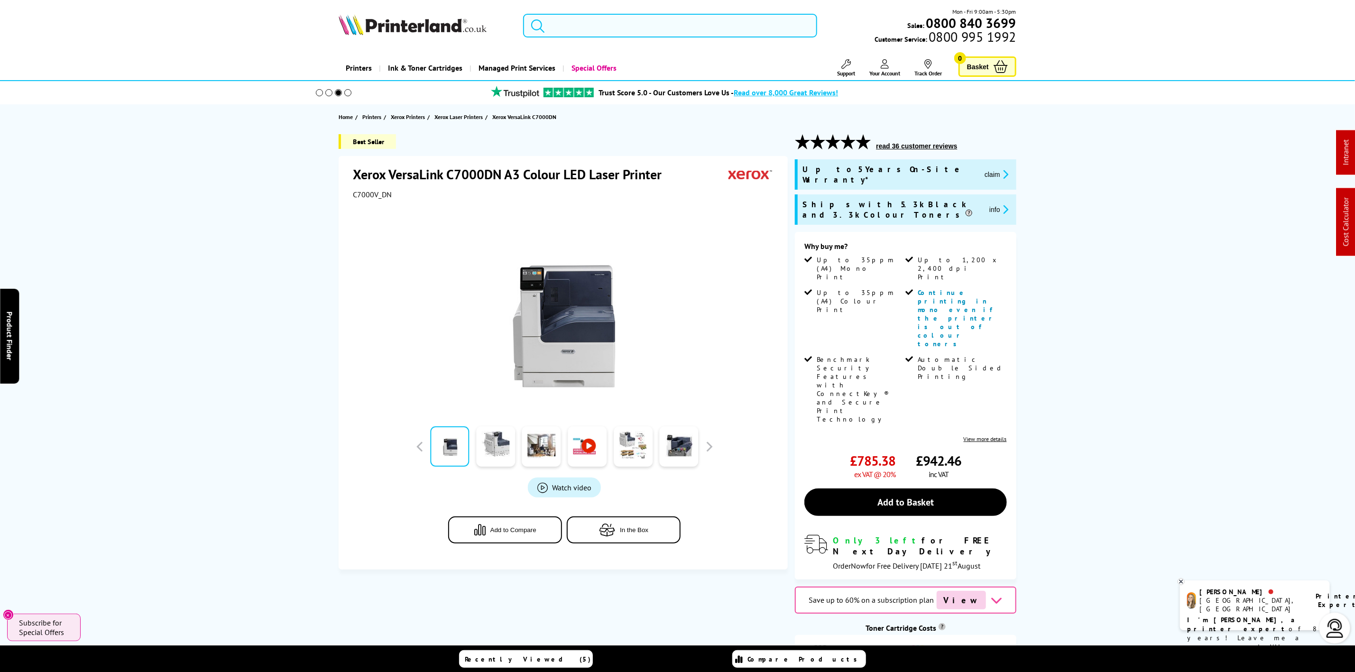
click at [753, 26] on input "search" at bounding box center [670, 26] width 294 height 24
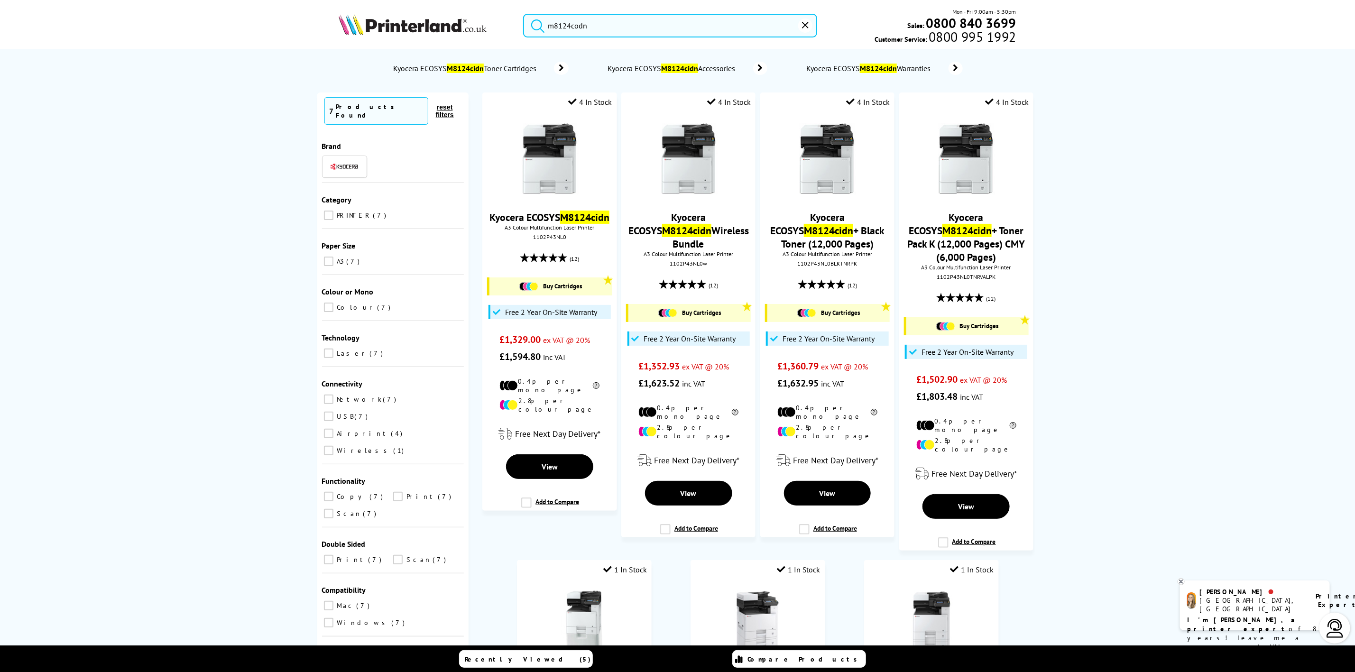
type input "m8124codn"
click at [476, 22] on img at bounding box center [413, 24] width 148 height 21
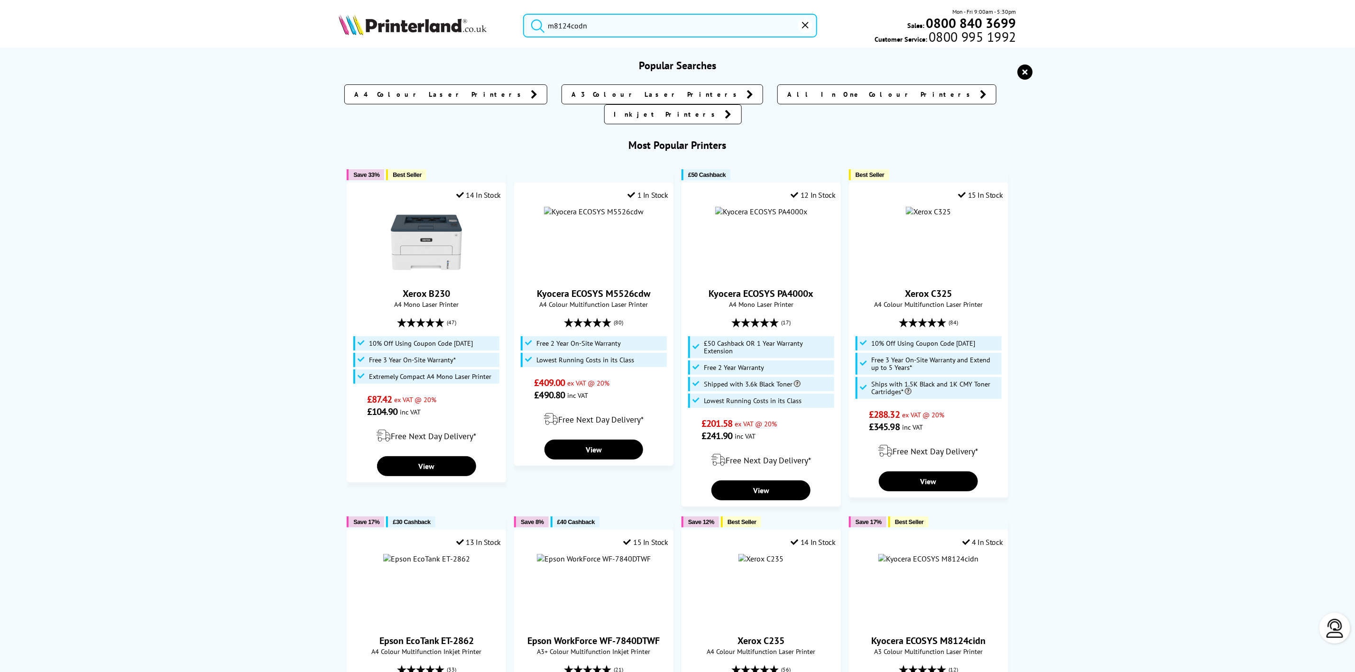
click at [626, 26] on input "m8124codn" at bounding box center [670, 26] width 294 height 24
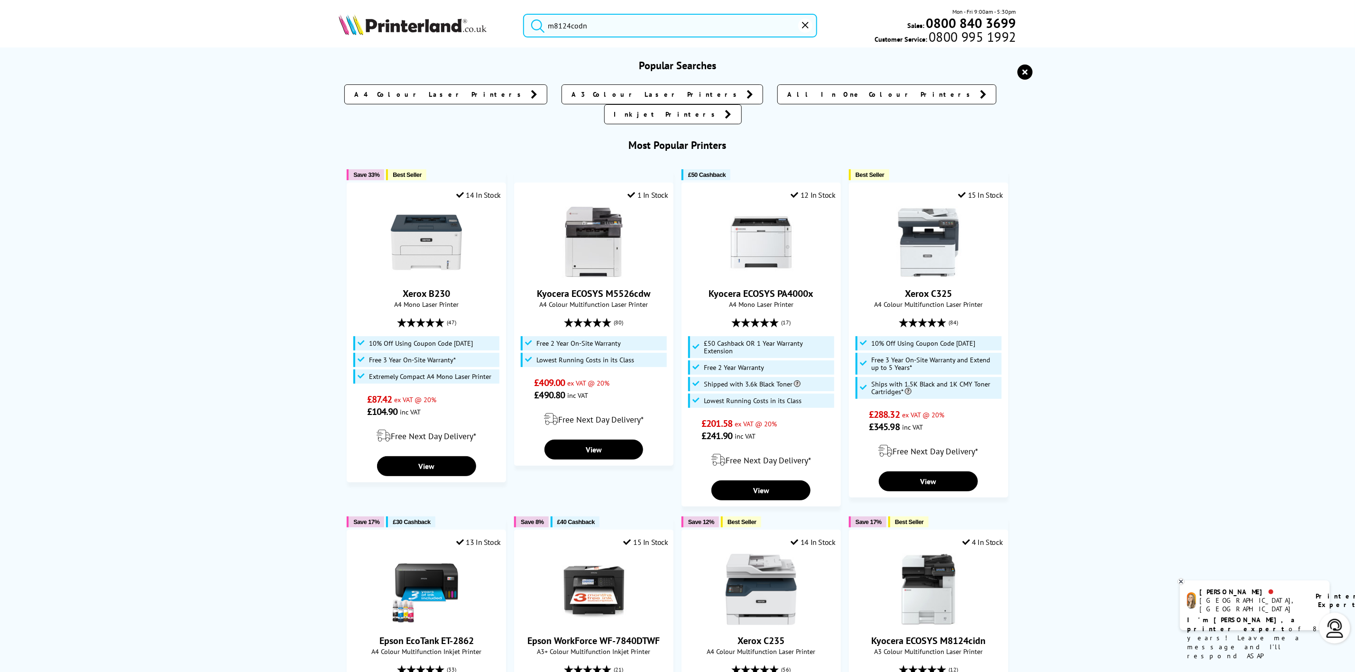
click at [802, 30] on button "reset" at bounding box center [805, 25] width 14 height 14
click at [1028, 68] on icon "reset" at bounding box center [1025, 72] width 15 height 15
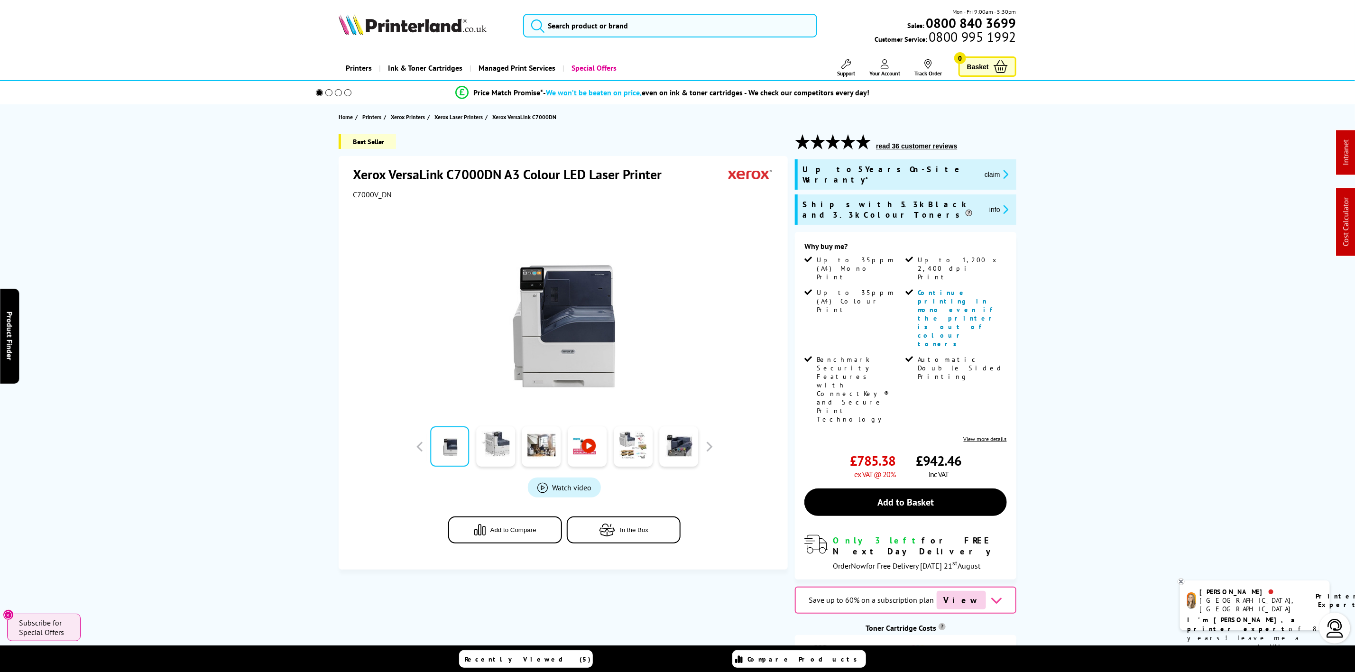
click at [380, 201] on div at bounding box center [564, 306] width 423 height 214
click at [379, 201] on div at bounding box center [564, 306] width 423 height 214
click at [374, 195] on span "C7000V_DN" at bounding box center [372, 194] width 39 height 9
copy span "C7000V_DN"
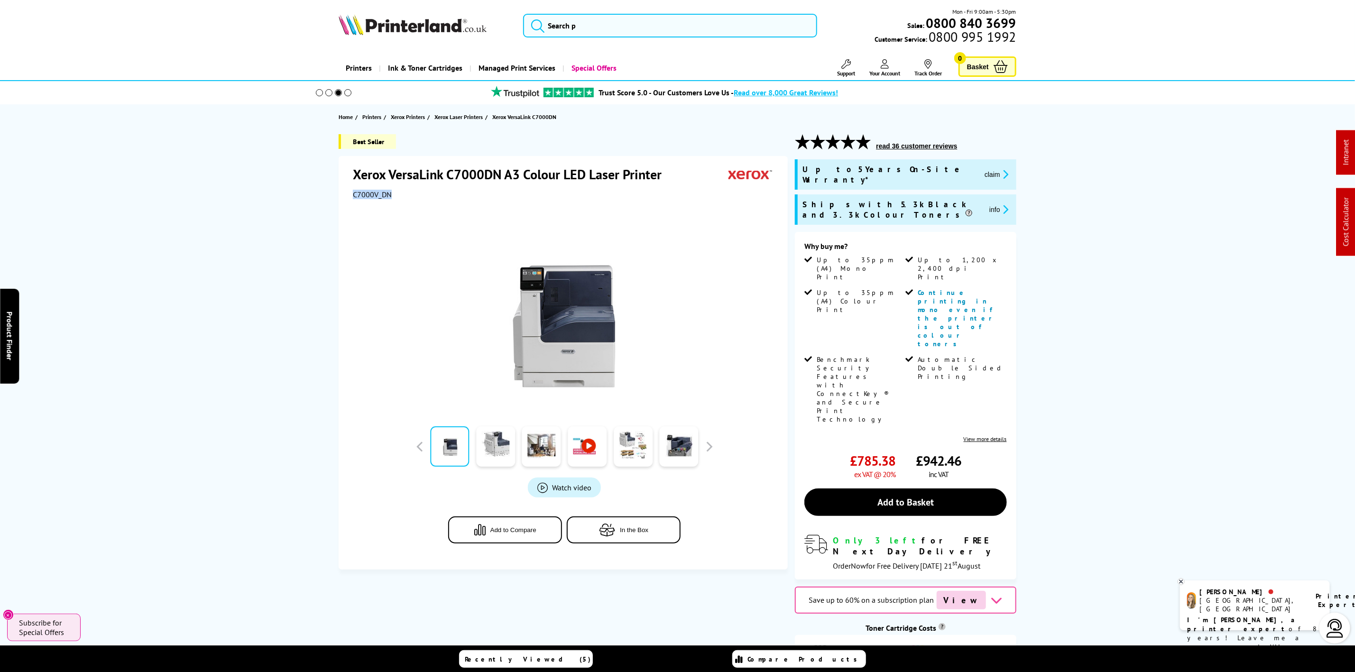
click at [365, 30] on img at bounding box center [413, 24] width 148 height 21
drag, startPoint x: 365, startPoint y: 30, endPoint x: 67, endPoint y: 87, distance: 303.3
click at [351, 37] on div "Mon - Fri 9:00am - 5:30pm Sales: 0800 840 3699 Customer Service: 0800 995 1992" at bounding box center [677, 28] width 759 height 42
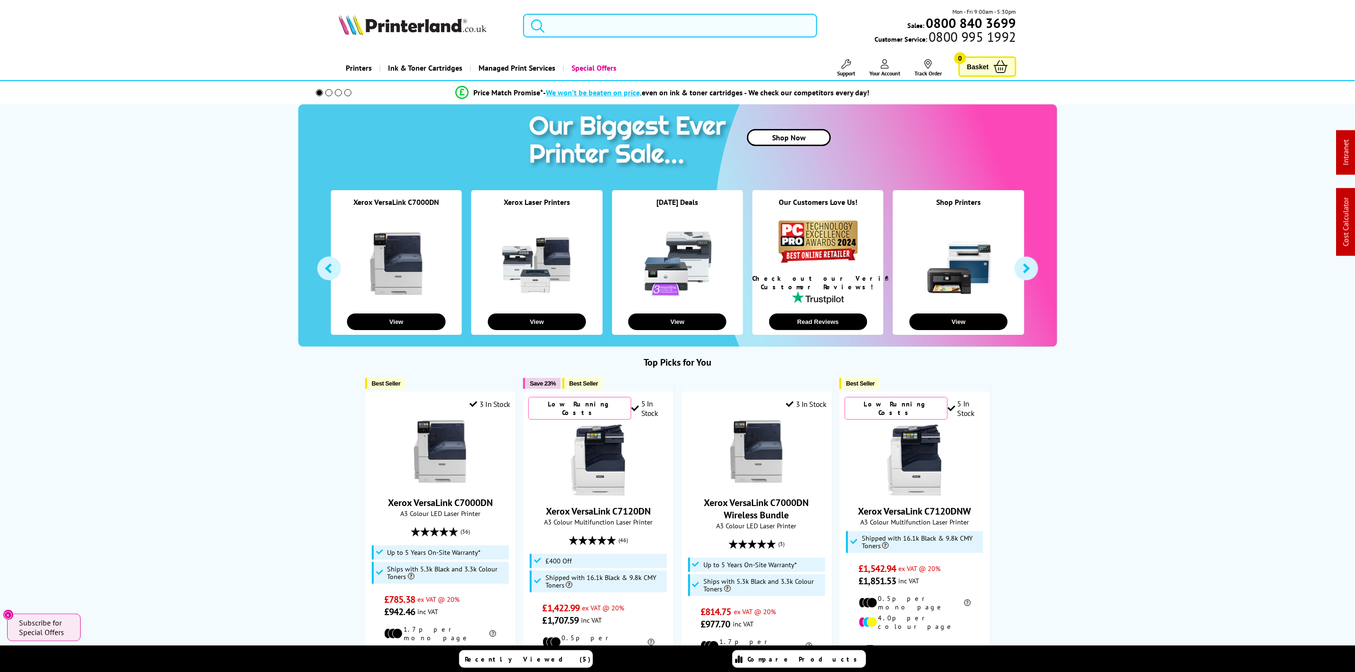
click at [651, 33] on input "search" at bounding box center [670, 26] width 294 height 24
paste input "106R03624"
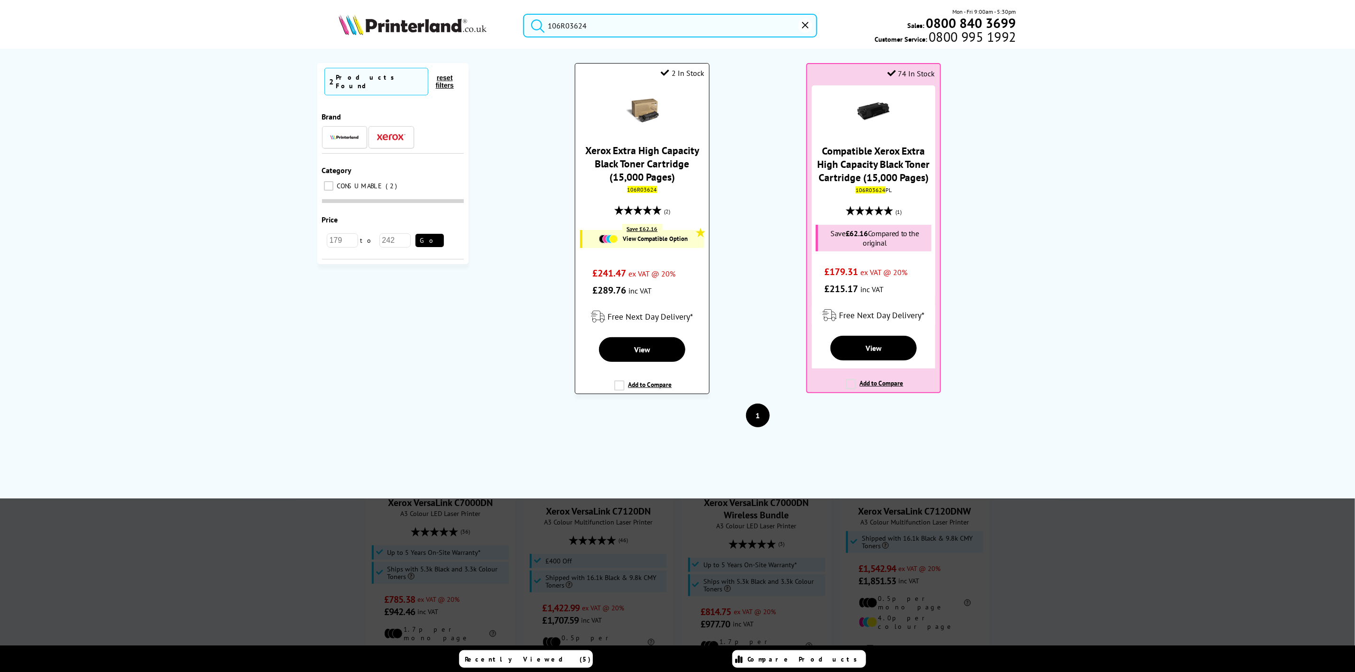
type input "106R03624"
click at [650, 158] on link "Xerox Extra High Capacity Black Toner Cartridge (15,000 Pages)" at bounding box center [642, 164] width 114 height 40
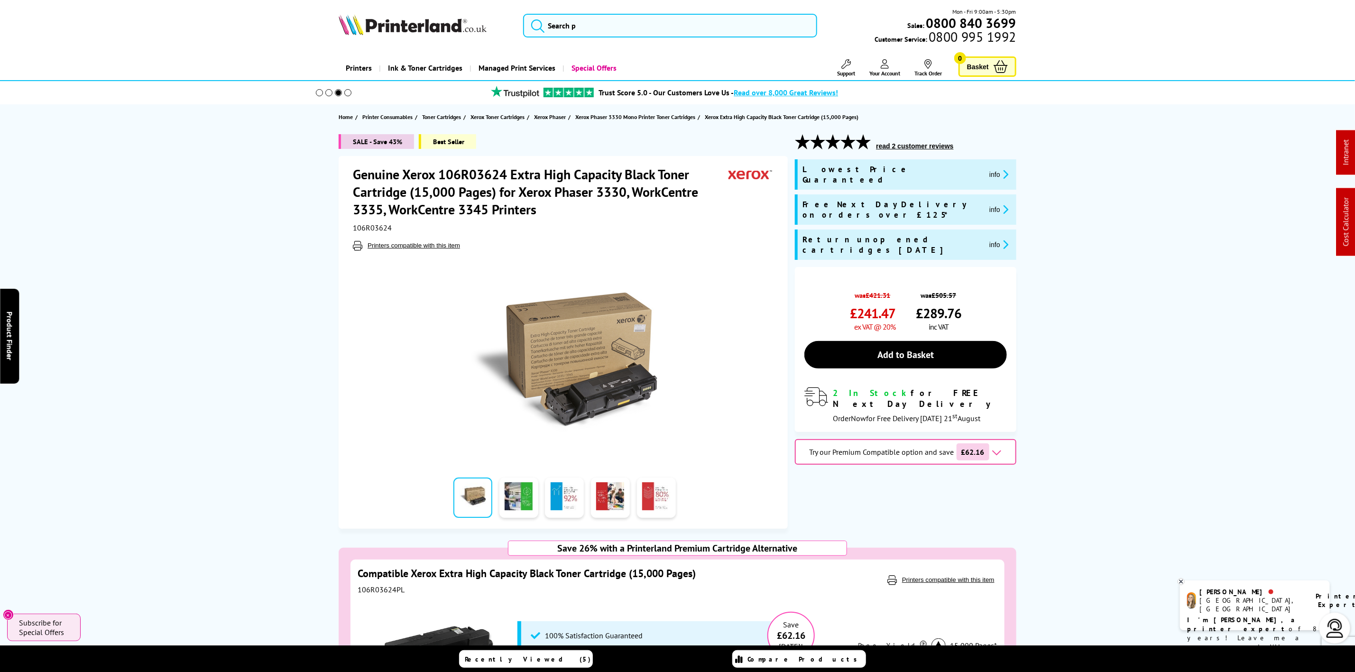
click at [351, 40] on div "Mon - Fri 9:00am - 5:30pm Sales: 0800 840 3699 Customer Service: 0800 995 1992" at bounding box center [677, 28] width 759 height 42
drag, startPoint x: 356, startPoint y: 37, endPoint x: 377, endPoint y: 23, distance: 25.9
click at [358, 36] on div "Mon - Fri 9:00am - 5:30pm Sales: 0800 840 3699 Customer Service: 0800 995 1992" at bounding box center [677, 28] width 759 height 42
drag, startPoint x: 377, startPoint y: 23, endPoint x: 263, endPoint y: 44, distance: 115.8
click at [379, 23] on img at bounding box center [413, 24] width 148 height 21
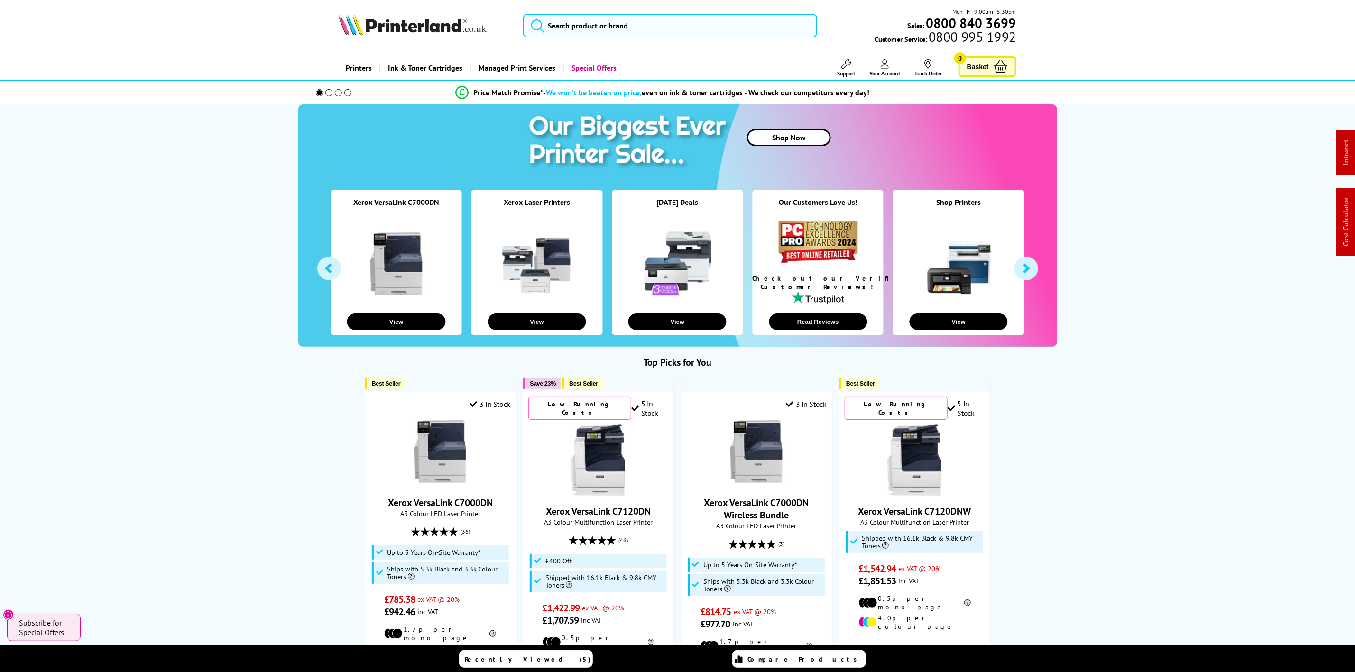
click at [444, 30] on img at bounding box center [413, 24] width 148 height 21
